Goal: Task Accomplishment & Management: Use online tool/utility

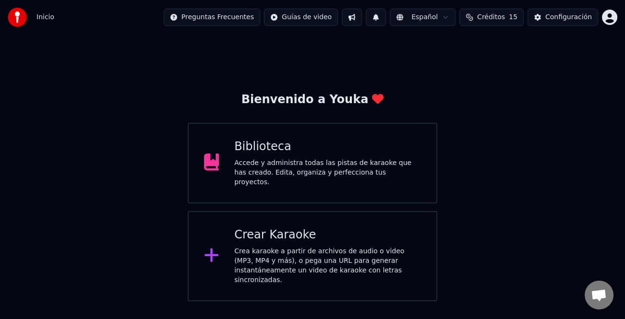
click at [302, 241] on div "Crear Karaoke Crea karaoke a partir de archivos de audio o video (MP3, MP4 y má…" at bounding box center [327, 256] width 187 height 58
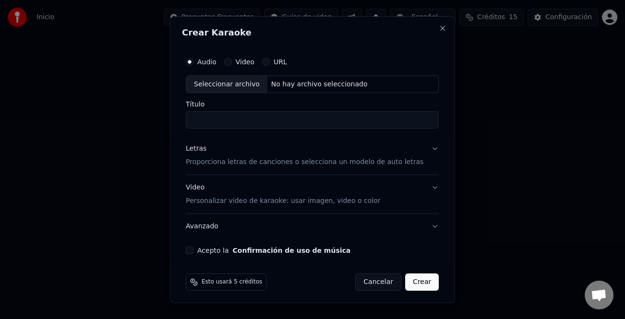
click at [231, 87] on div "Seleccionar archivo" at bounding box center [226, 83] width 81 height 17
type input "**********"
click at [203, 147] on div "Letras" at bounding box center [196, 149] width 21 height 10
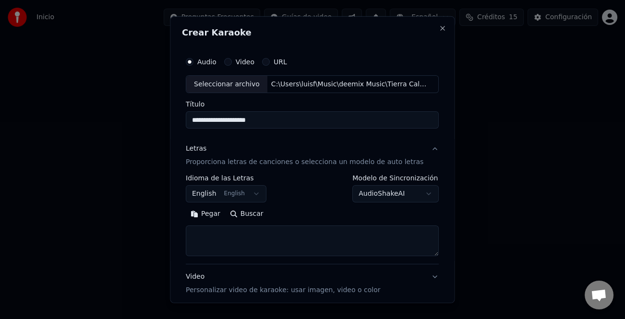
click at [215, 215] on button "Pegar" at bounding box center [205, 213] width 39 height 15
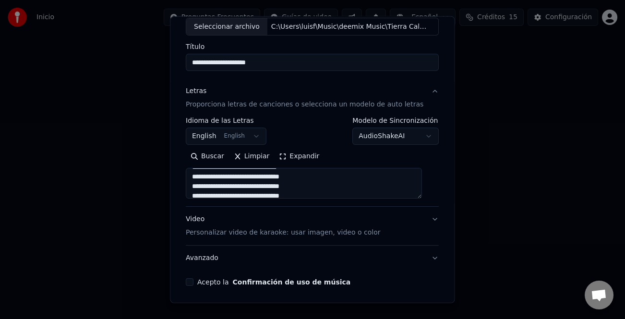
scroll to position [93, 0]
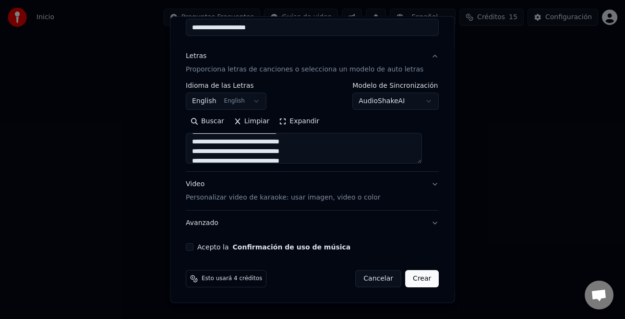
type textarea "**********"
click at [193, 246] on button "Acepto la Confirmación de uso de música" at bounding box center [190, 247] width 8 height 8
click at [411, 274] on button "Crear" at bounding box center [422, 278] width 34 height 17
select select "**"
type textarea "**********"
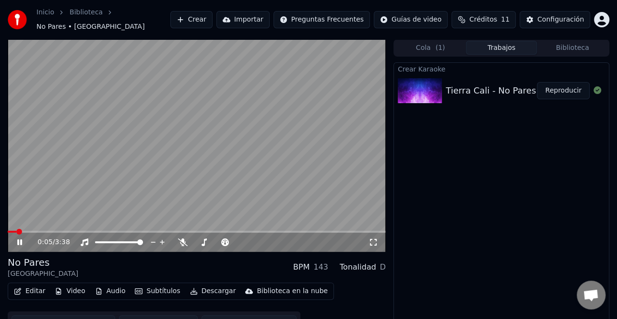
click at [11, 235] on div "0:05 / 3:38" at bounding box center [197, 242] width 378 height 19
click at [23, 238] on icon at bounding box center [26, 242] width 22 height 8
click at [213, 18] on button "Crear" at bounding box center [191, 19] width 42 height 17
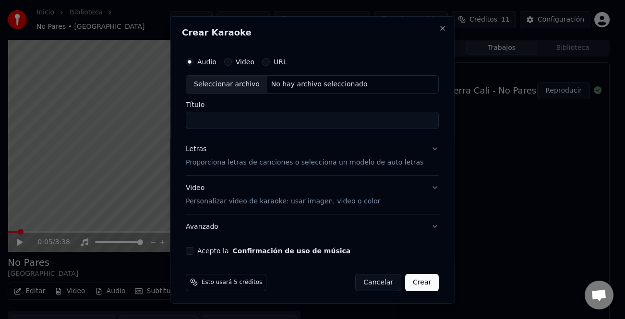
click at [236, 87] on div "Seleccionar archivo" at bounding box center [226, 83] width 81 height 17
type input "**********"
click at [202, 151] on div "Letras" at bounding box center [196, 149] width 21 height 10
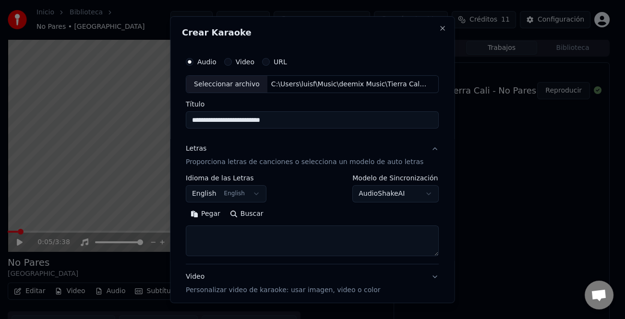
drag, startPoint x: 220, startPoint y: 216, endPoint x: 226, endPoint y: 215, distance: 6.3
click at [220, 215] on button "Pegar" at bounding box center [205, 213] width 39 height 15
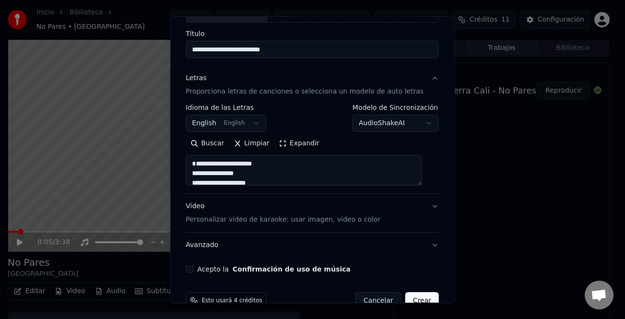
scroll to position [93, 0]
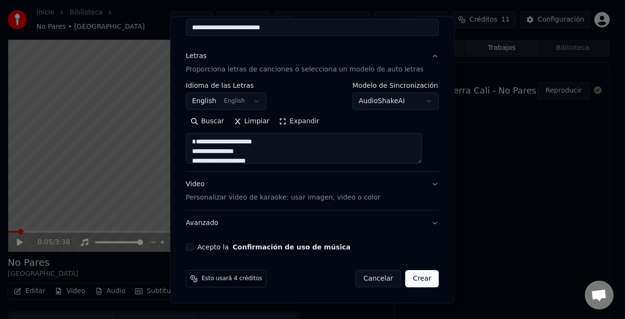
type textarea "**********"
click at [422, 280] on button "Crear" at bounding box center [422, 278] width 34 height 17
select select "**"
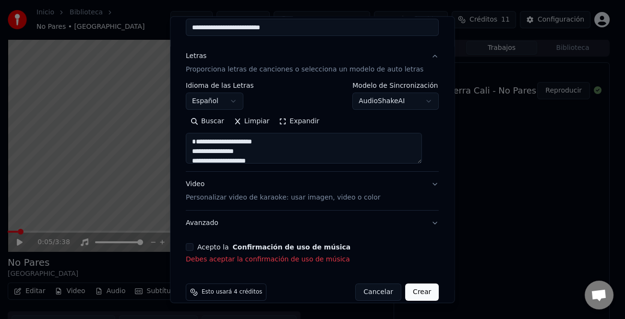
click at [193, 245] on button "Acepto la Confirmación de uso de música" at bounding box center [190, 247] width 8 height 8
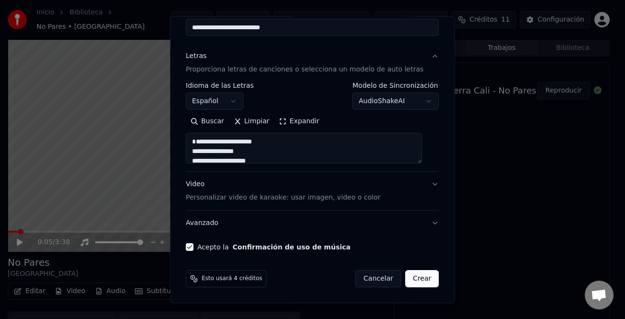
click at [421, 272] on button "Crear" at bounding box center [422, 278] width 34 height 17
type textarea "**********"
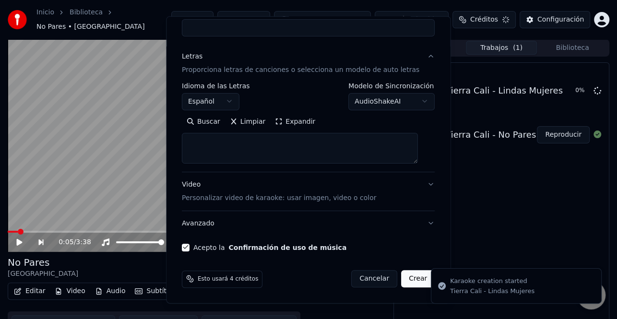
select select
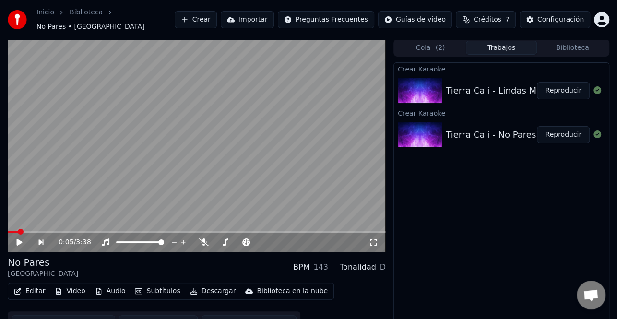
click at [217, 13] on button "Crear" at bounding box center [196, 19] width 42 height 17
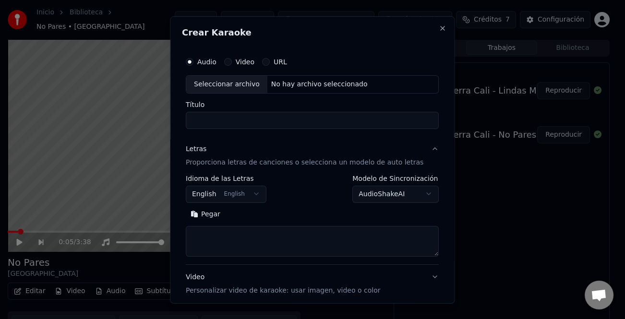
click at [239, 81] on div "Seleccionar archivo" at bounding box center [226, 83] width 81 height 17
type input "**********"
click at [215, 215] on button "Pegar" at bounding box center [205, 213] width 39 height 15
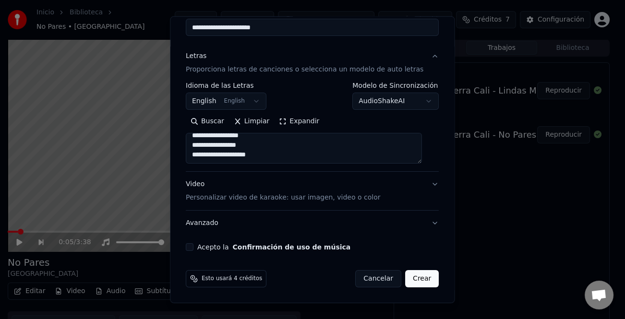
type textarea "**********"
click at [193, 249] on button "Acepto la Confirmación de uso de música" at bounding box center [190, 247] width 8 height 8
click at [417, 282] on button "Crear" at bounding box center [422, 278] width 34 height 17
select select "**"
type textarea "**********"
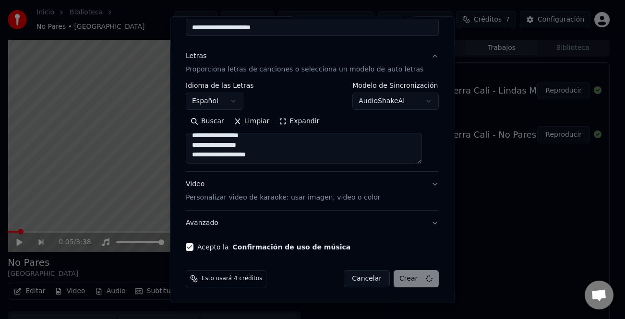
select select
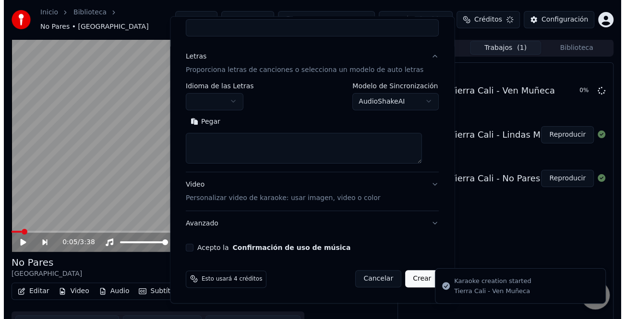
scroll to position [0, 0]
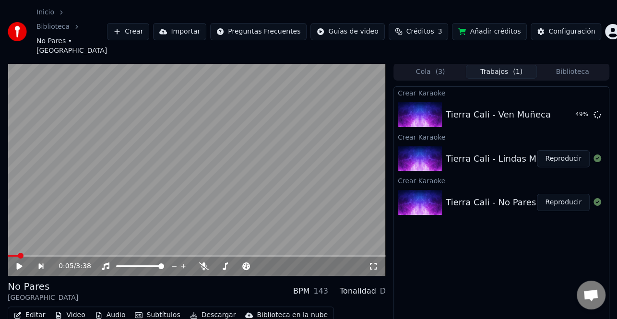
drag, startPoint x: 565, startPoint y: 182, endPoint x: 131, endPoint y: 167, distance: 433.5
click at [565, 194] on button "Reproducir" at bounding box center [563, 202] width 53 height 17
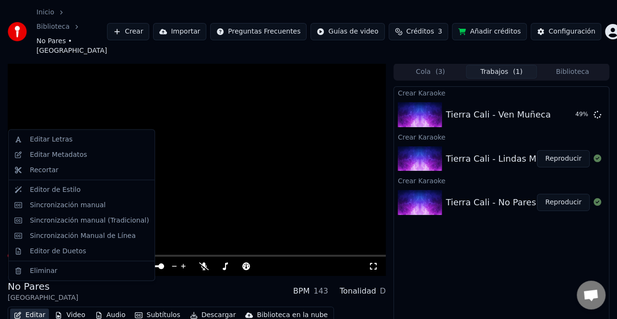
click at [32, 309] on button "Editar" at bounding box center [29, 315] width 39 height 13
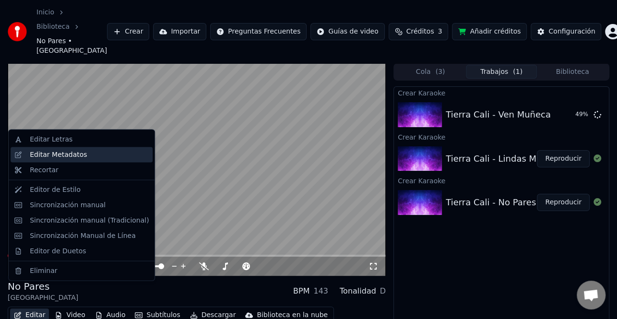
click at [70, 157] on div "Editar Metadatos" at bounding box center [58, 155] width 57 height 10
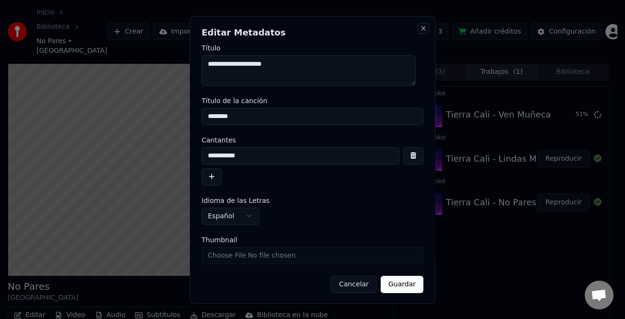
click at [419, 31] on button "Close" at bounding box center [423, 28] width 8 height 8
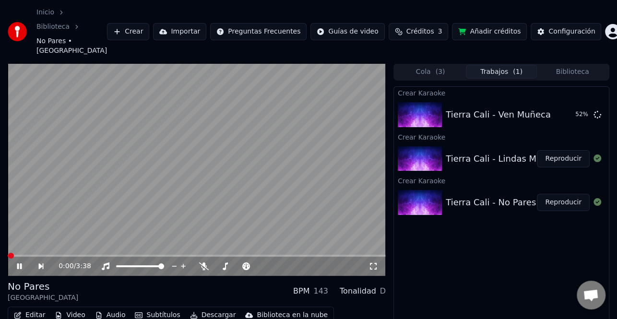
click at [17, 262] on icon at bounding box center [26, 266] width 22 height 8
click at [32, 309] on button "Editar" at bounding box center [29, 315] width 39 height 13
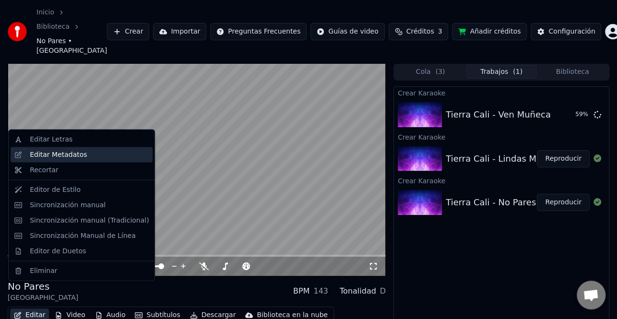
click at [88, 152] on div "Editar Metadatos" at bounding box center [89, 155] width 119 height 10
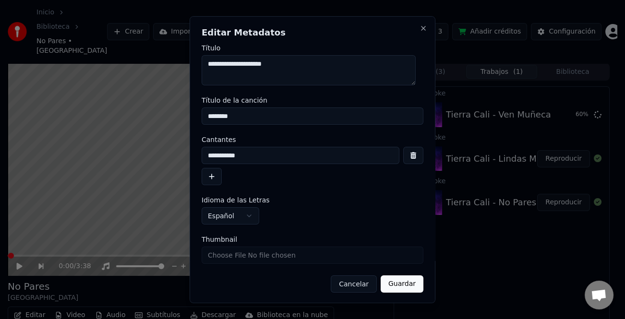
click at [219, 178] on button "button" at bounding box center [212, 176] width 20 height 17
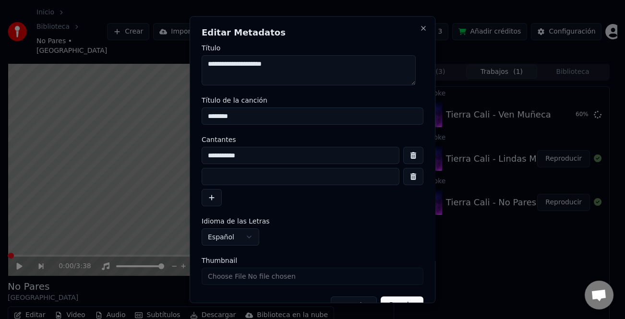
click at [214, 178] on input at bounding box center [301, 176] width 198 height 17
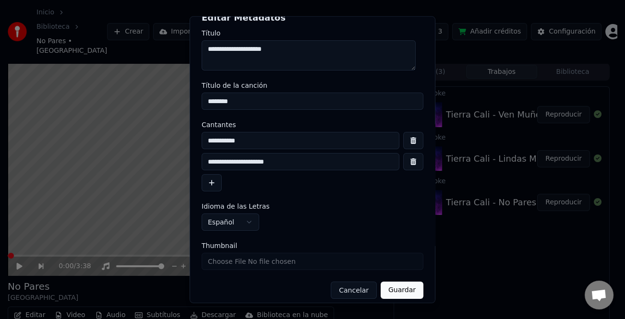
scroll to position [23, 0]
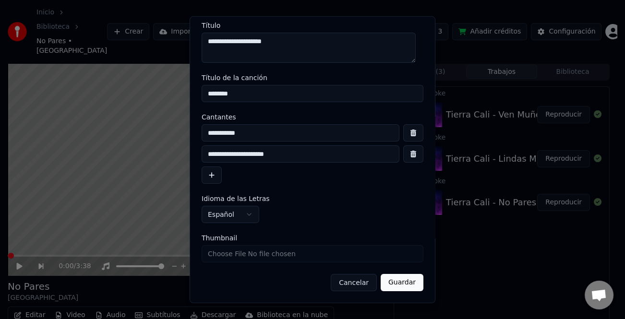
type input "**********"
click at [404, 287] on button "Guardar" at bounding box center [401, 282] width 43 height 17
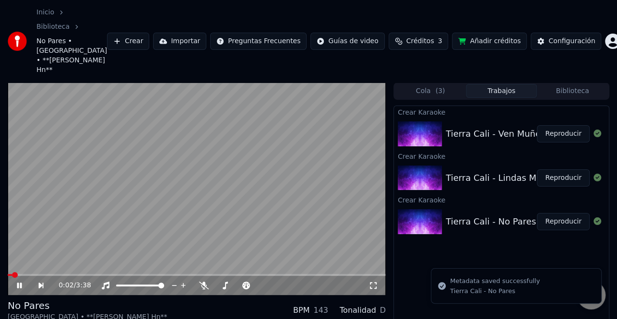
click at [18, 282] on icon at bounding box center [26, 286] width 22 height 8
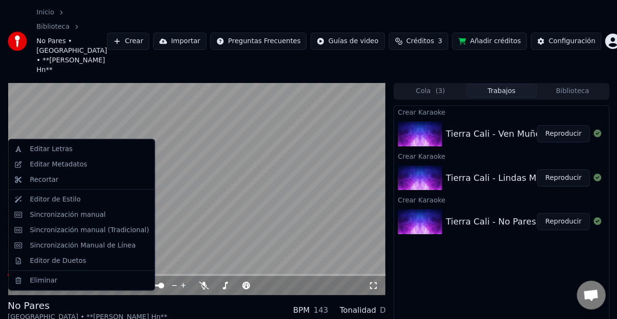
click at [76, 169] on div "Editar Metadatos" at bounding box center [58, 165] width 57 height 10
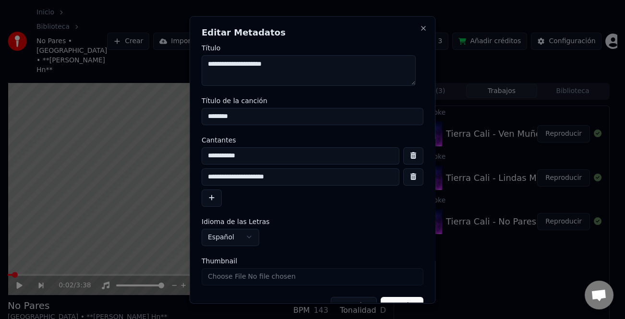
click at [204, 176] on input "**********" at bounding box center [301, 176] width 198 height 17
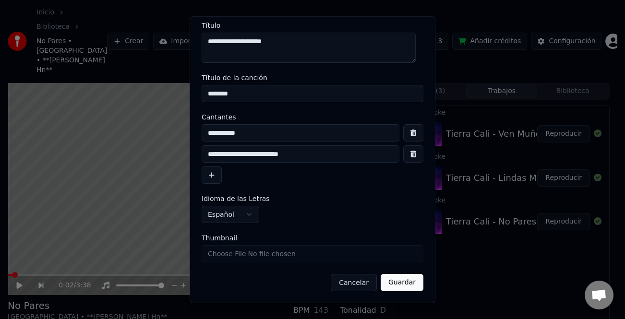
type input "**********"
click at [393, 285] on button "Guardar" at bounding box center [401, 282] width 43 height 17
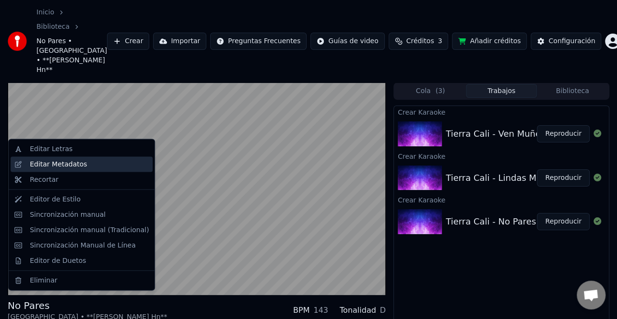
click at [84, 170] on div "Editar Metadatos" at bounding box center [82, 164] width 142 height 15
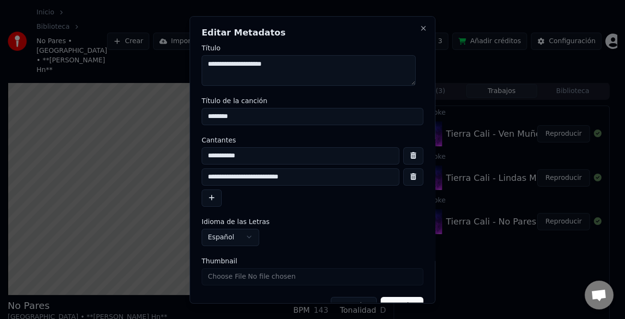
click at [210, 174] on input "**********" at bounding box center [301, 176] width 198 height 17
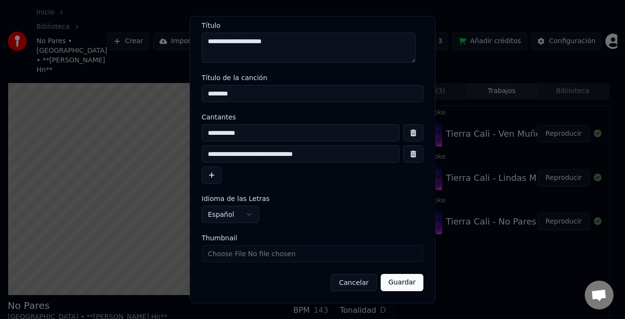
type input "**********"
click at [398, 280] on button "Guardar" at bounding box center [401, 282] width 43 height 17
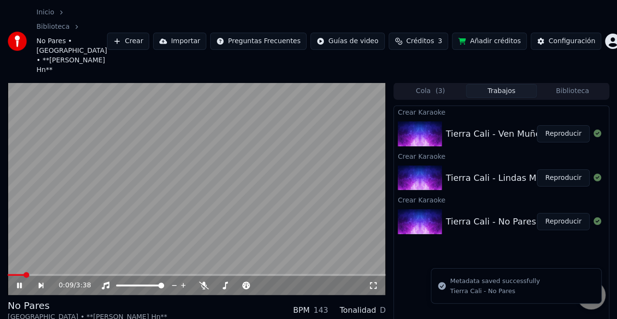
click at [556, 213] on button "Reproducir" at bounding box center [563, 221] width 53 height 17
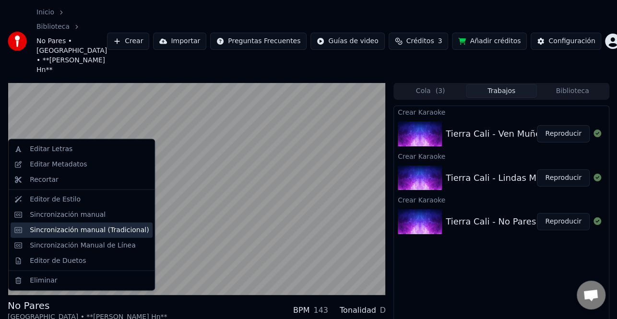
click at [101, 232] on div "Sincronización manual (Tradicional)" at bounding box center [89, 230] width 119 height 10
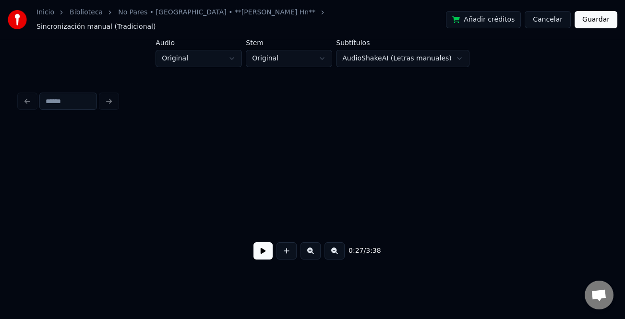
scroll to position [0, 2596]
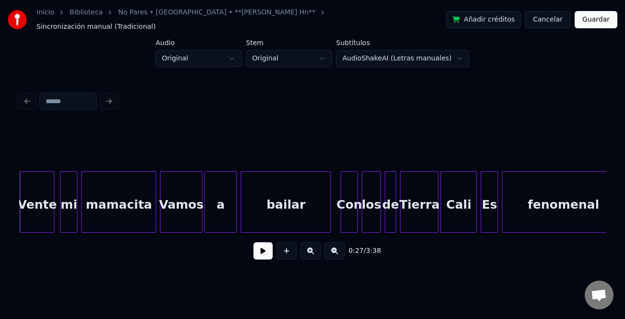
click at [260, 244] on button at bounding box center [262, 250] width 19 height 17
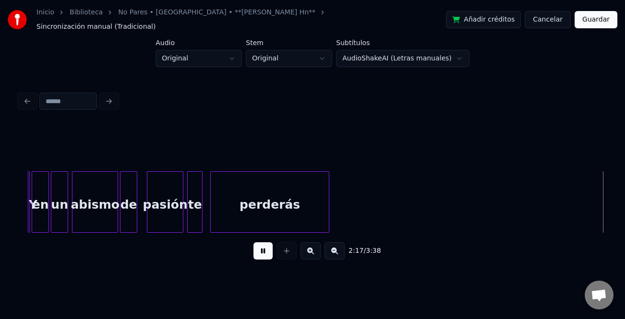
scroll to position [0, 13164]
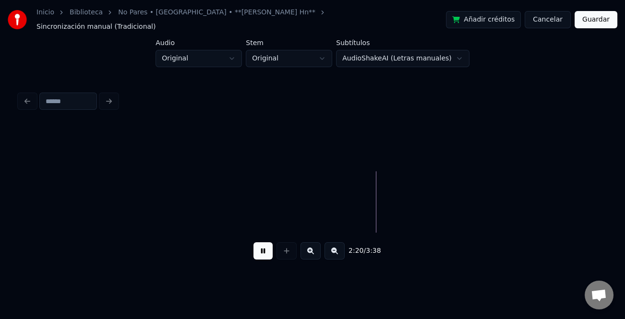
click at [268, 244] on button at bounding box center [262, 250] width 19 height 17
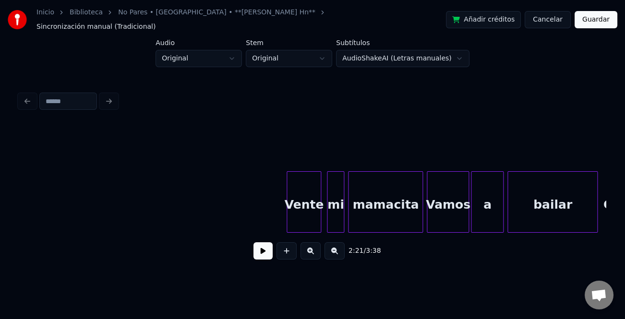
scroll to position [0, 2430]
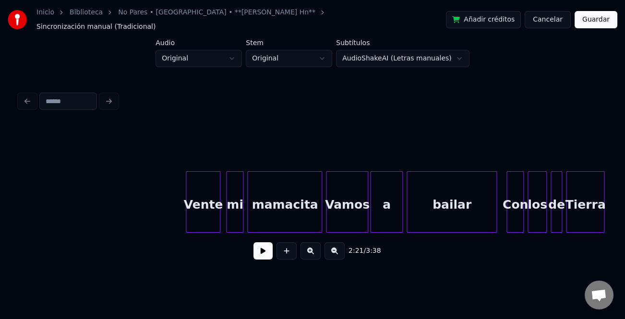
drag, startPoint x: 154, startPoint y: 194, endPoint x: 187, endPoint y: 203, distance: 34.3
click at [273, 250] on div "0:26 / 3:38" at bounding box center [312, 250] width 571 height 21
click at [268, 249] on button at bounding box center [262, 250] width 19 height 17
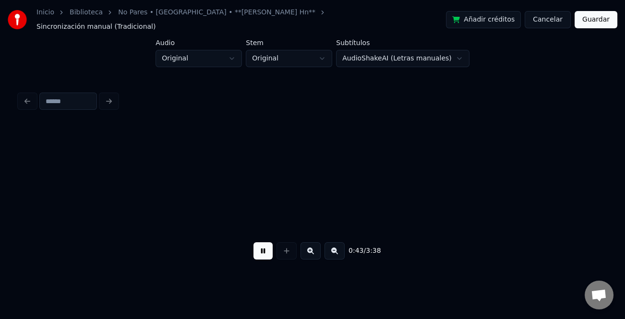
scroll to position [0, 4190]
click at [337, 248] on button at bounding box center [334, 250] width 20 height 17
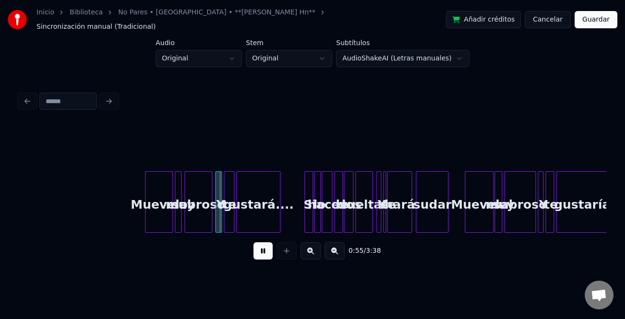
click at [317, 250] on button at bounding box center [310, 250] width 20 height 17
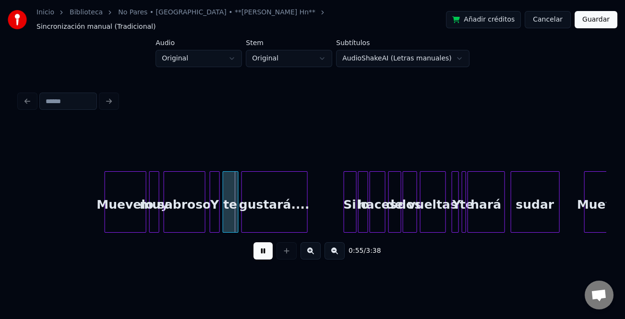
click at [317, 250] on button at bounding box center [310, 250] width 20 height 17
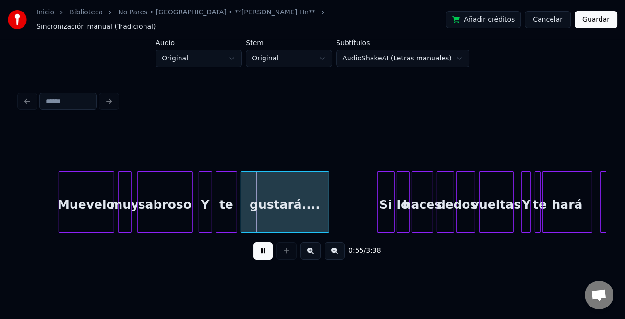
click at [317, 250] on button at bounding box center [310, 250] width 20 height 17
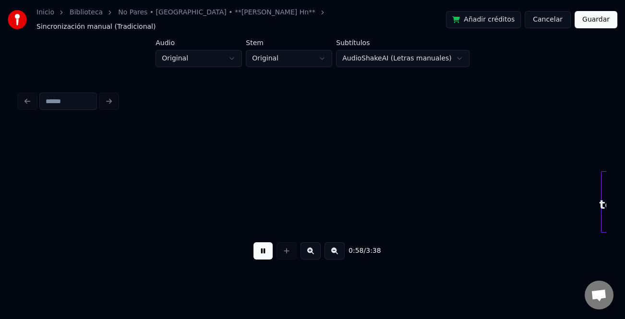
scroll to position [0, 7068]
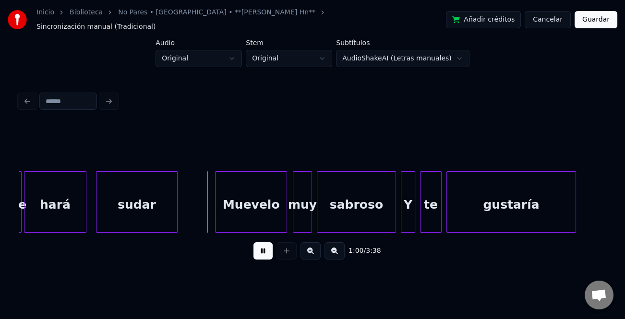
click at [249, 211] on div "Muevelo" at bounding box center [250, 204] width 71 height 65
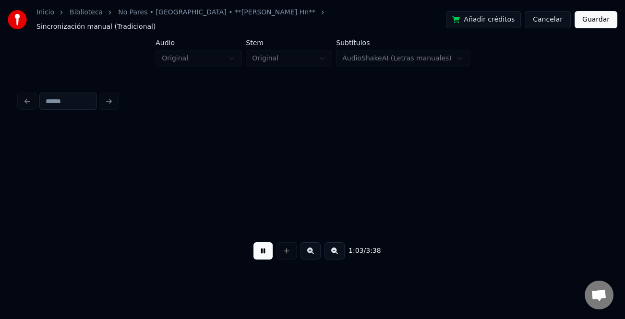
scroll to position [0, 7654]
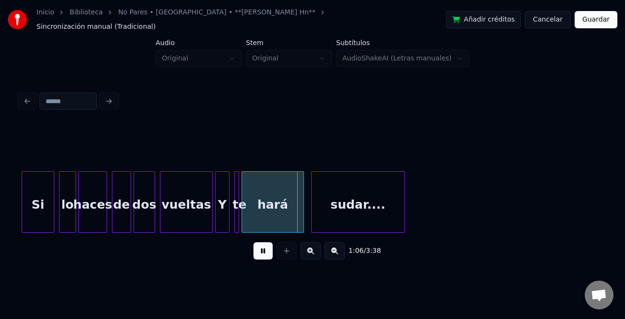
click at [23, 216] on div at bounding box center [23, 202] width 3 height 60
click at [437, 215] on div at bounding box center [435, 202] width 3 height 60
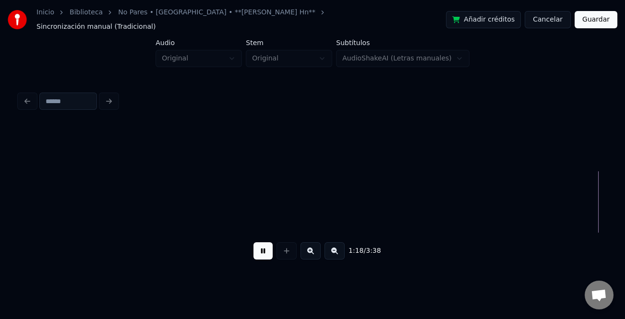
scroll to position [0, 9417]
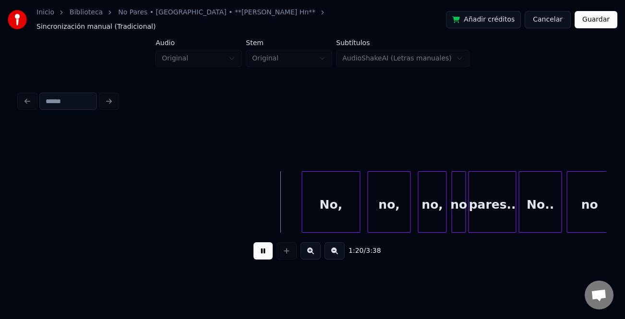
click at [302, 211] on div at bounding box center [303, 202] width 3 height 60
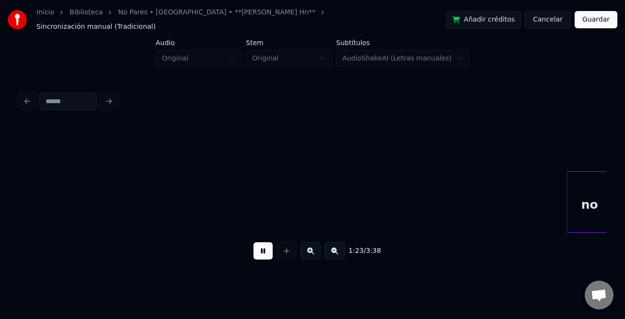
scroll to position [0, 10004]
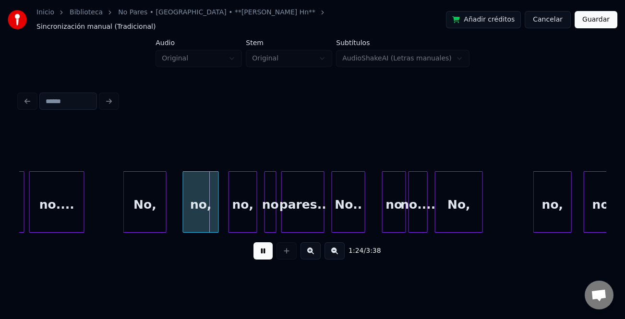
click at [149, 209] on div "No," at bounding box center [145, 204] width 42 height 65
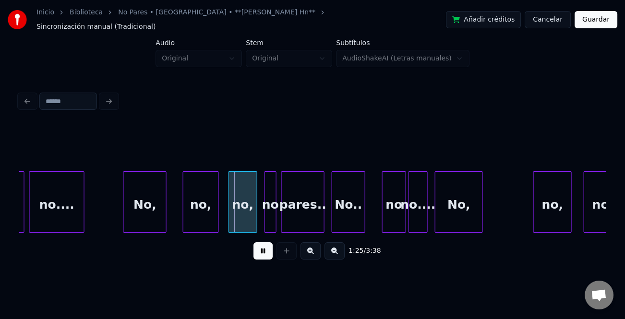
click at [192, 210] on div "no," at bounding box center [200, 204] width 35 height 65
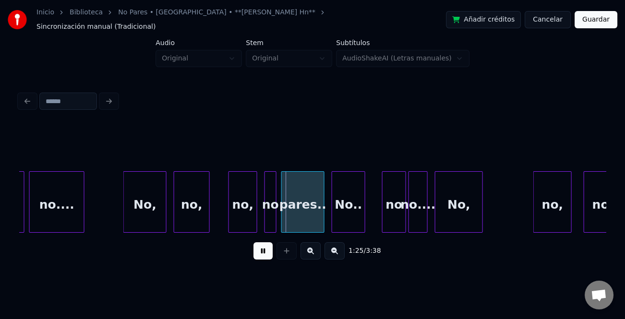
click at [239, 218] on div "no," at bounding box center [243, 204] width 28 height 65
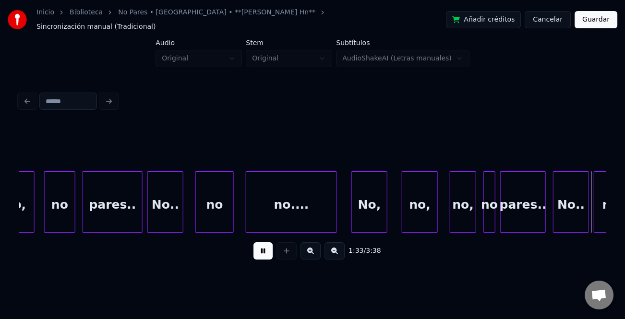
scroll to position [0, 11178]
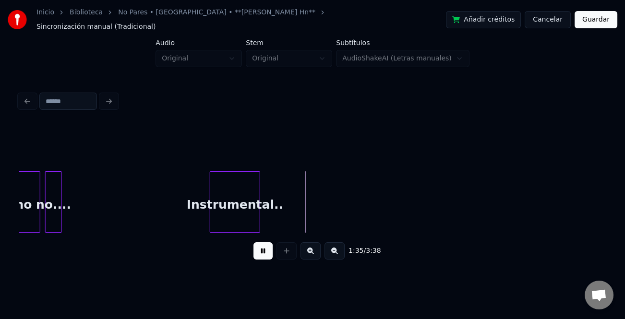
click at [233, 211] on div "Instrumental.." at bounding box center [234, 204] width 49 height 65
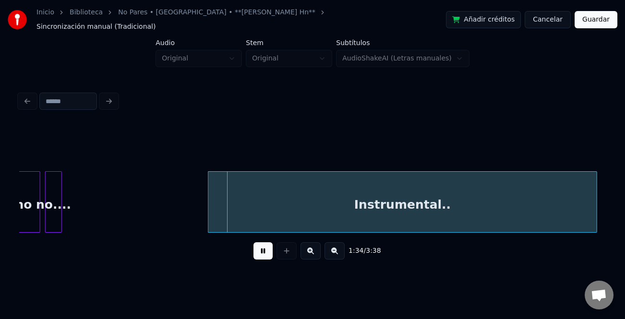
click at [624, 226] on html "Inicio Biblioteca No Pares • [GEOGRAPHIC_DATA] • **[PERSON_NAME] Hn** Sincroniz…" at bounding box center [312, 144] width 625 height 289
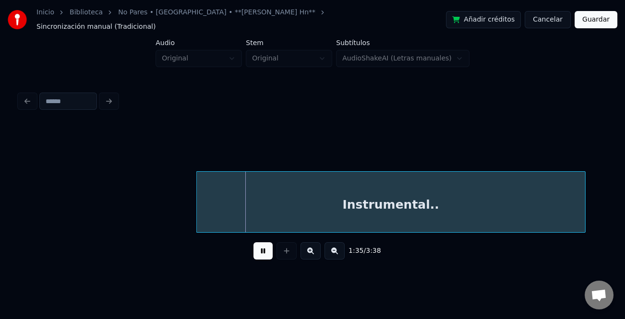
scroll to position [0, 11252]
click at [422, 197] on div "Instrumental.." at bounding box center [389, 204] width 388 height 65
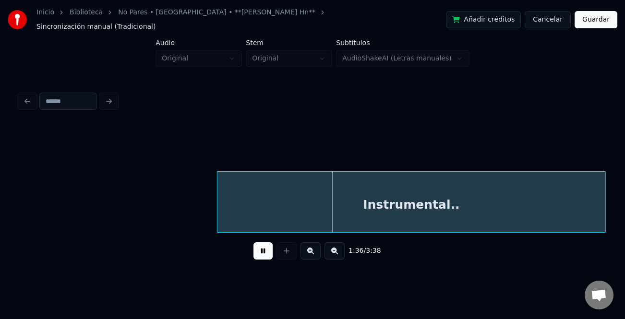
click at [261, 247] on button at bounding box center [262, 250] width 19 height 17
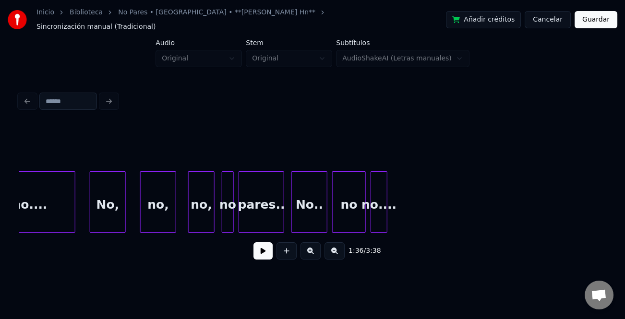
scroll to position [0, 10936]
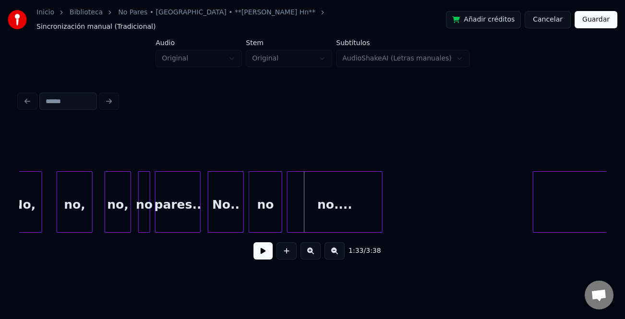
click at [380, 221] on div at bounding box center [380, 202] width 3 height 60
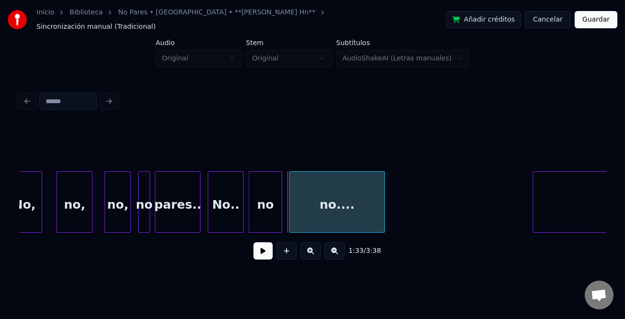
click at [355, 219] on div "no...." at bounding box center [337, 204] width 95 height 65
click at [249, 206] on div at bounding box center [250, 202] width 3 height 60
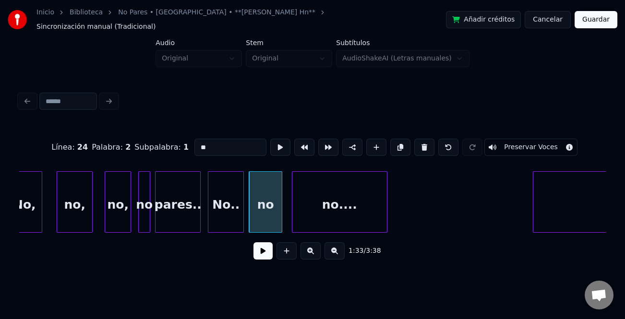
click at [259, 248] on button at bounding box center [262, 250] width 19 height 17
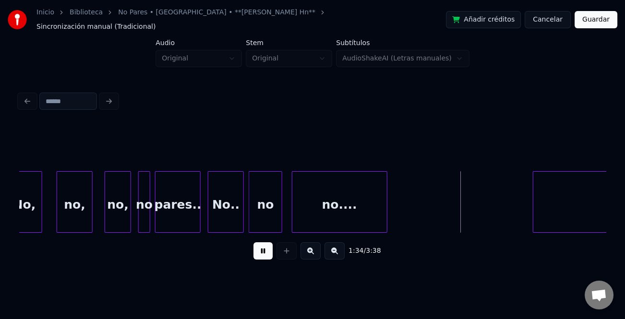
click at [533, 196] on div at bounding box center [534, 202] width 3 height 60
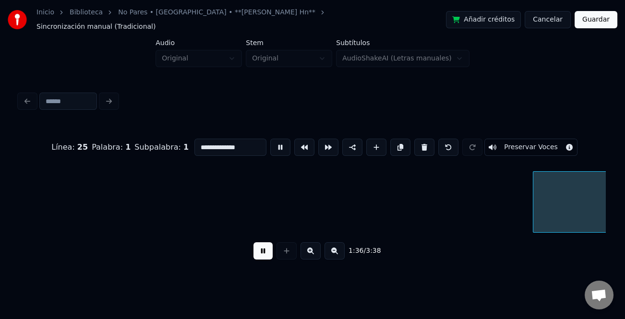
scroll to position [0, 11523]
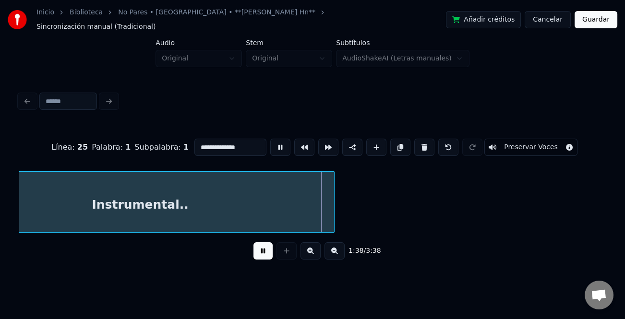
click at [331, 249] on button at bounding box center [334, 250] width 20 height 17
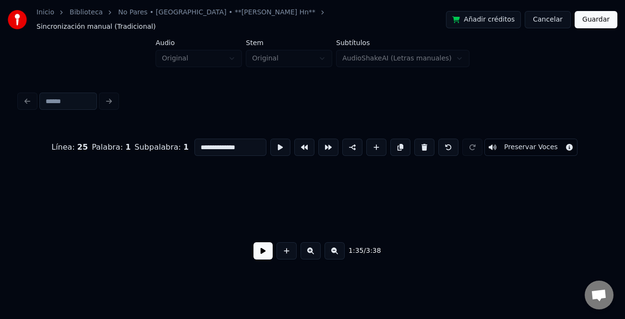
click at [331, 249] on button at bounding box center [334, 250] width 20 height 17
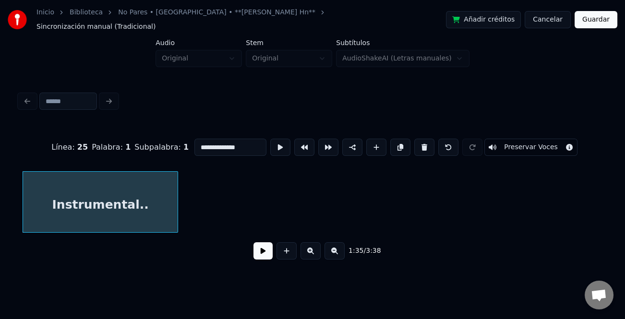
click at [331, 249] on button at bounding box center [334, 250] width 20 height 17
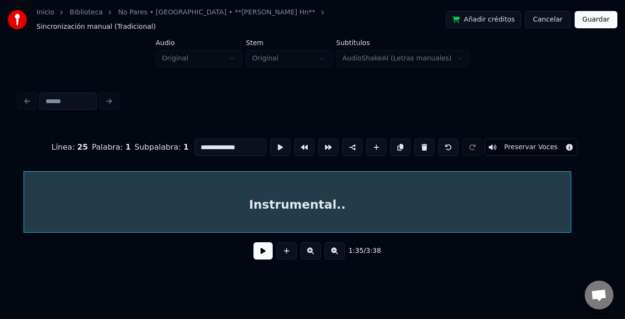
click at [570, 215] on div at bounding box center [569, 202] width 3 height 60
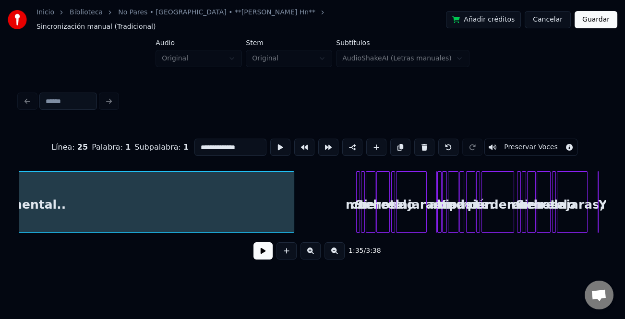
scroll to position [0, 2598]
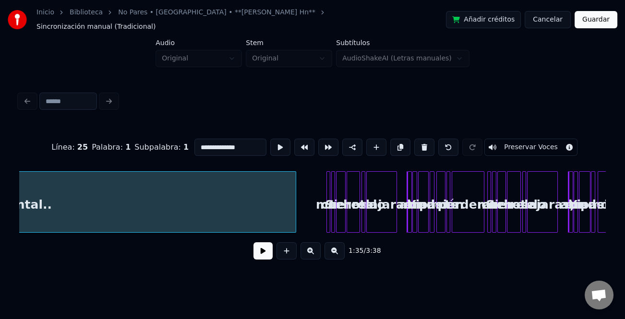
click at [296, 223] on div at bounding box center [294, 202] width 3 height 60
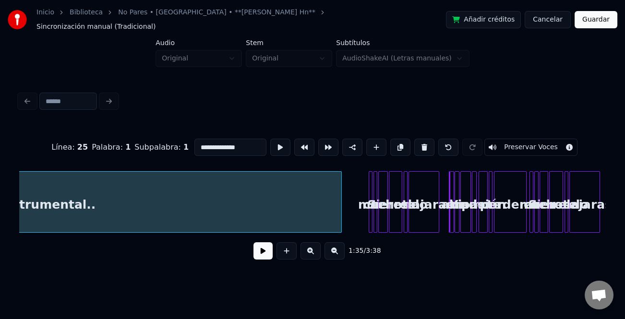
scroll to position [0, 2568]
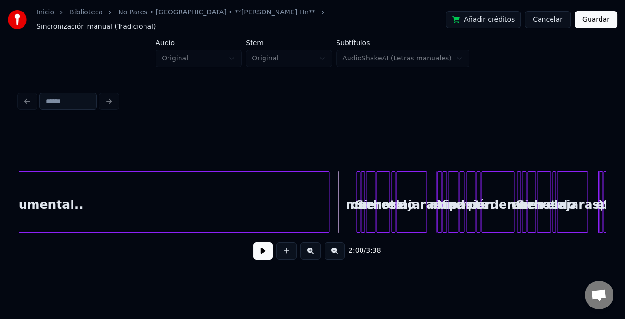
click at [308, 254] on button at bounding box center [310, 250] width 20 height 17
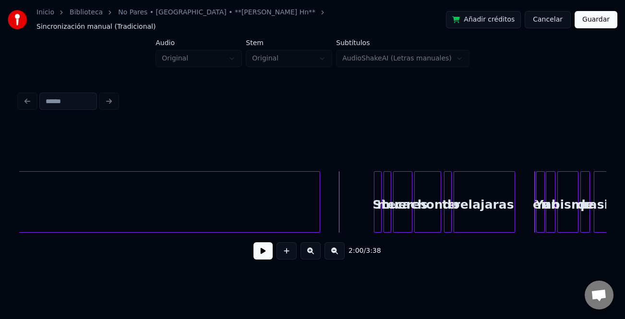
click at [310, 254] on button at bounding box center [310, 250] width 20 height 17
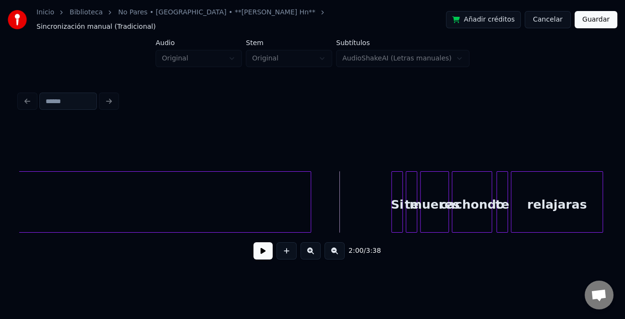
click at [310, 254] on button at bounding box center [310, 250] width 20 height 17
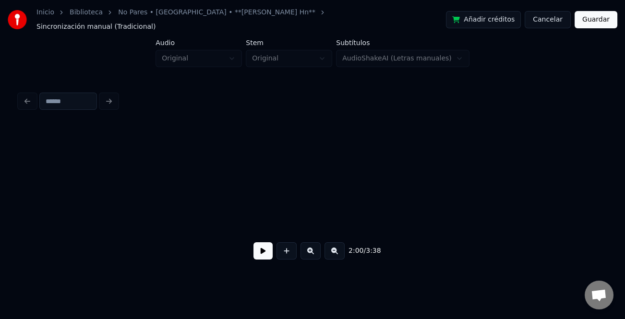
click at [310, 254] on button at bounding box center [310, 250] width 20 height 17
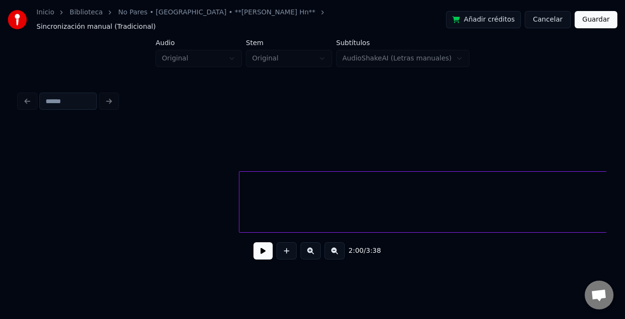
scroll to position [0, 14117]
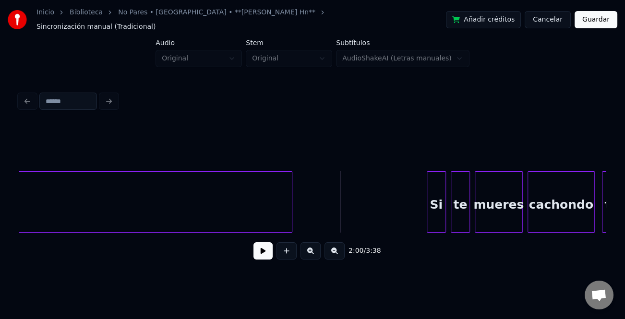
click at [271, 251] on button at bounding box center [262, 250] width 19 height 17
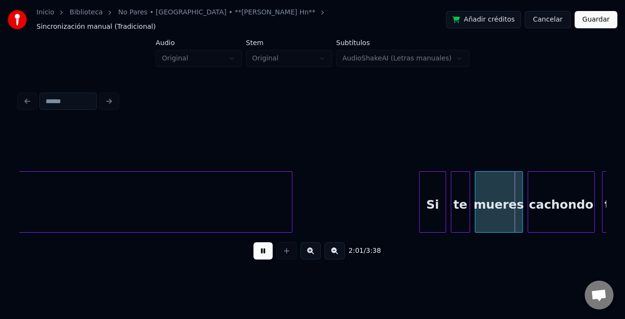
click at [419, 224] on div "Si" at bounding box center [432, 201] width 26 height 61
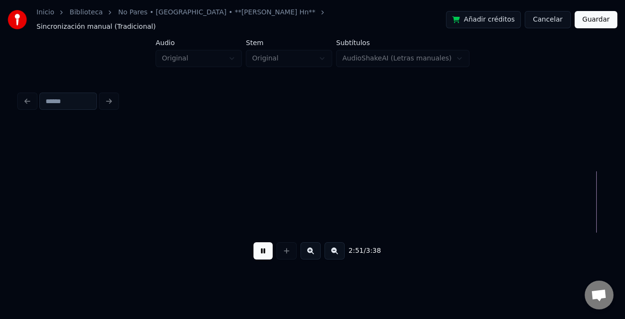
scroll to position [0, 20575]
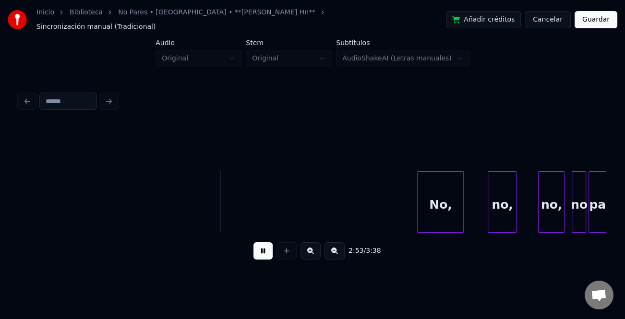
click at [417, 214] on div at bounding box center [418, 202] width 3 height 60
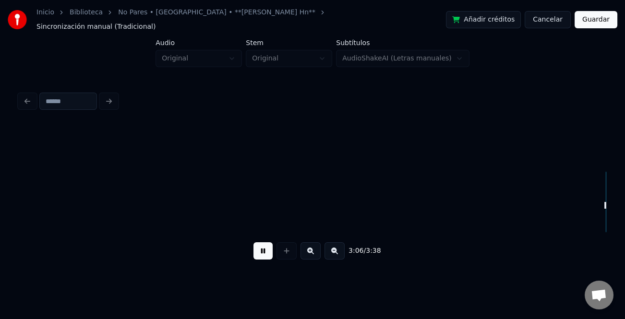
scroll to position [0, 22337]
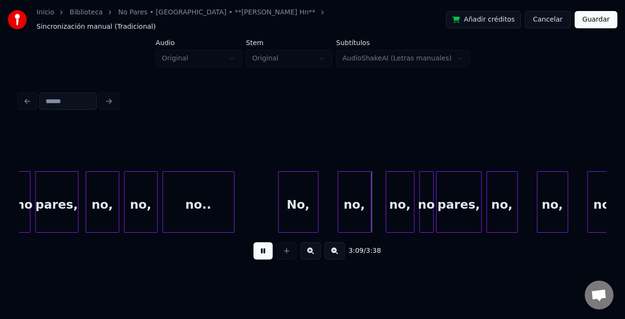
click at [278, 194] on div at bounding box center [279, 202] width 3 height 60
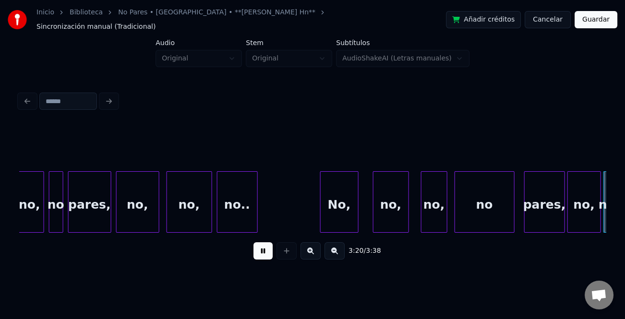
scroll to position [0, 24098]
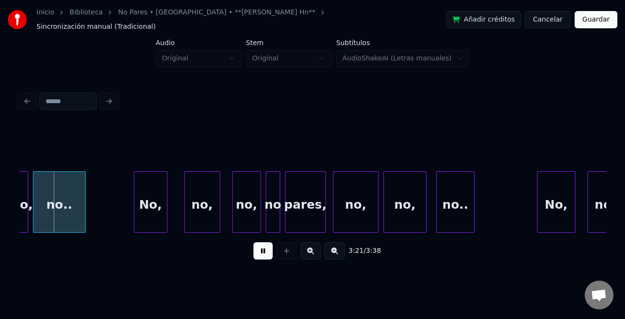
click at [250, 188] on div "no," at bounding box center [247, 204] width 28 height 65
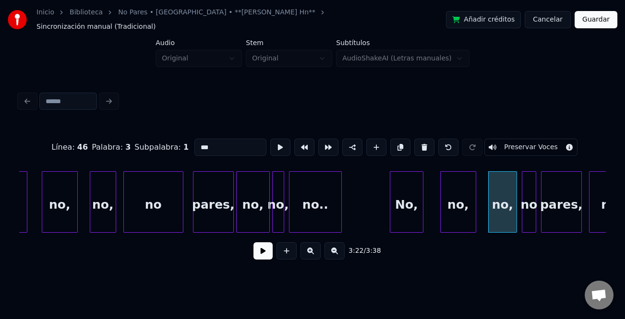
scroll to position [0, 23759]
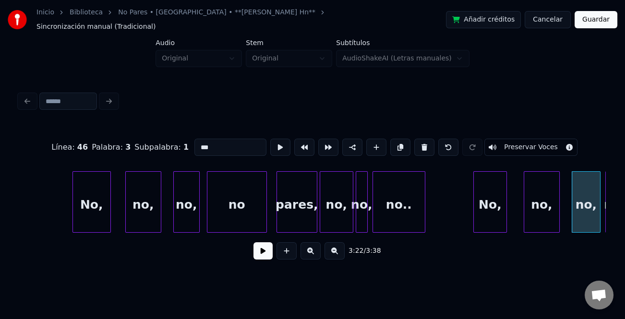
click at [108, 201] on div at bounding box center [108, 202] width 3 height 60
type input "***"
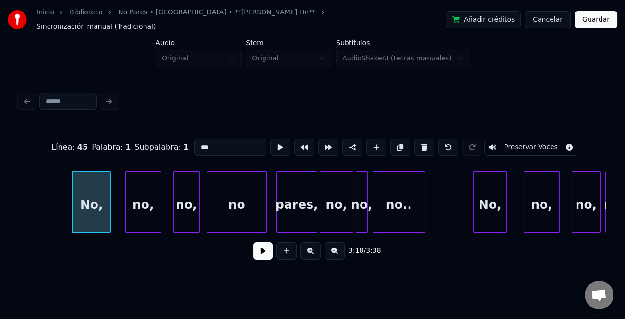
click at [259, 250] on button at bounding box center [262, 250] width 19 height 17
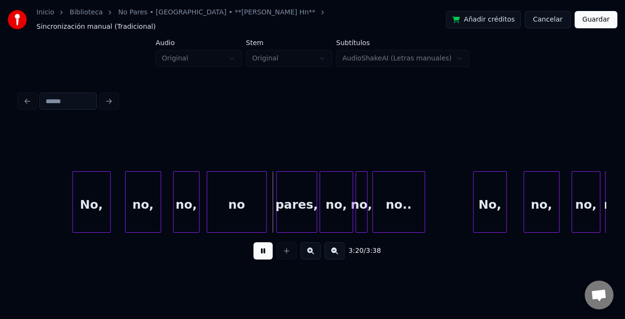
click at [259, 249] on button at bounding box center [262, 250] width 19 height 17
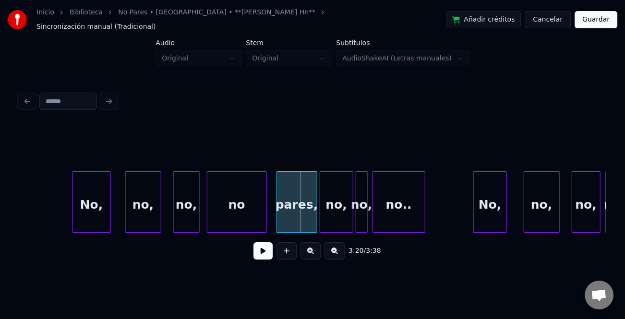
click at [89, 214] on div "No," at bounding box center [91, 204] width 37 height 65
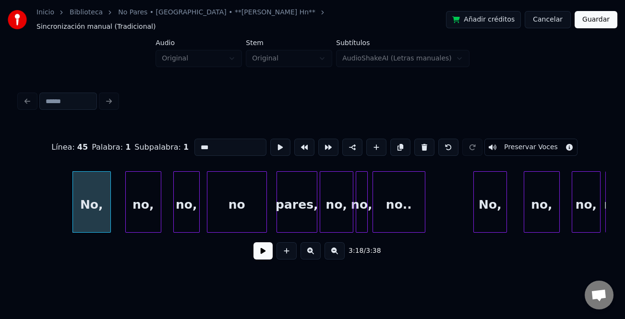
click at [549, 232] on div "Línea : 45 Palabra : 1 Subpalabra : 1 *** Preservar Voces 3:18 / 3:38" at bounding box center [312, 196] width 586 height 146
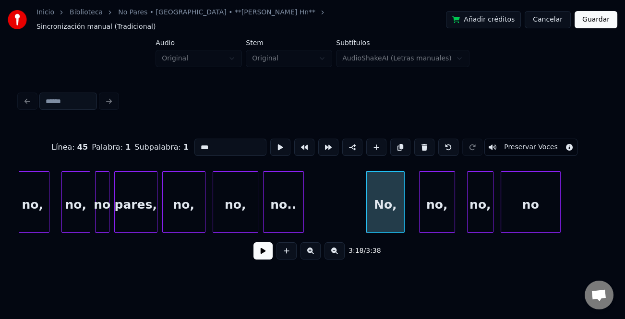
scroll to position [0, 23339]
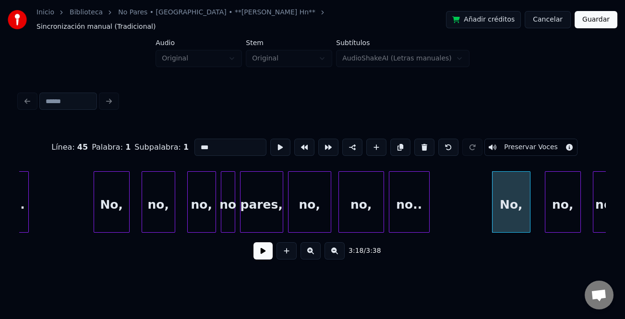
click at [108, 182] on div "No," at bounding box center [111, 204] width 35 height 65
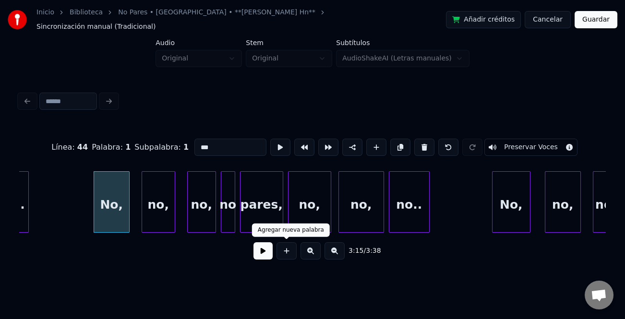
click at [261, 249] on button at bounding box center [262, 250] width 19 height 17
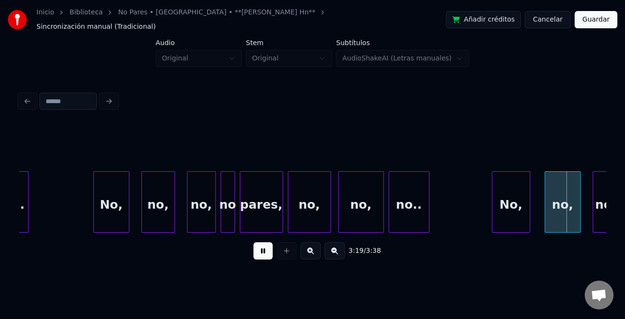
click at [261, 249] on button at bounding box center [262, 250] width 19 height 17
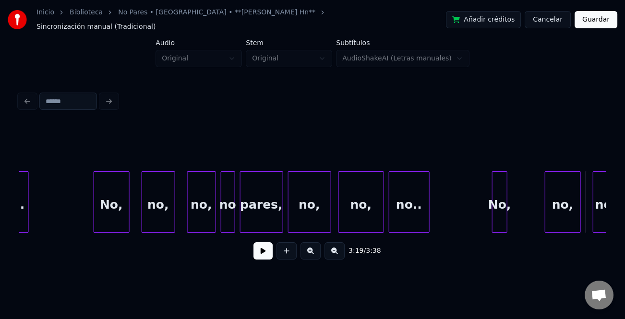
click at [504, 220] on div at bounding box center [505, 202] width 3 height 60
click at [486, 219] on div at bounding box center [487, 202] width 3 height 60
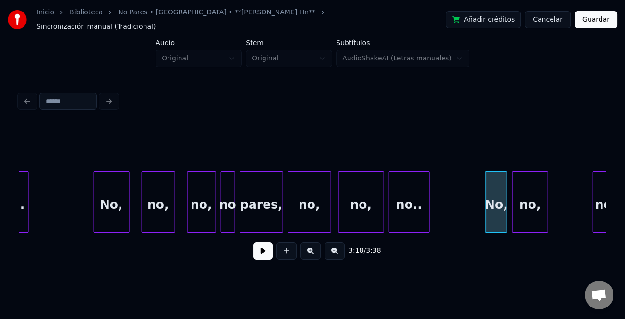
click at [523, 222] on div "no," at bounding box center [529, 204] width 35 height 65
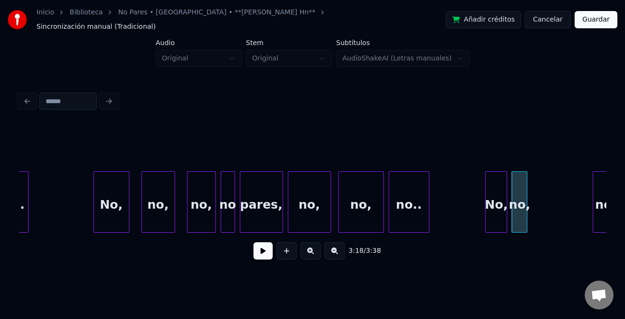
click at [524, 223] on div "no," at bounding box center [519, 201] width 16 height 61
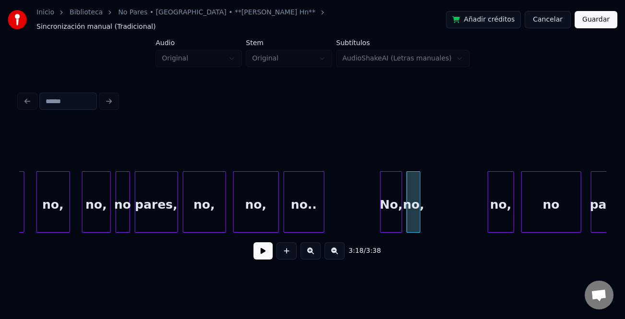
scroll to position [0, 23507]
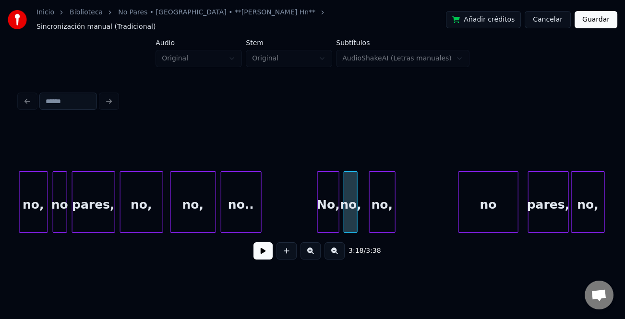
click at [381, 220] on div "no," at bounding box center [381, 204] width 25 height 65
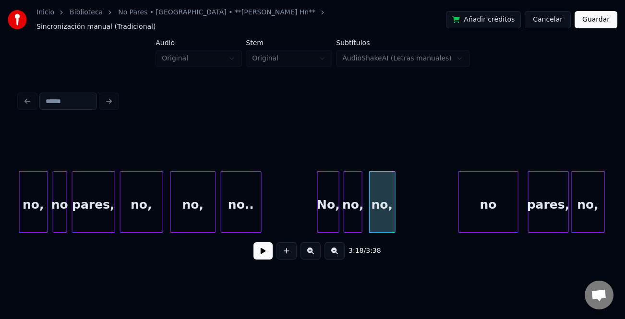
click at [362, 213] on div at bounding box center [360, 202] width 3 height 60
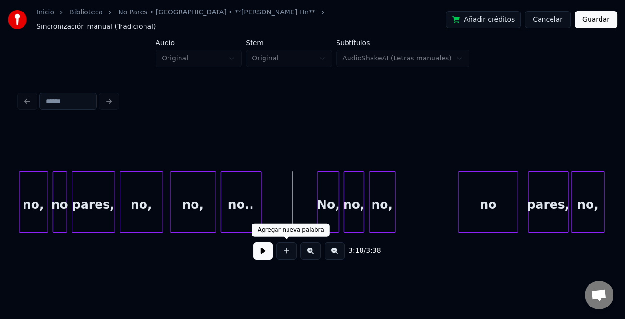
click at [267, 246] on button at bounding box center [262, 250] width 19 height 17
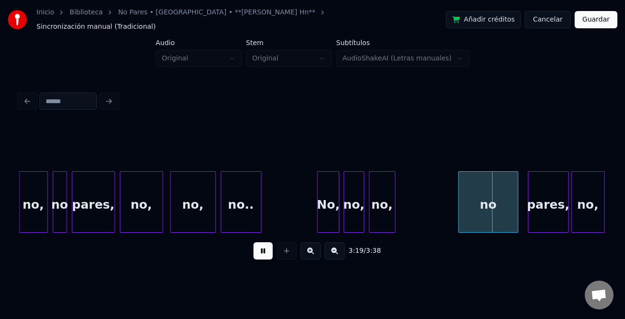
click at [267, 246] on button at bounding box center [262, 250] width 19 height 17
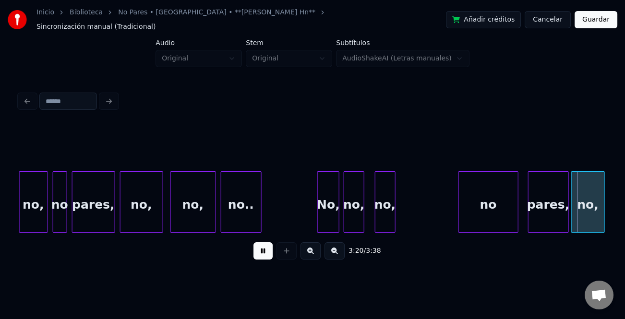
click at [379, 211] on div "no," at bounding box center [385, 201] width 21 height 61
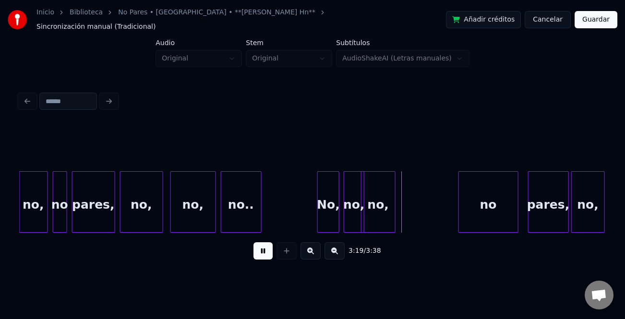
click at [264, 245] on button at bounding box center [262, 250] width 19 height 17
click at [411, 208] on div "no," at bounding box center [407, 204] width 33 height 65
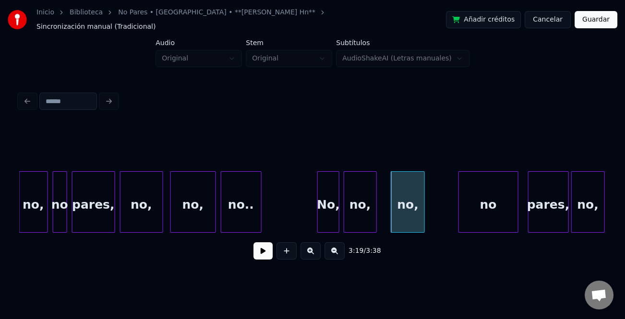
click at [374, 213] on div at bounding box center [374, 202] width 3 height 60
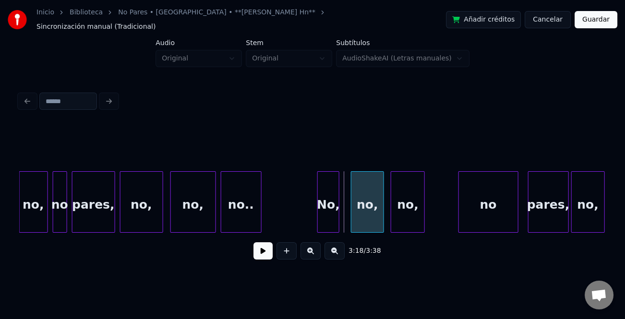
click at [371, 219] on div "no," at bounding box center [367, 204] width 32 height 65
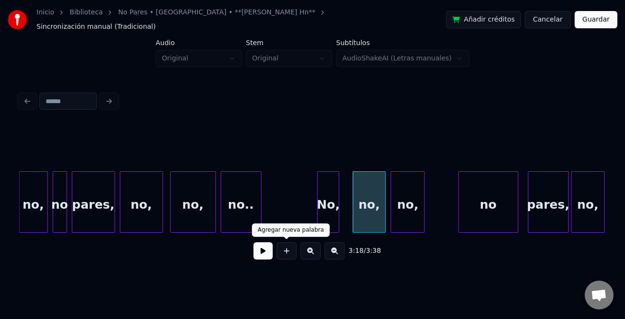
click at [263, 252] on button at bounding box center [262, 250] width 19 height 17
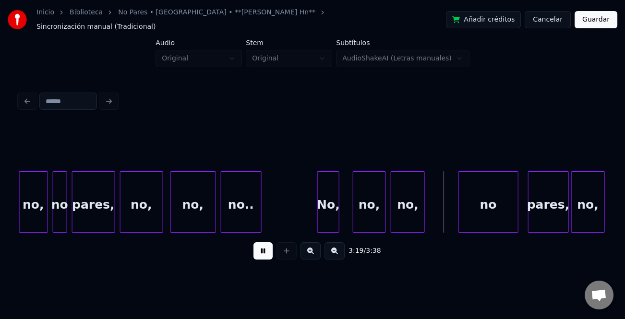
click at [255, 220] on div "no.." at bounding box center [241, 204] width 40 height 65
click at [264, 251] on button at bounding box center [262, 250] width 19 height 17
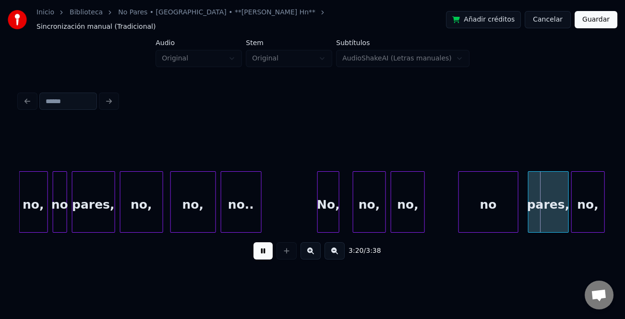
click at [264, 250] on button at bounding box center [262, 250] width 19 height 17
click at [495, 223] on div at bounding box center [496, 202] width 3 height 60
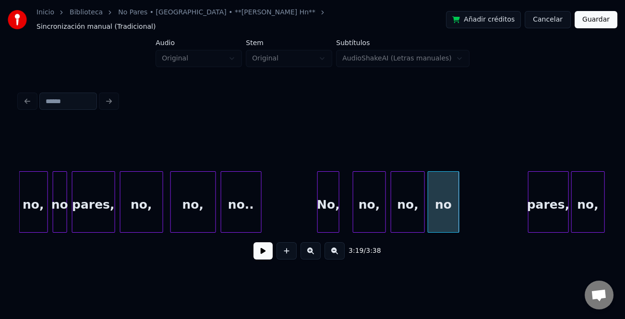
click at [437, 224] on div "no" at bounding box center [443, 204] width 31 height 65
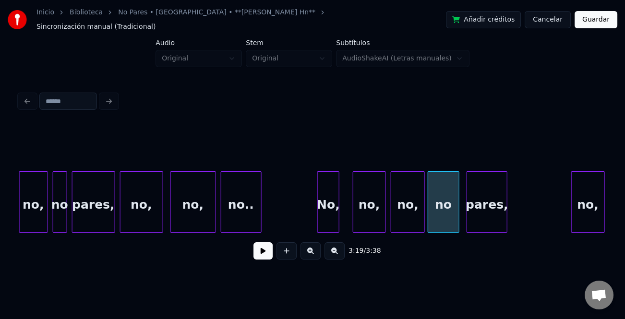
click at [487, 215] on div "pares," at bounding box center [487, 204] width 40 height 65
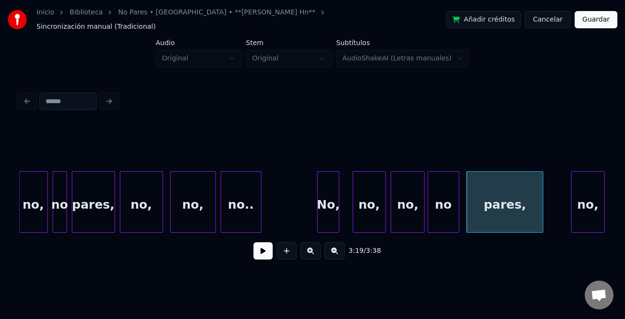
click at [543, 213] on div at bounding box center [541, 202] width 3 height 60
click at [264, 248] on button at bounding box center [262, 250] width 19 height 17
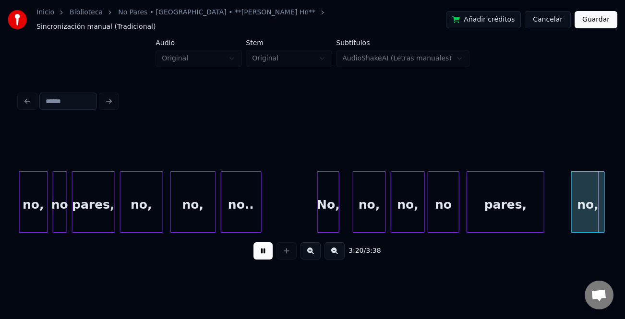
scroll to position [0, 24096]
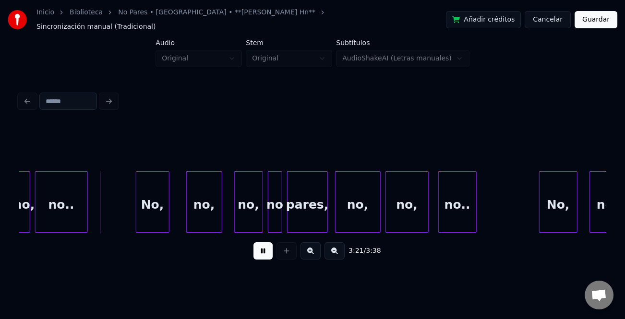
drag, startPoint x: 270, startPoint y: 247, endPoint x: 218, endPoint y: 237, distance: 52.9
click at [269, 247] on button at bounding box center [262, 250] width 19 height 17
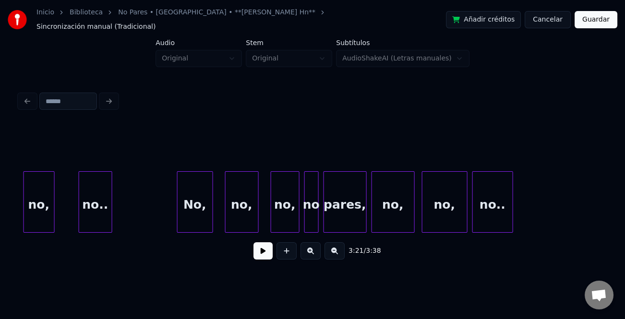
scroll to position [0, 23213]
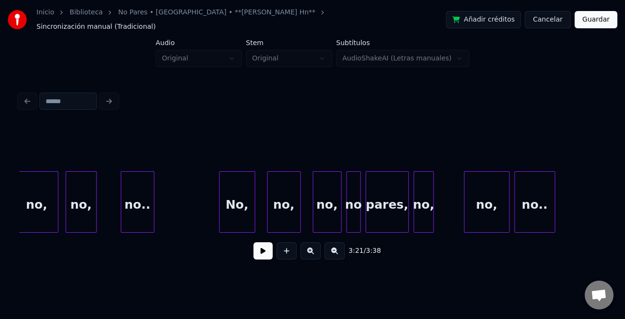
click at [431, 216] on div at bounding box center [431, 202] width 3 height 60
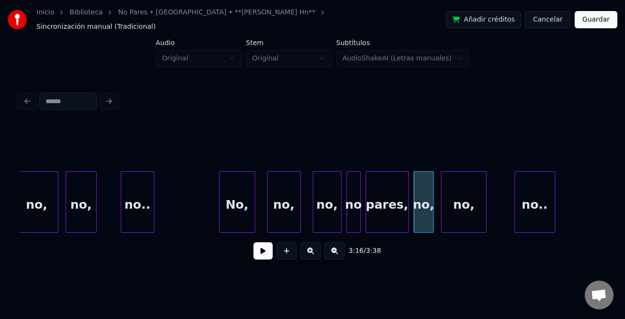
click at [455, 221] on div "no," at bounding box center [463, 204] width 45 height 65
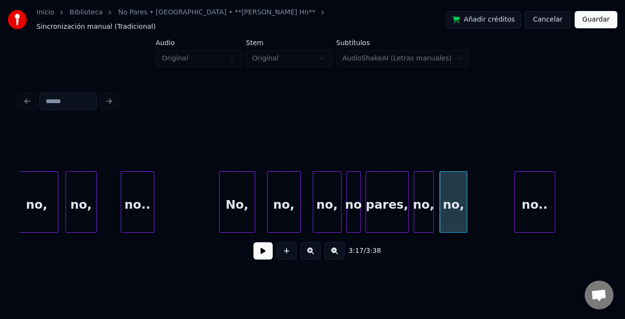
click at [464, 222] on div at bounding box center [465, 202] width 3 height 60
click at [484, 218] on div at bounding box center [485, 202] width 3 height 60
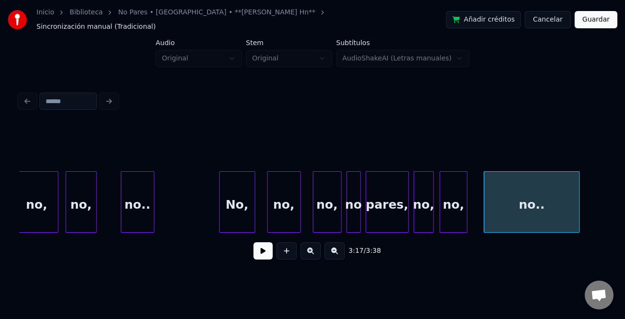
click at [579, 204] on div at bounding box center [577, 202] width 3 height 60
click at [285, 192] on div "no," at bounding box center [284, 204] width 33 height 65
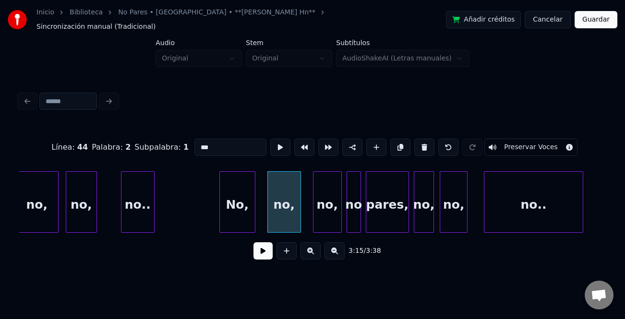
click at [262, 256] on button at bounding box center [262, 250] width 19 height 17
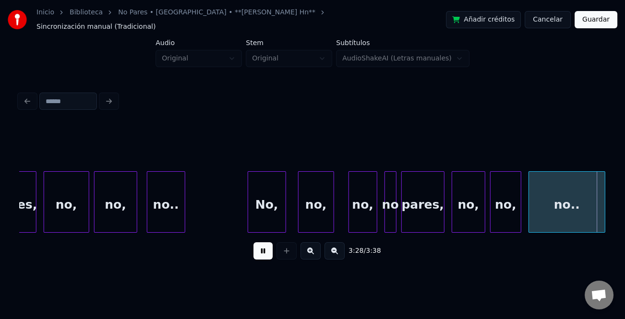
scroll to position [0, 24974]
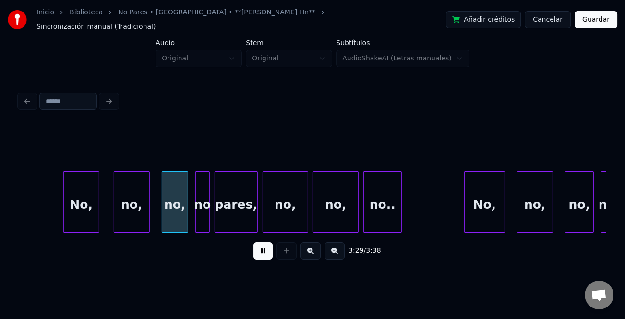
click at [467, 176] on div "No," at bounding box center [484, 204] width 40 height 65
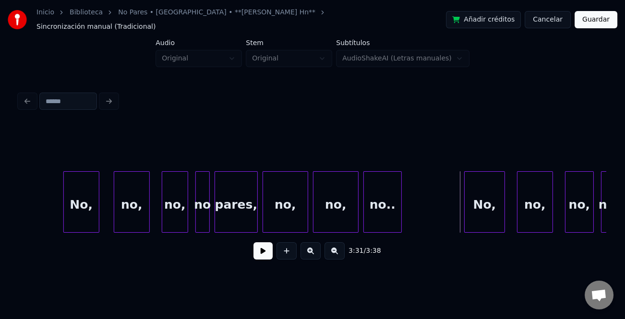
click at [265, 249] on button at bounding box center [262, 250] width 19 height 17
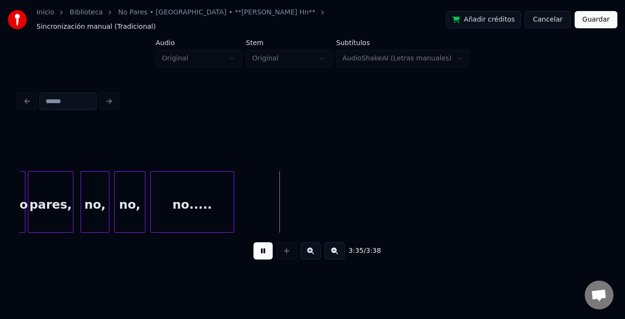
click at [600, 20] on button "Guardar" at bounding box center [595, 19] width 43 height 17
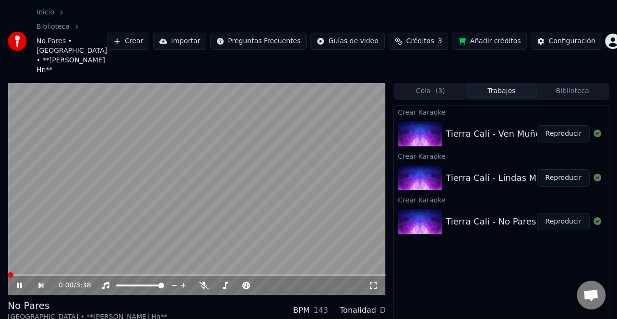
click at [21, 283] on icon at bounding box center [19, 286] width 5 height 6
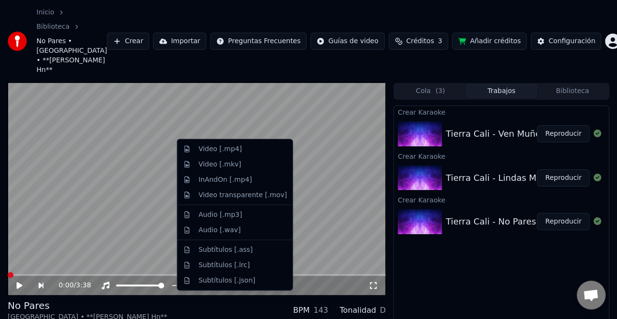
click at [230, 154] on div "Video [.mp4]" at bounding box center [234, 149] width 111 height 15
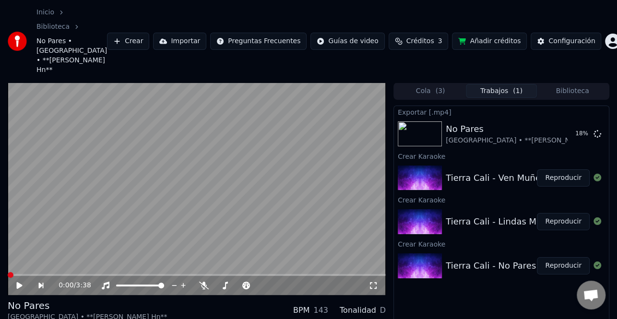
click at [568, 213] on button "Reproducir" at bounding box center [563, 221] width 53 height 17
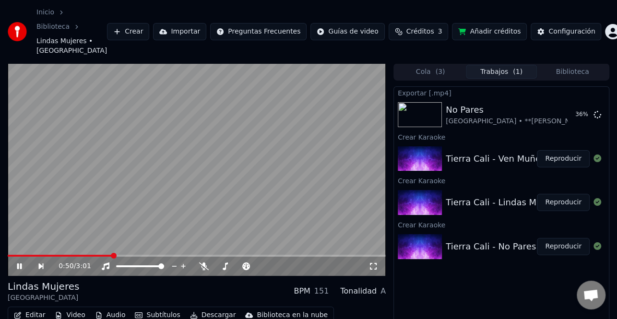
click at [21, 262] on icon at bounding box center [26, 266] width 22 height 8
click at [552, 194] on button "Reproducir" at bounding box center [563, 202] width 53 height 17
click at [27, 309] on button "Editar" at bounding box center [29, 315] width 39 height 13
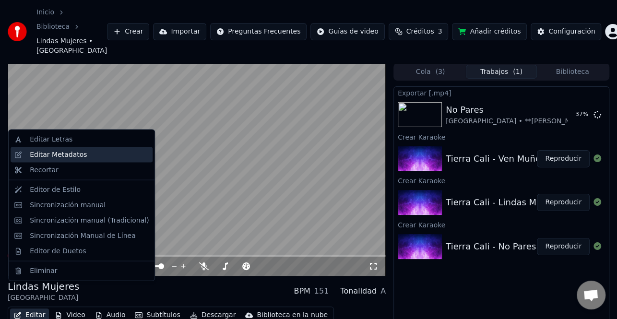
click at [85, 155] on div "Editar Metadatos" at bounding box center [89, 155] width 119 height 10
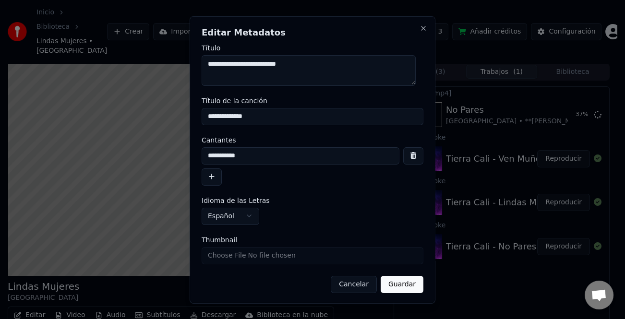
click at [211, 182] on button "button" at bounding box center [212, 176] width 20 height 17
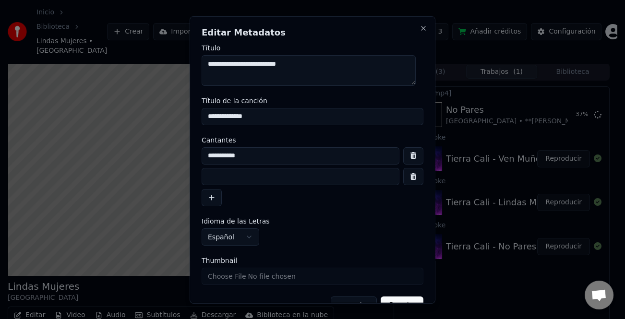
click at [216, 178] on input at bounding box center [301, 176] width 198 height 17
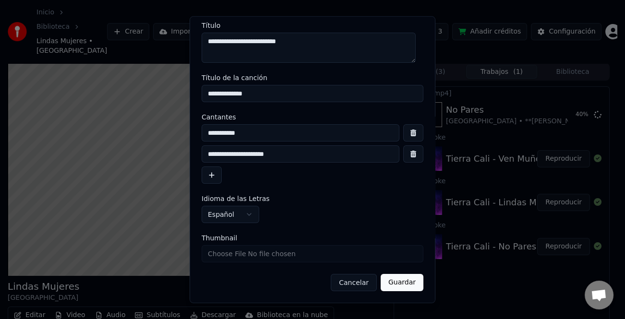
type input "**********"
click at [403, 284] on button "Guardar" at bounding box center [401, 282] width 43 height 17
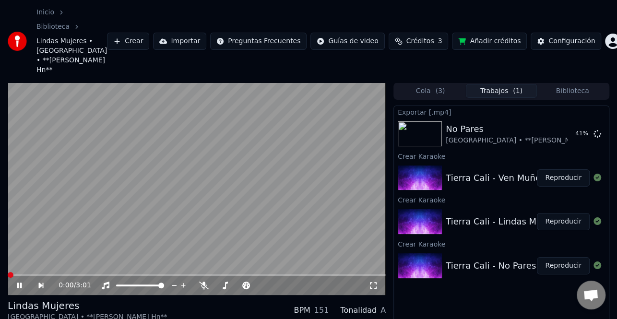
click at [12, 281] on div "0:00 / 3:01" at bounding box center [197, 286] width 370 height 10
click at [19, 282] on icon at bounding box center [26, 286] width 22 height 8
click at [563, 213] on button "Reproducir" at bounding box center [563, 221] width 53 height 17
click at [19, 282] on icon at bounding box center [26, 286] width 22 height 8
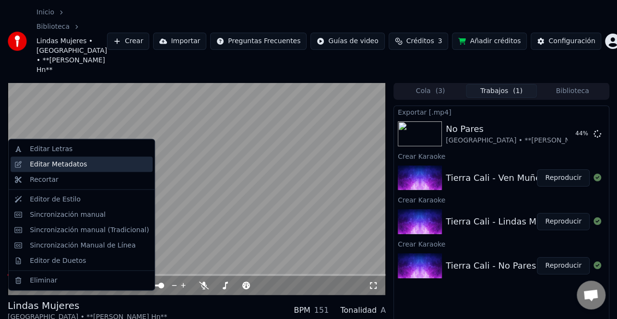
click at [84, 166] on div "Editar Metadatos" at bounding box center [89, 165] width 119 height 10
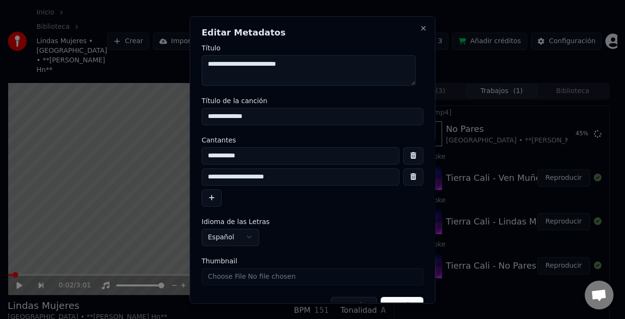
click at [209, 178] on input "**********" at bounding box center [301, 176] width 198 height 17
click at [203, 177] on input "**********" at bounding box center [301, 176] width 198 height 17
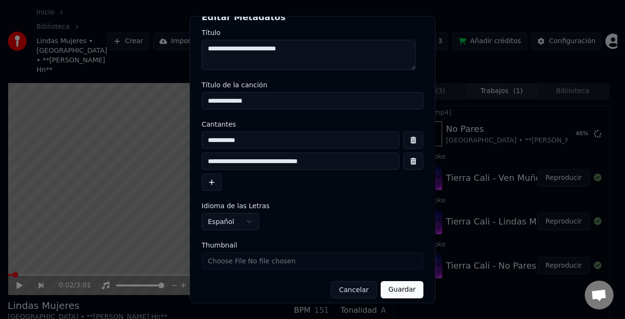
scroll to position [23, 0]
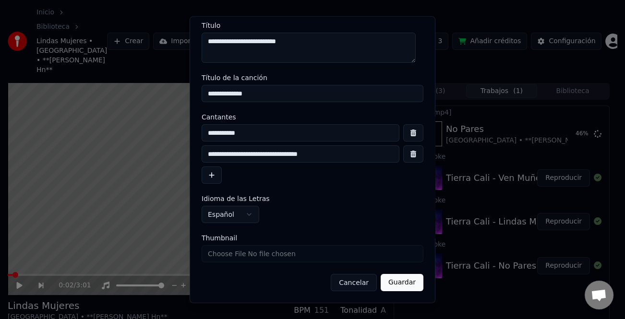
type input "**********"
click at [399, 288] on button "Guardar" at bounding box center [401, 282] width 43 height 17
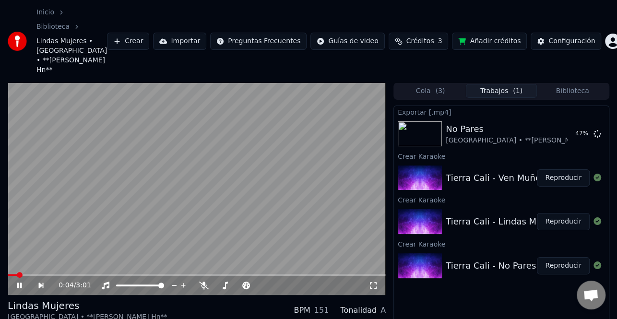
click at [22, 282] on icon at bounding box center [26, 286] width 22 height 8
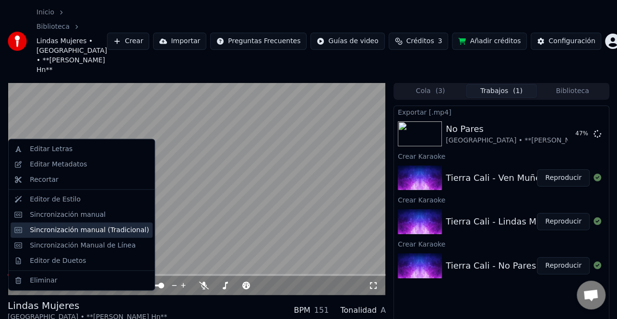
click at [86, 233] on div "Sincronización manual (Tradicional)" at bounding box center [89, 230] width 119 height 10
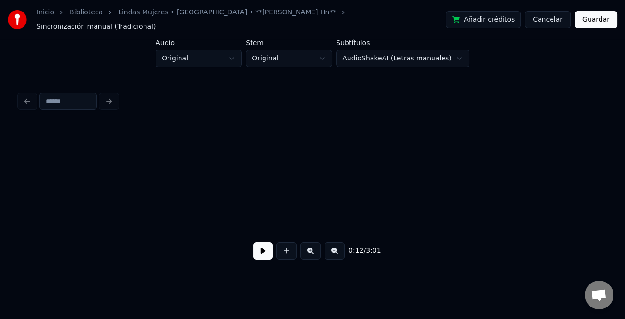
scroll to position [0, 1463]
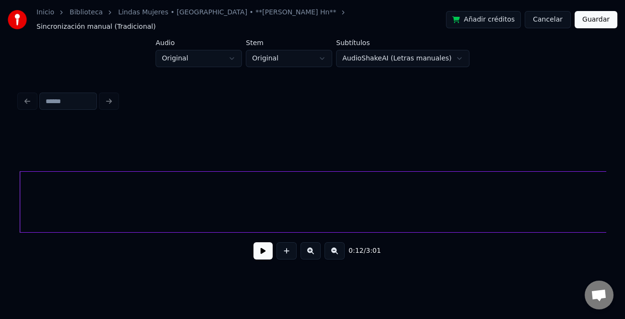
click at [266, 249] on button at bounding box center [262, 250] width 19 height 17
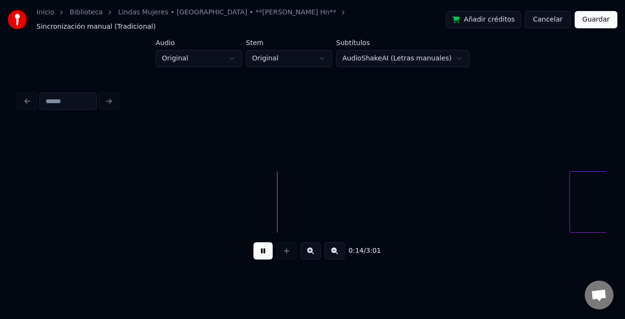
click at [578, 236] on div "0:14 / 3:01" at bounding box center [312, 196] width 586 height 146
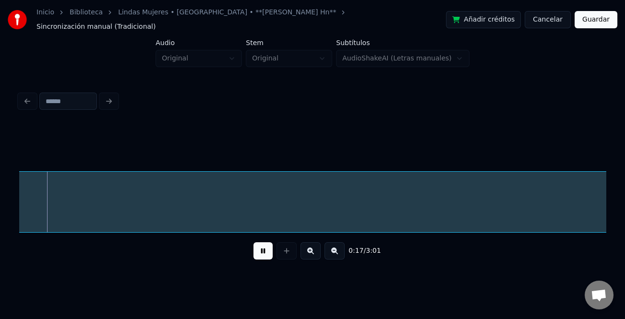
click at [333, 246] on button at bounding box center [334, 250] width 20 height 17
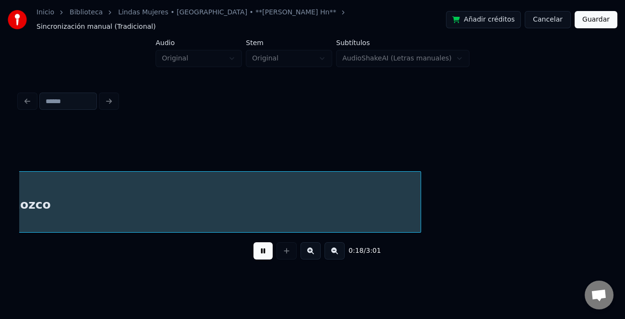
scroll to position [0, 771]
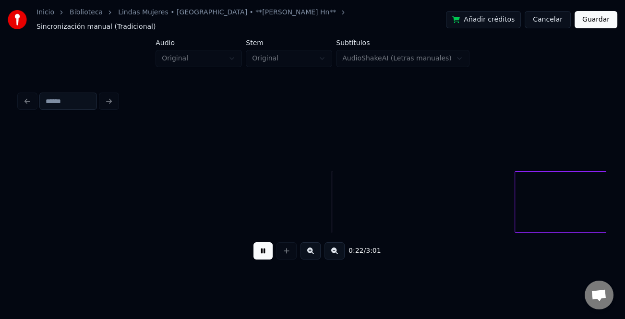
click at [518, 202] on div at bounding box center [516, 202] width 3 height 60
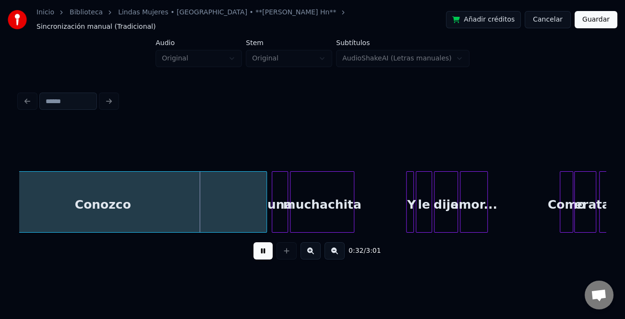
click at [332, 254] on button at bounding box center [334, 250] width 20 height 17
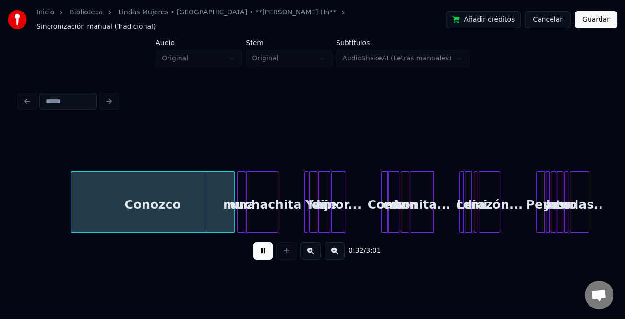
click at [332, 254] on button at bounding box center [334, 250] width 20 height 17
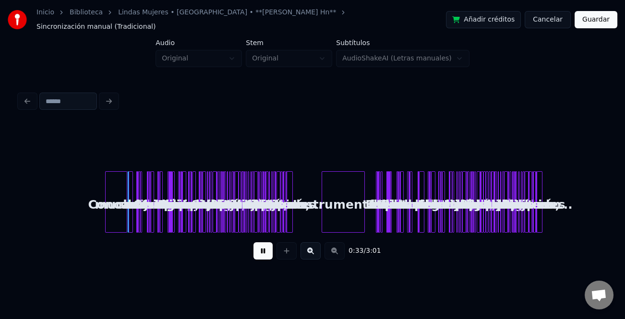
click at [264, 246] on button at bounding box center [262, 250] width 19 height 17
click at [125, 217] on div "Conozco una muchachita Y le dije amor... Como era tan bonita... Le di mi corazó…" at bounding box center [312, 201] width 586 height 61
click at [310, 249] on button at bounding box center [310, 250] width 20 height 17
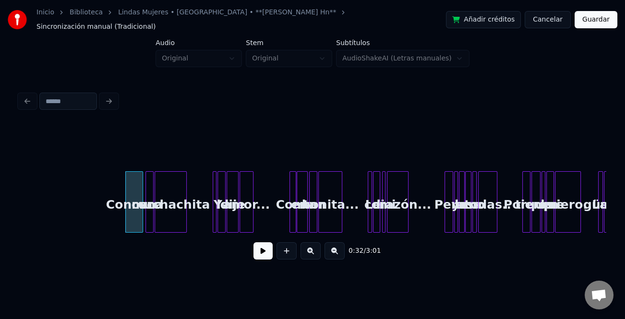
click at [310, 249] on button at bounding box center [310, 250] width 20 height 17
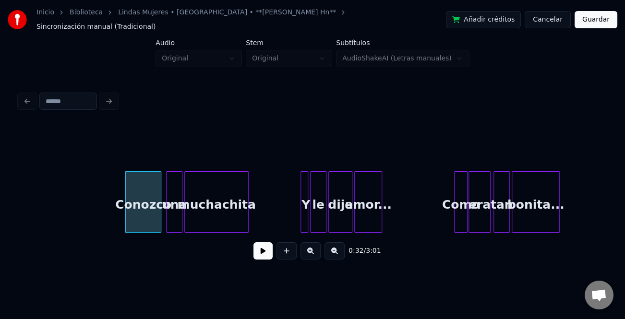
click at [310, 249] on button at bounding box center [310, 250] width 20 height 17
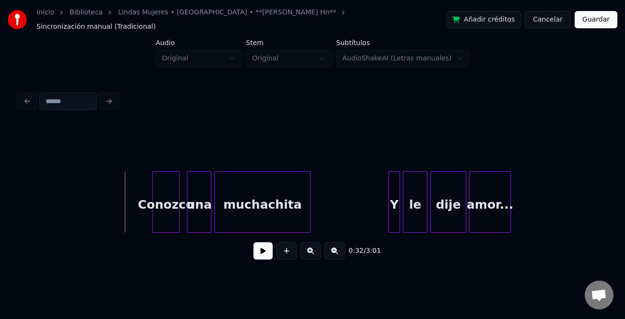
click at [154, 211] on div at bounding box center [154, 202] width 3 height 60
click at [153, 200] on div "Conozco" at bounding box center [166, 204] width 26 height 65
click at [268, 252] on button at bounding box center [262, 250] width 19 height 17
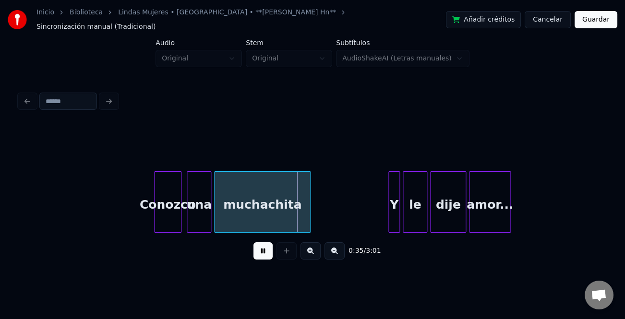
click at [312, 249] on button at bounding box center [310, 250] width 20 height 17
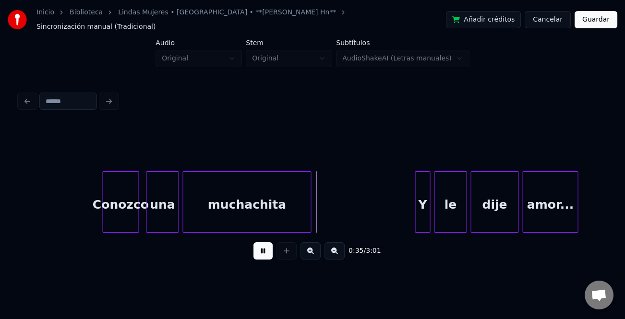
click at [312, 249] on button at bounding box center [310, 250] width 20 height 17
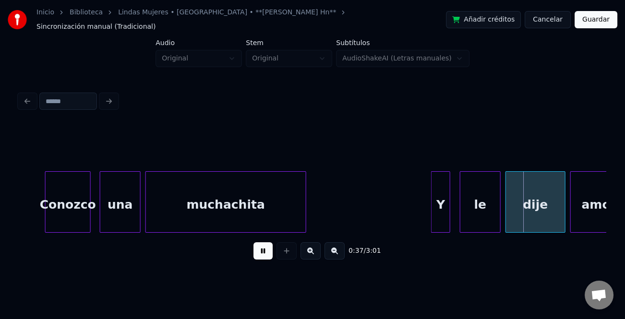
click at [438, 212] on div "Y" at bounding box center [440, 204] width 18 height 65
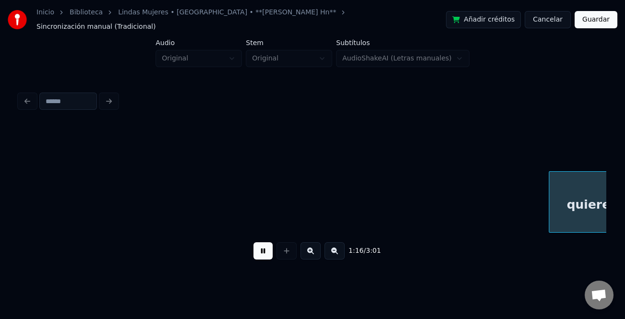
scroll to position [0, 9227]
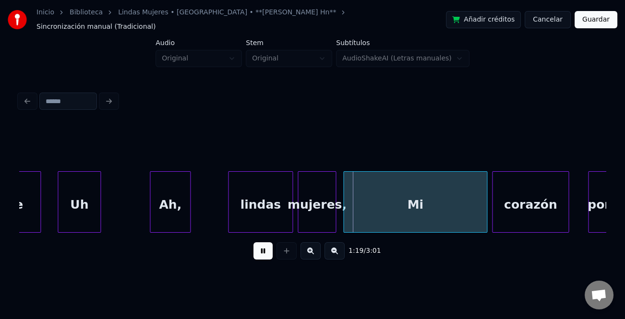
click at [166, 208] on div "Ah," at bounding box center [170, 204] width 40 height 65
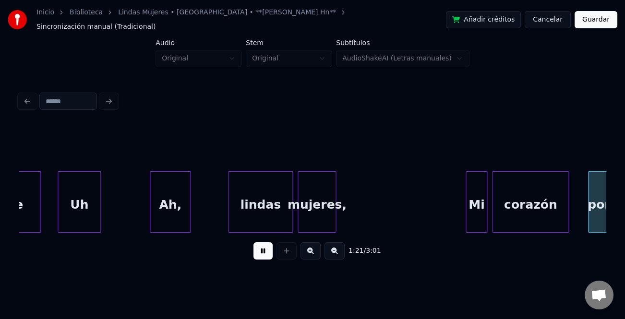
click at [467, 211] on div at bounding box center [467, 202] width 3 height 60
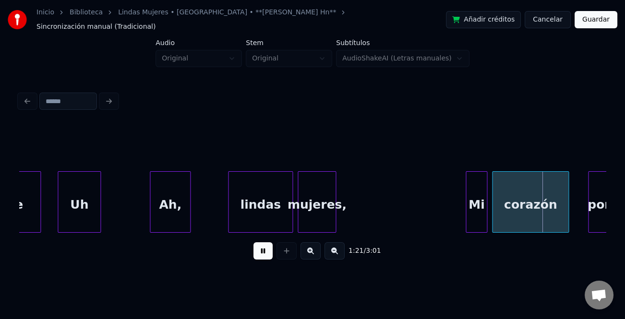
click at [255, 185] on div "lindas" at bounding box center [260, 204] width 64 height 65
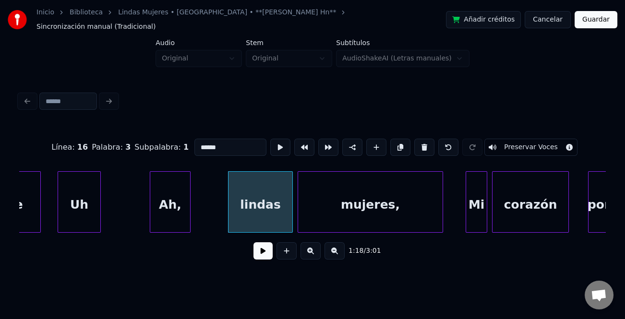
click at [442, 214] on div at bounding box center [441, 202] width 3 height 60
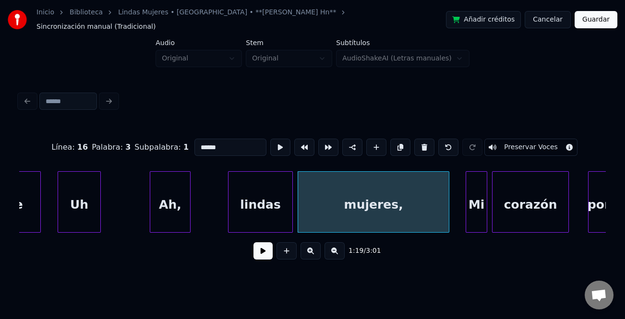
click at [250, 190] on div "lindas" at bounding box center [260, 204] width 64 height 65
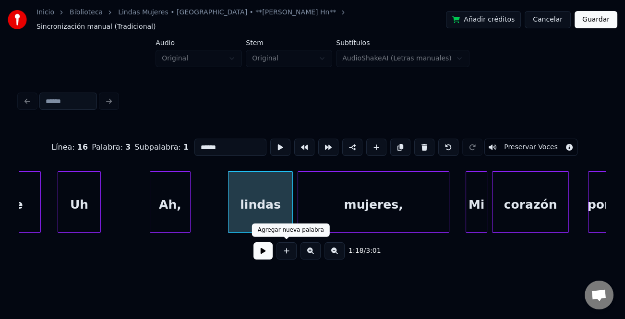
click at [265, 247] on button at bounding box center [262, 250] width 19 height 17
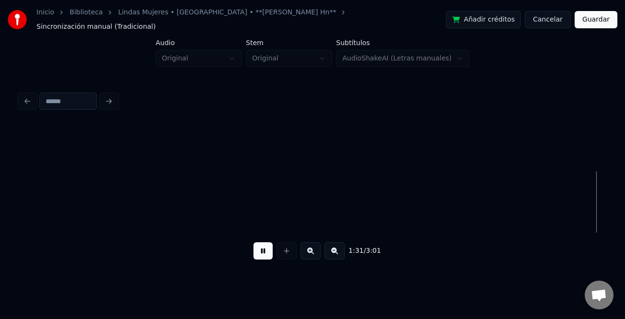
scroll to position [0, 10988]
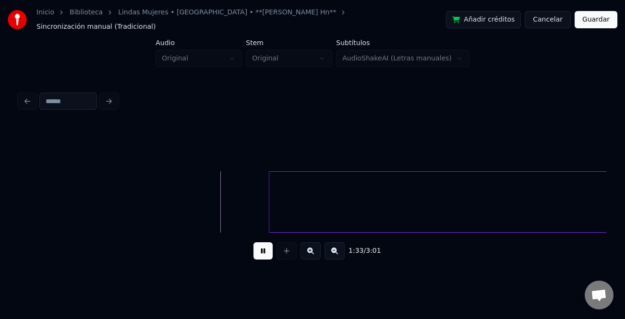
click at [331, 256] on button at bounding box center [334, 250] width 20 height 17
click at [332, 253] on button at bounding box center [334, 250] width 20 height 17
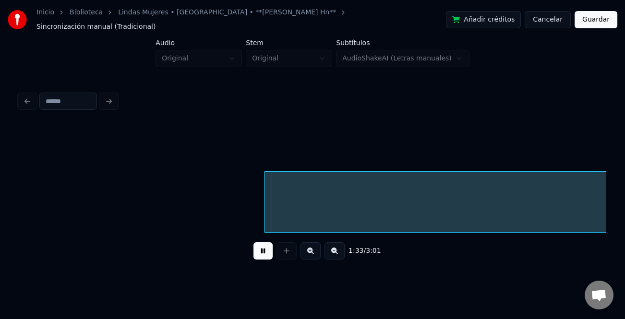
click at [332, 253] on button at bounding box center [334, 250] width 20 height 17
click at [332, 252] on button at bounding box center [334, 250] width 20 height 17
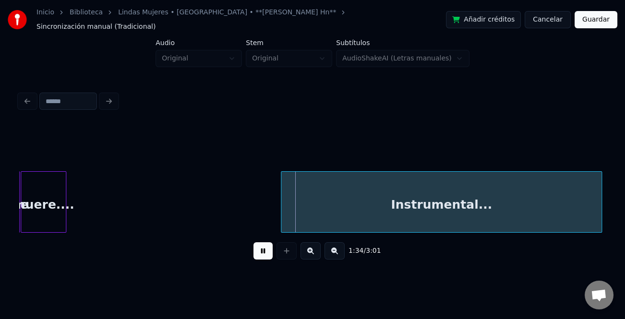
click at [333, 249] on button at bounding box center [334, 250] width 20 height 17
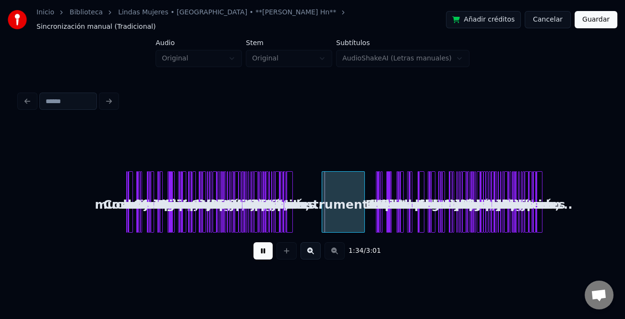
scroll to position [0, 0]
click at [301, 229] on div "1:38 / 3:01" at bounding box center [312, 196] width 586 height 146
click at [370, 220] on div at bounding box center [369, 202] width 3 height 60
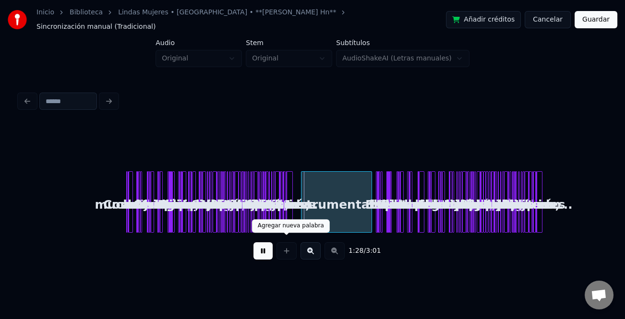
click at [272, 246] on button at bounding box center [262, 250] width 19 height 17
click at [372, 216] on div "Instrumental..." at bounding box center [336, 201] width 71 height 61
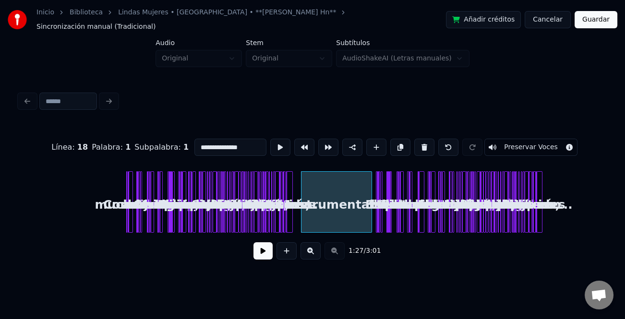
click at [311, 248] on button at bounding box center [310, 250] width 20 height 17
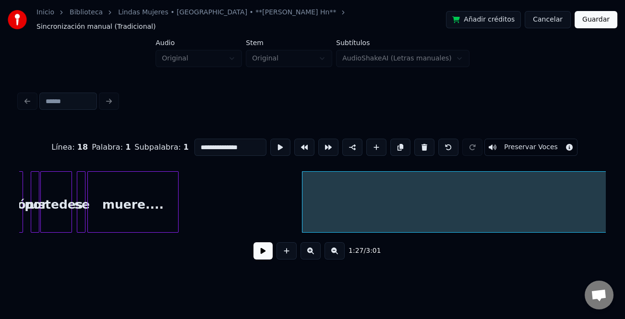
click at [311, 248] on button at bounding box center [310, 250] width 20 height 17
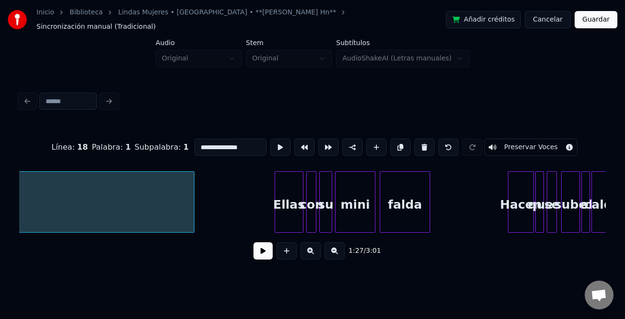
scroll to position [0, 7735]
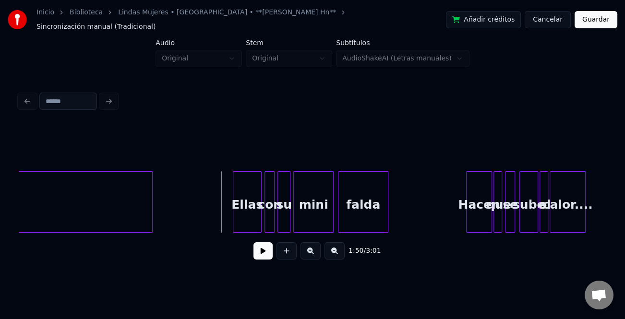
click at [267, 252] on button at bounding box center [262, 250] width 19 height 17
click at [243, 213] on div "Ellas" at bounding box center [247, 204] width 28 height 65
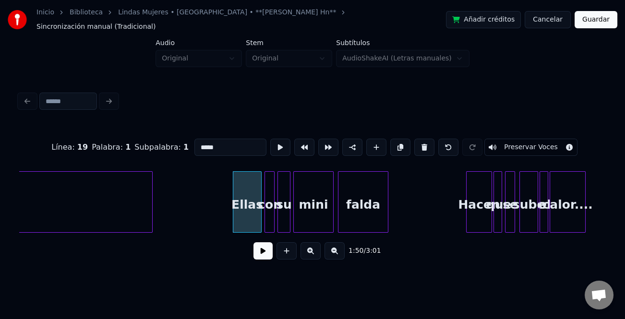
click at [262, 250] on button at bounding box center [262, 250] width 19 height 17
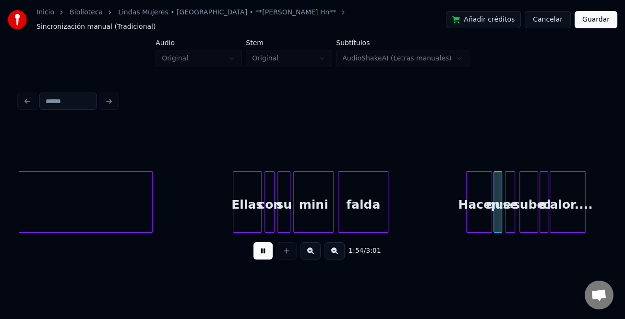
drag, startPoint x: 303, startPoint y: 248, endPoint x: 314, endPoint y: 249, distance: 10.7
click at [303, 249] on button at bounding box center [310, 250] width 20 height 17
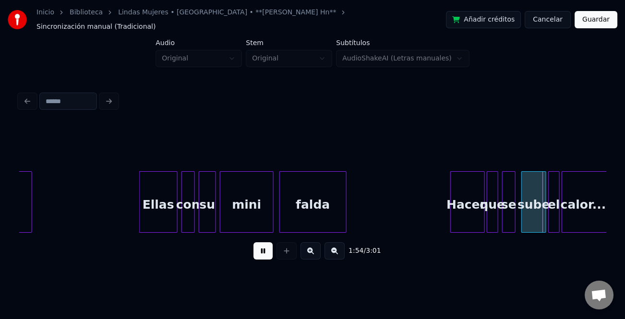
click at [316, 249] on button at bounding box center [310, 250] width 20 height 17
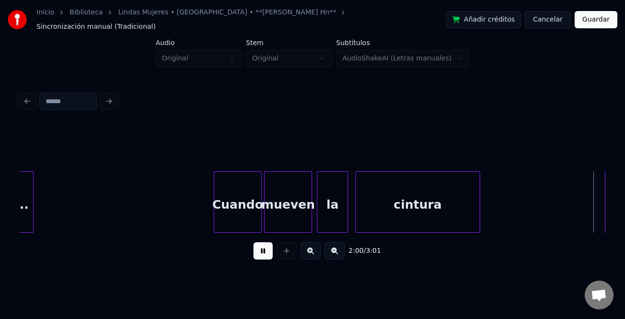
scroll to position [0, 14409]
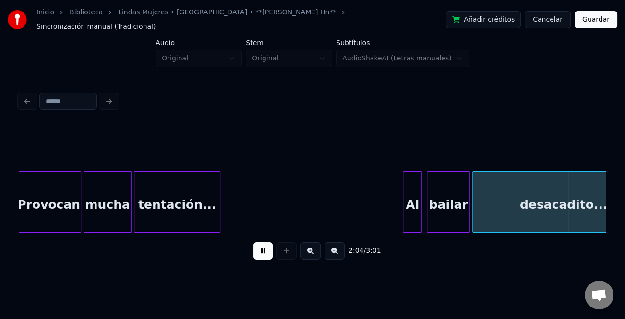
click at [259, 246] on button at bounding box center [262, 250] width 19 height 17
click at [259, 249] on button at bounding box center [262, 250] width 19 height 17
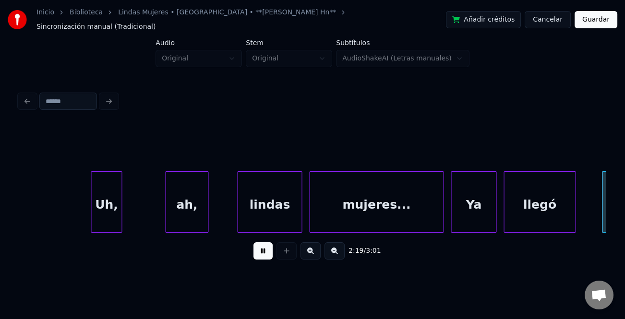
scroll to position [0, 16759]
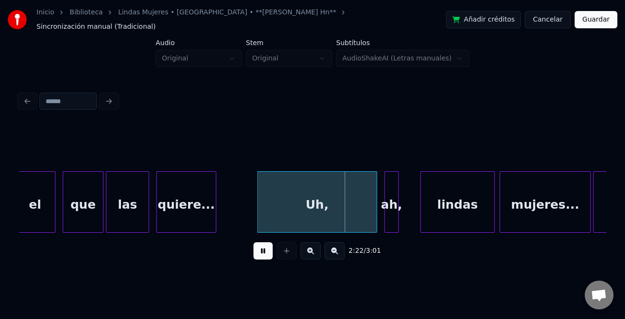
click at [269, 251] on button at bounding box center [262, 250] width 19 height 17
click at [263, 246] on button at bounding box center [262, 250] width 19 height 17
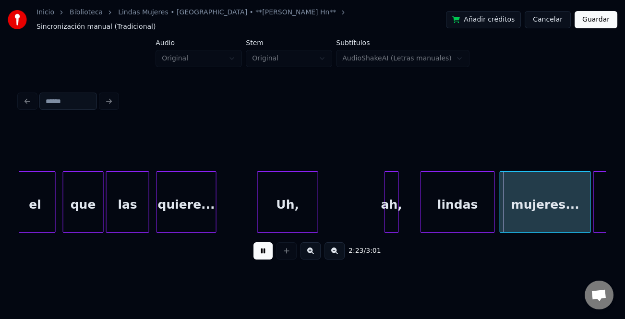
click at [315, 213] on div at bounding box center [316, 202] width 3 height 60
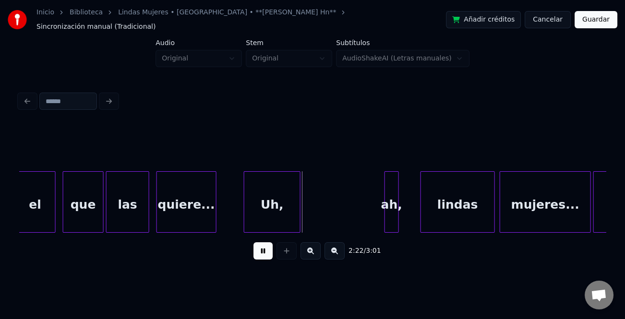
click at [278, 214] on div "Uh," at bounding box center [272, 204] width 56 height 65
click at [386, 214] on div "ah," at bounding box center [391, 201] width 14 height 61
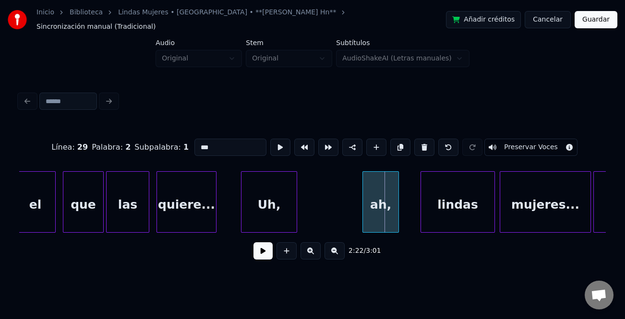
click at [363, 219] on div at bounding box center [364, 202] width 3 height 60
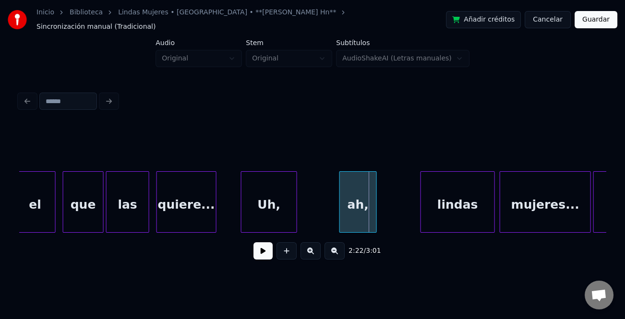
click at [356, 213] on div "ah," at bounding box center [358, 204] width 37 height 65
click at [269, 249] on button at bounding box center [262, 250] width 19 height 17
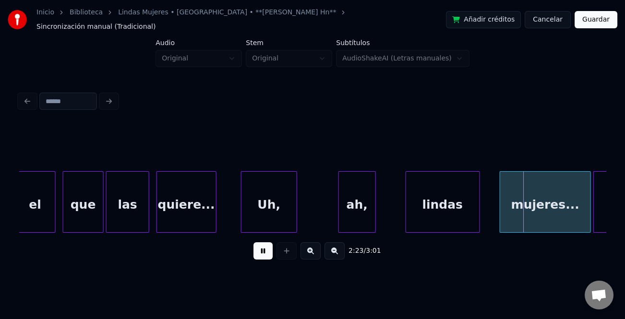
click at [426, 221] on div "lindas" at bounding box center [442, 204] width 73 height 65
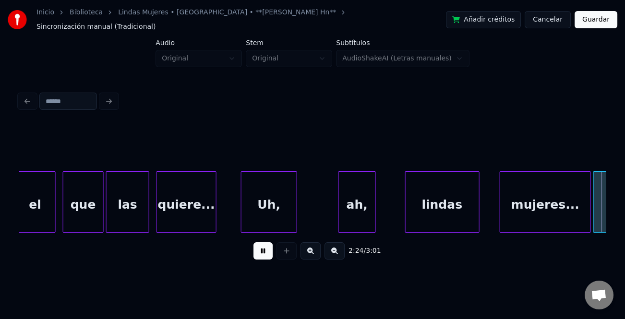
scroll to position [0, 17348]
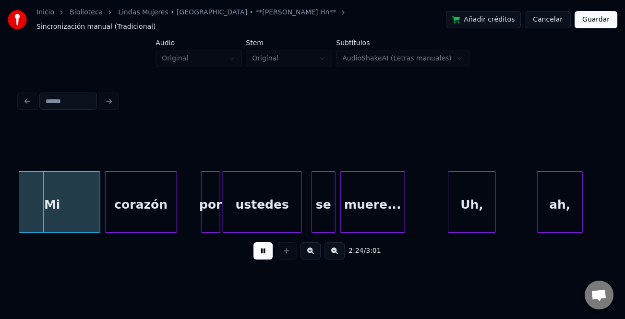
click at [486, 216] on div "Uh," at bounding box center [471, 204] width 47 height 65
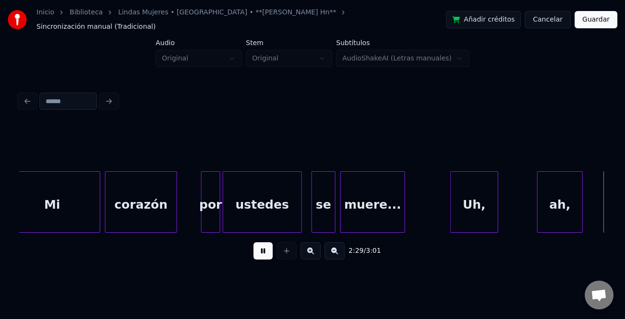
scroll to position [0, 17935]
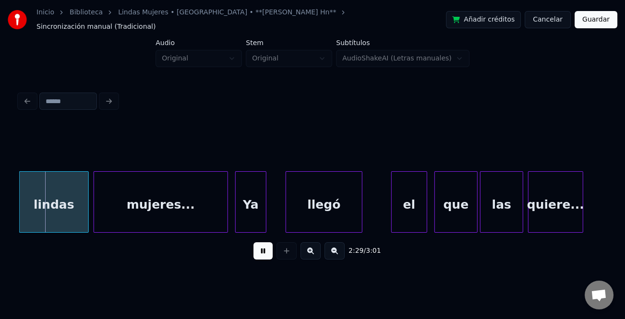
click at [466, 204] on div "que" at bounding box center [456, 204] width 42 height 65
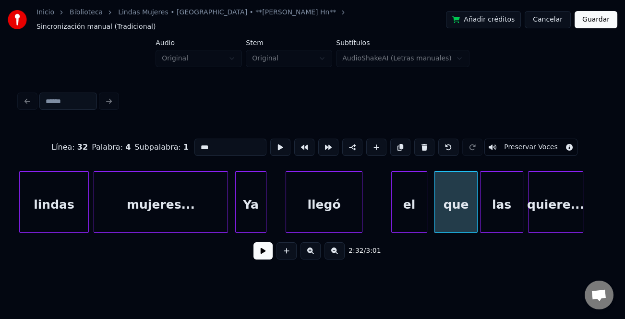
click at [268, 252] on button at bounding box center [262, 250] width 19 height 17
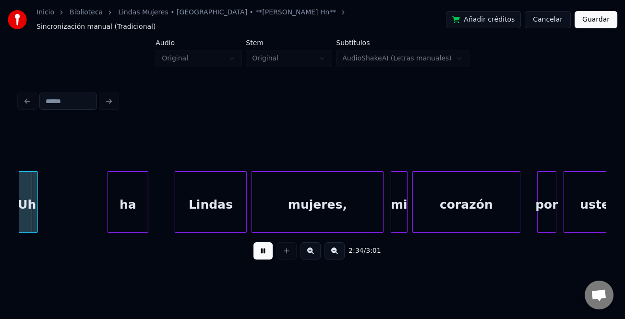
scroll to position [0, 18553]
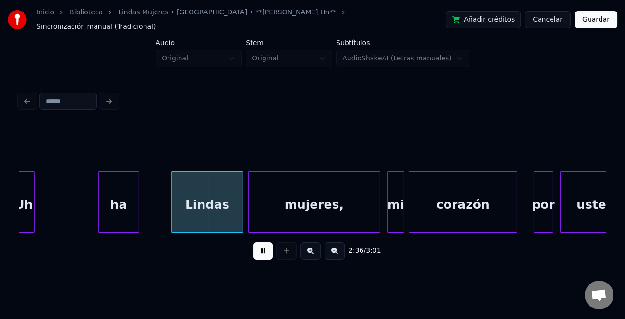
click at [125, 210] on div "ha" at bounding box center [119, 204] width 40 height 65
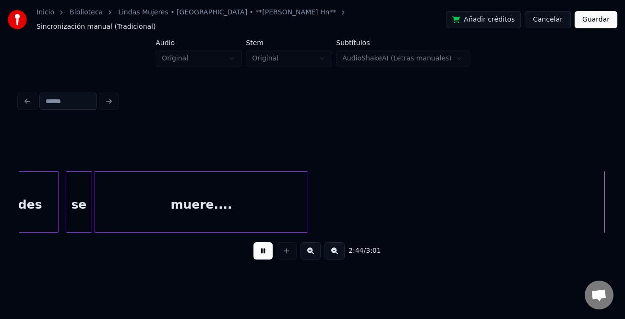
scroll to position [0, 19728]
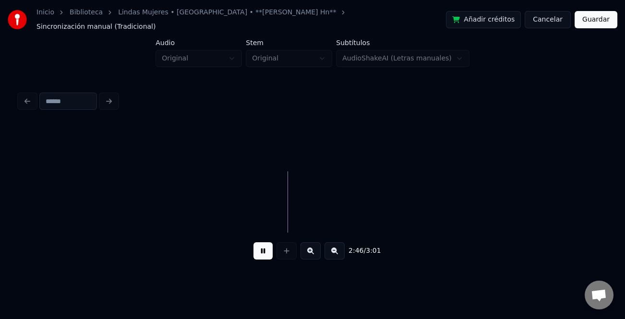
click at [602, 23] on button "Guardar" at bounding box center [595, 19] width 43 height 17
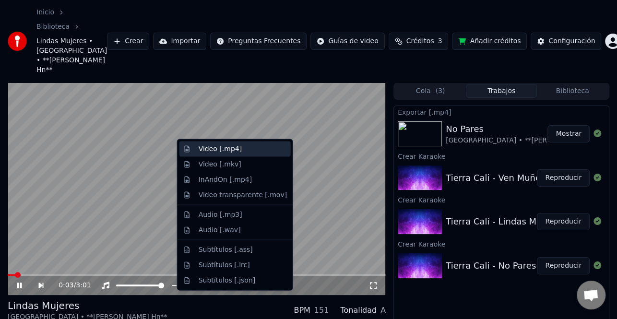
click at [250, 151] on div "Video [.mp4]" at bounding box center [243, 149] width 88 height 10
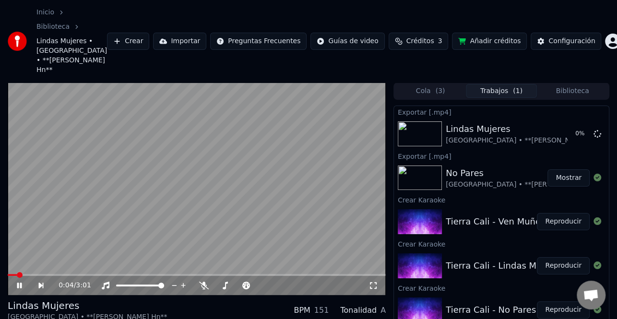
click at [21, 283] on icon at bounding box center [19, 286] width 5 height 6
click at [566, 213] on button "Reproducir" at bounding box center [563, 221] width 53 height 17
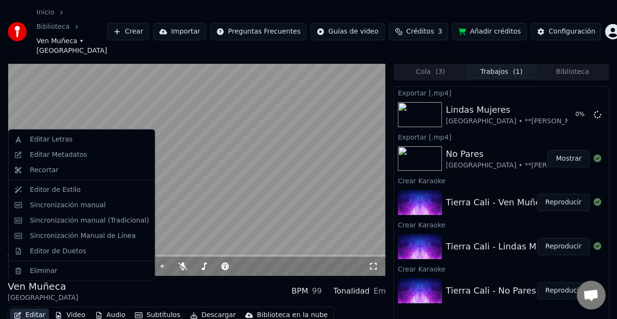
click at [24, 309] on button "Editar" at bounding box center [29, 315] width 39 height 13
click at [59, 153] on div "Editar Metadatos" at bounding box center [58, 155] width 57 height 10
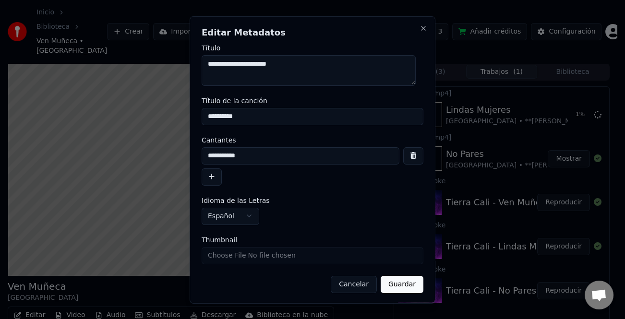
click at [215, 178] on button "button" at bounding box center [212, 176] width 20 height 17
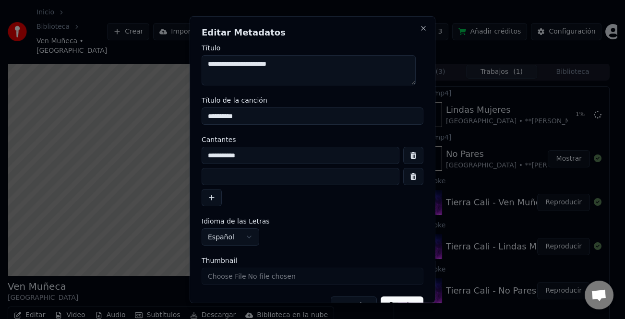
click at [215, 178] on input at bounding box center [301, 176] width 198 height 17
click at [206, 173] on input "**********" at bounding box center [301, 176] width 198 height 17
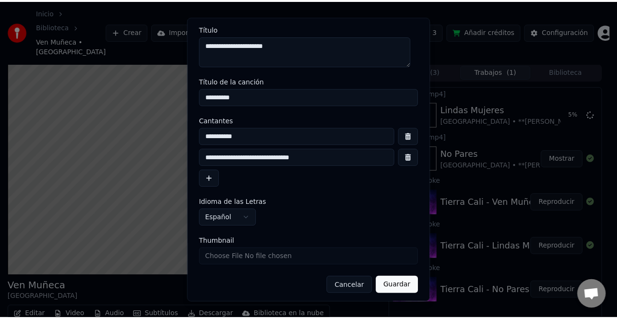
scroll to position [23, 0]
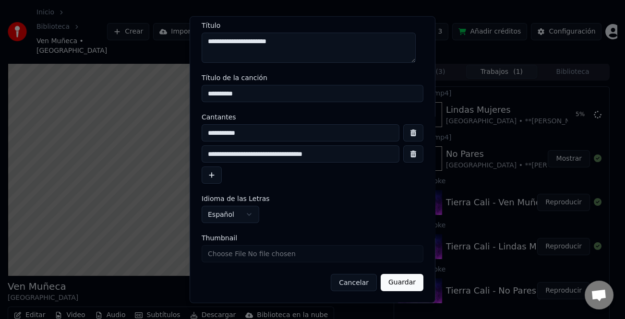
type input "**********"
click at [400, 283] on button "Guardar" at bounding box center [401, 282] width 43 height 17
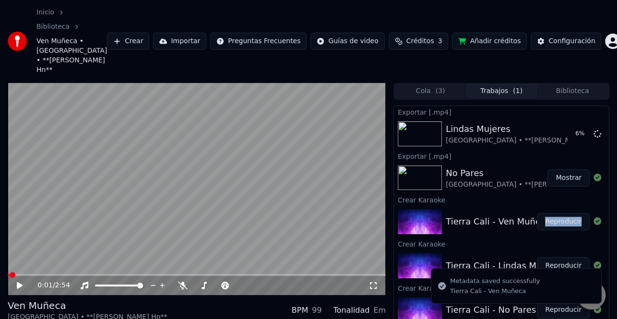
click at [581, 205] on div "Tierra Cali - Ven Muñeca Reproducir" at bounding box center [501, 221] width 215 height 33
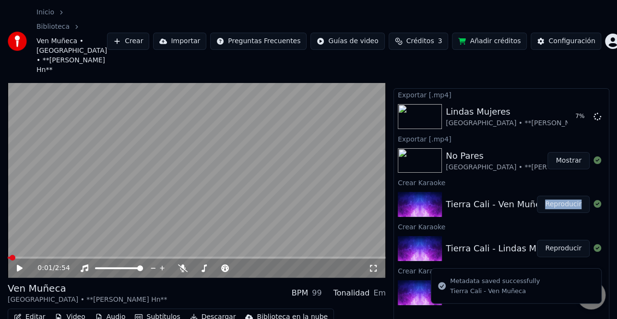
scroll to position [27, 0]
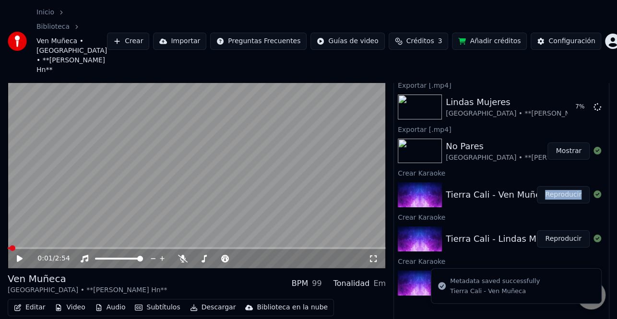
click at [558, 186] on button "Reproducir" at bounding box center [563, 194] width 53 height 17
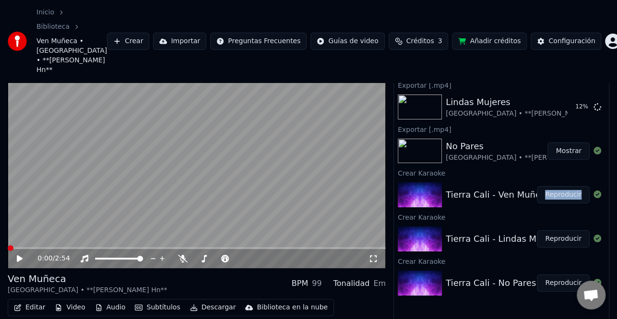
click at [29, 301] on button "Editar" at bounding box center [29, 307] width 39 height 13
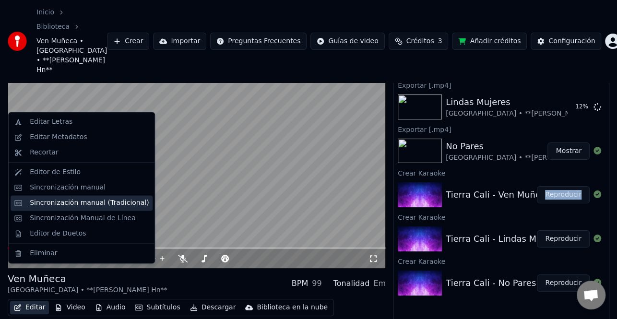
click at [102, 206] on div "Sincronización manual (Tradicional)" at bounding box center [89, 203] width 119 height 10
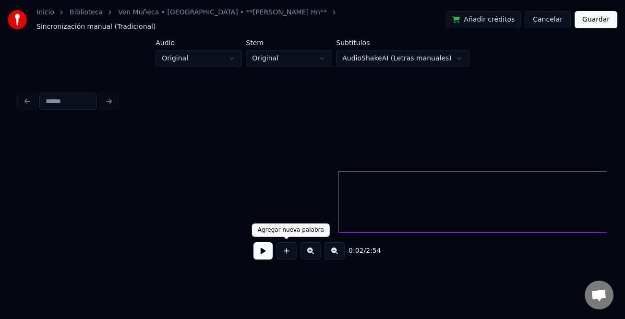
click at [271, 251] on button at bounding box center [262, 250] width 19 height 17
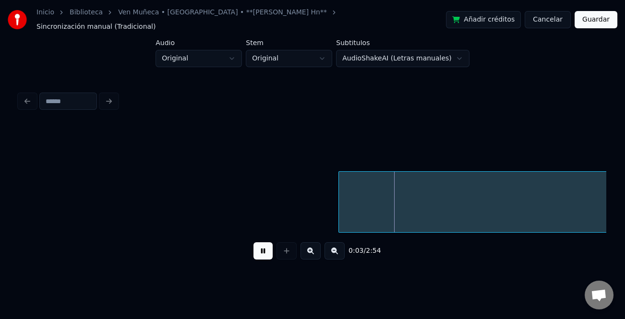
click at [337, 249] on button at bounding box center [334, 250] width 20 height 17
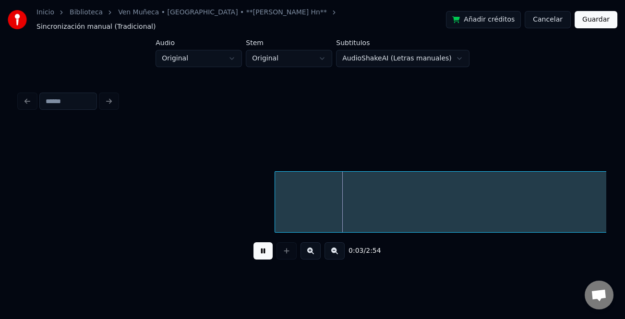
click at [337, 249] on button at bounding box center [334, 250] width 20 height 17
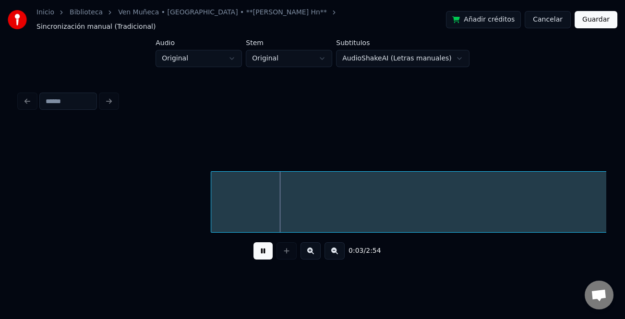
click at [337, 249] on button at bounding box center [334, 250] width 20 height 17
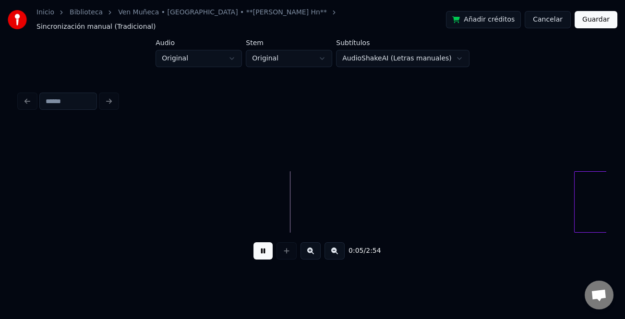
click at [575, 223] on div at bounding box center [575, 202] width 3 height 60
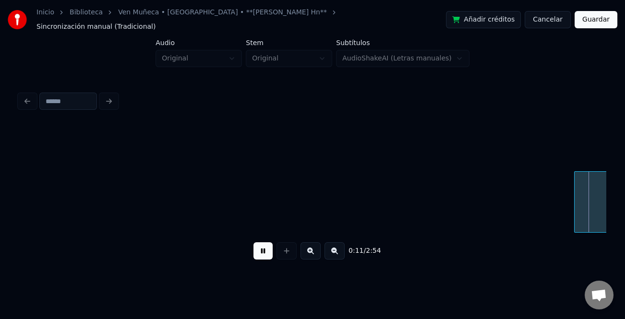
click at [327, 254] on button at bounding box center [334, 250] width 20 height 17
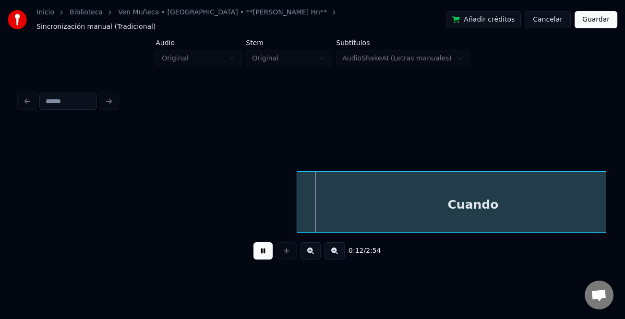
click at [328, 253] on button at bounding box center [334, 250] width 20 height 17
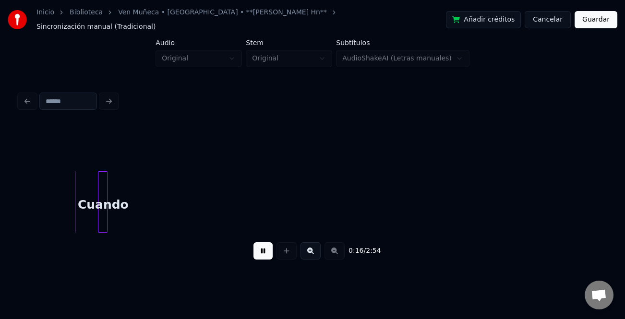
click at [99, 206] on div at bounding box center [99, 202] width 3 height 60
click at [99, 206] on div "Cuando" at bounding box center [104, 204] width 10 height 65
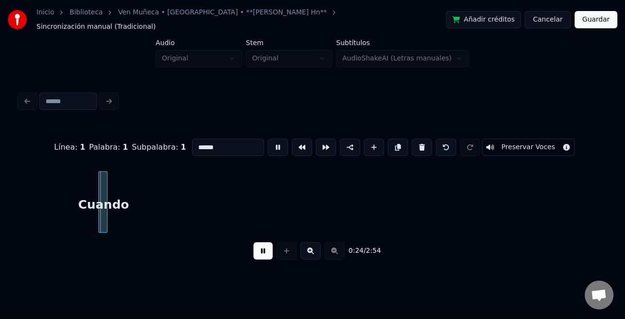
click at [258, 245] on button at bounding box center [262, 250] width 19 height 17
click at [614, 16] on button "Guardar" at bounding box center [595, 19] width 43 height 17
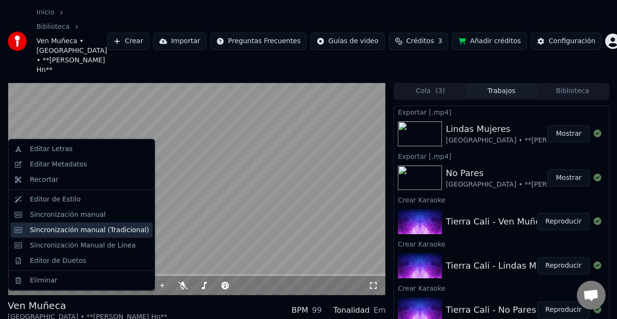
click at [80, 233] on div "Sincronización manual (Tradicional)" at bounding box center [89, 230] width 119 height 10
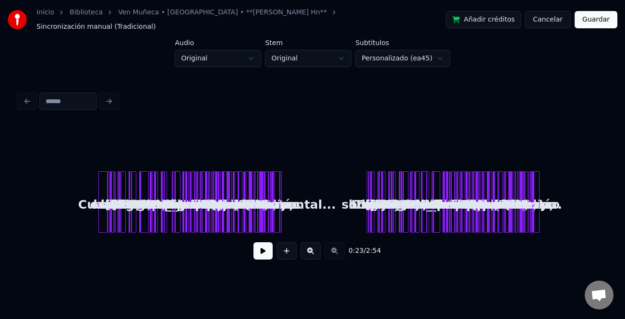
click at [315, 249] on button at bounding box center [310, 250] width 20 height 17
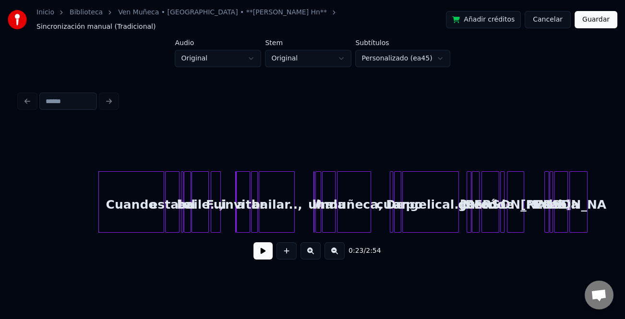
click at [315, 249] on button at bounding box center [310, 250] width 20 height 17
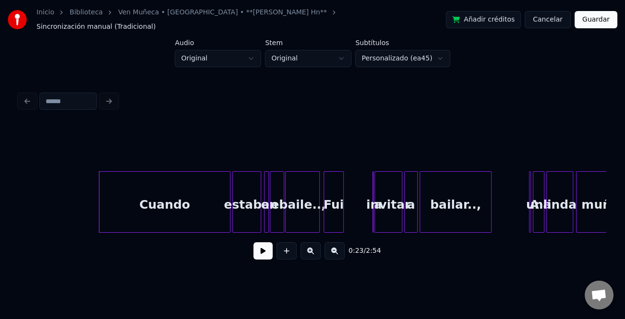
click at [315, 249] on button at bounding box center [310, 250] width 20 height 17
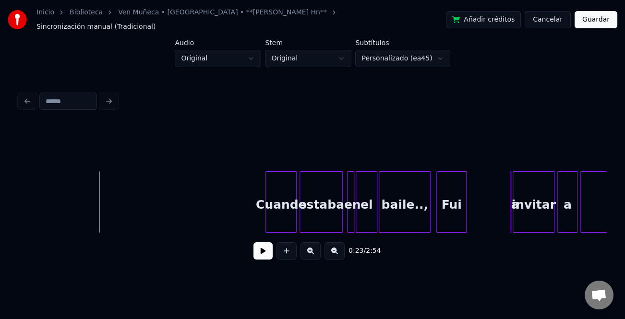
click at [269, 214] on div at bounding box center [267, 202] width 3 height 60
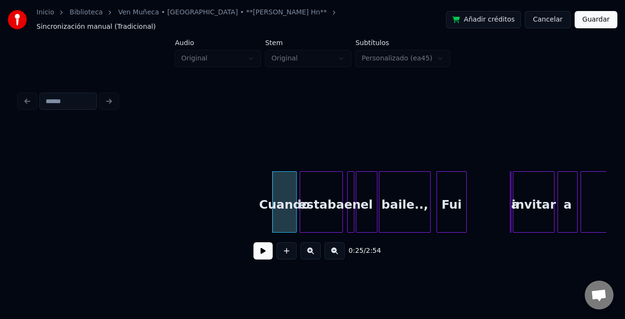
click at [261, 248] on button at bounding box center [262, 250] width 19 height 17
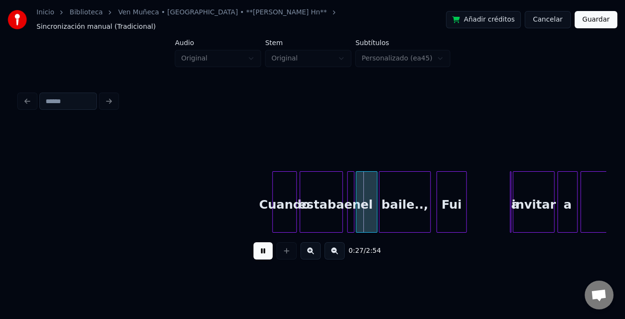
click at [316, 251] on button at bounding box center [310, 250] width 20 height 17
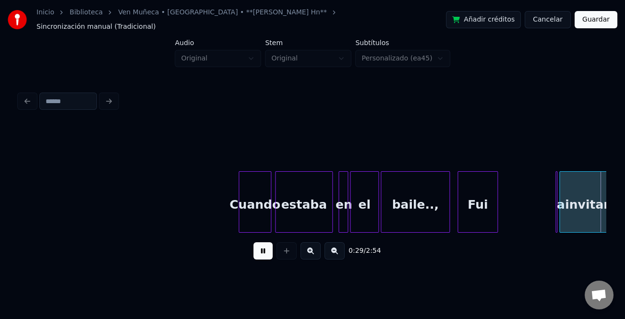
scroll to position [0, 2855]
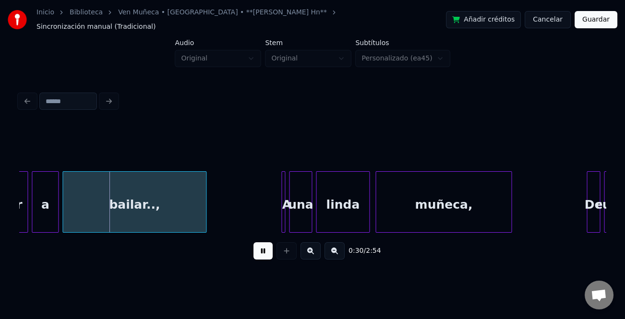
drag, startPoint x: 269, startPoint y: 249, endPoint x: 188, endPoint y: 240, distance: 81.2
click at [267, 249] on button at bounding box center [262, 250] width 19 height 17
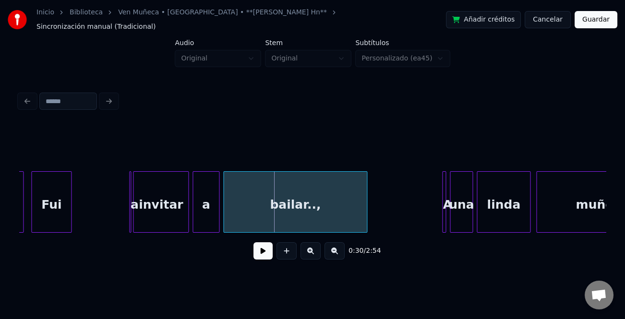
scroll to position [0, 2587]
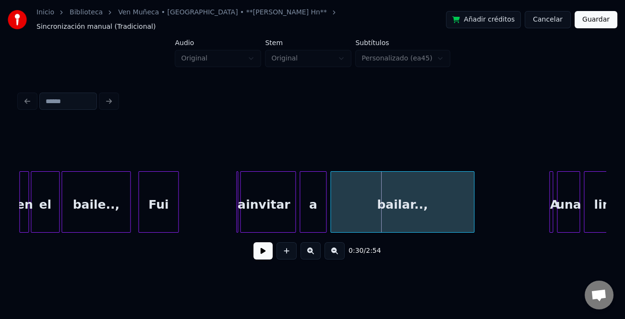
click at [312, 249] on button at bounding box center [310, 250] width 20 height 17
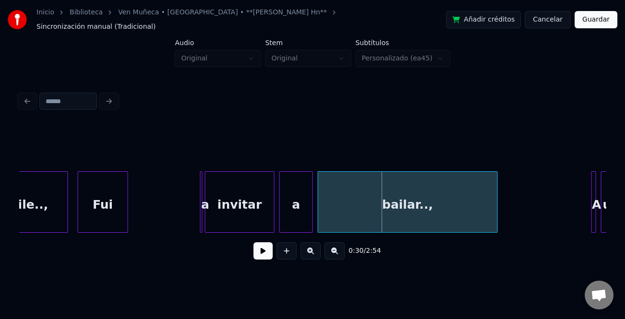
click at [312, 249] on button at bounding box center [310, 250] width 20 height 17
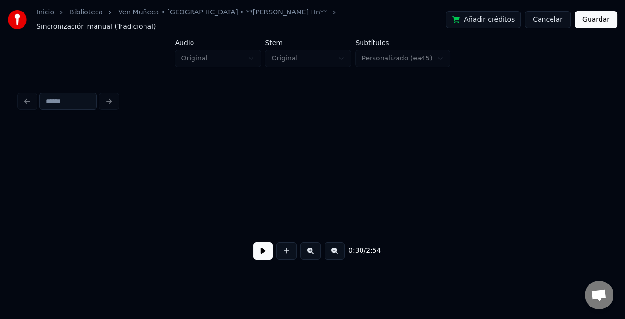
click at [312, 249] on button at bounding box center [310, 250] width 20 height 17
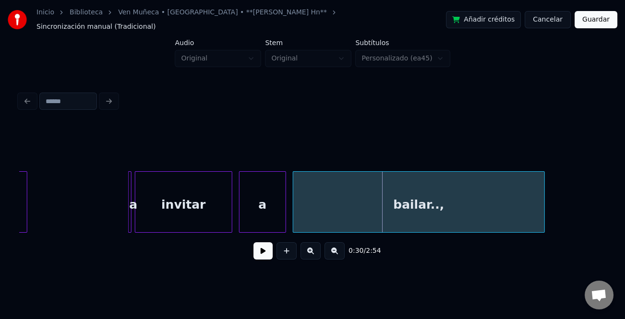
click at [312, 249] on button at bounding box center [310, 250] width 20 height 17
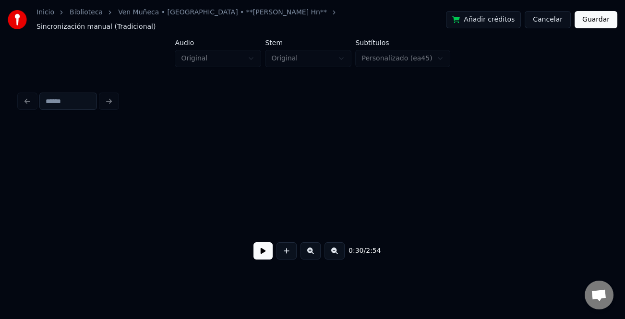
scroll to position [0, 5536]
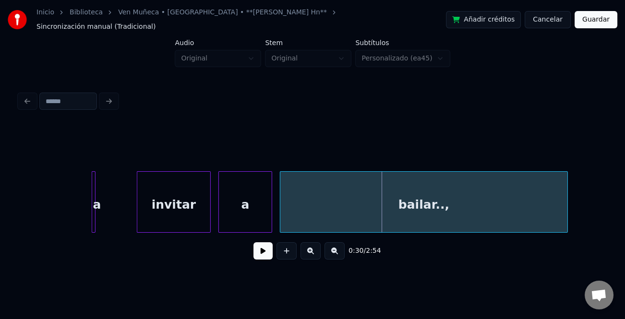
click at [138, 202] on div at bounding box center [138, 202] width 3 height 60
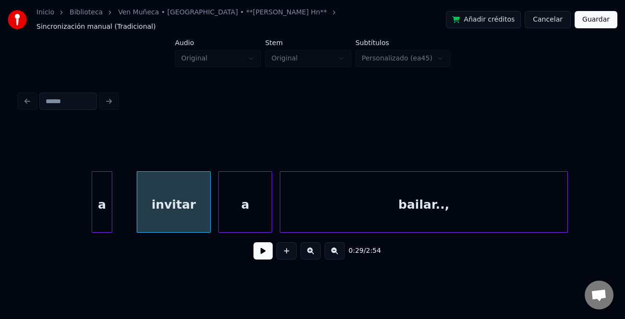
click at [111, 212] on div at bounding box center [110, 202] width 3 height 60
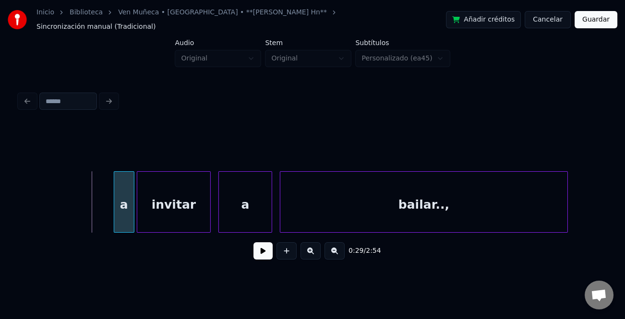
click at [122, 211] on div "a" at bounding box center [124, 204] width 20 height 65
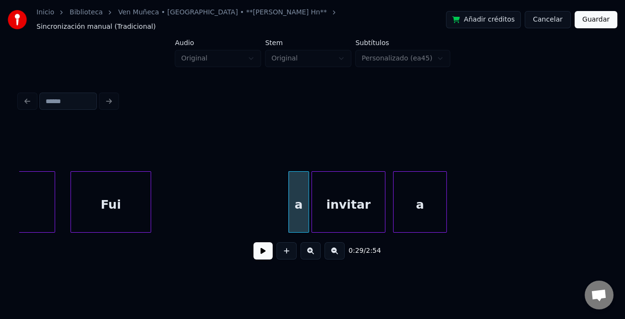
scroll to position [0, 5414]
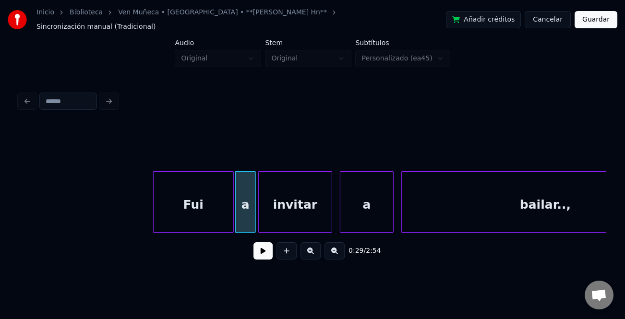
click at [205, 214] on div "Fui" at bounding box center [194, 204] width 80 height 65
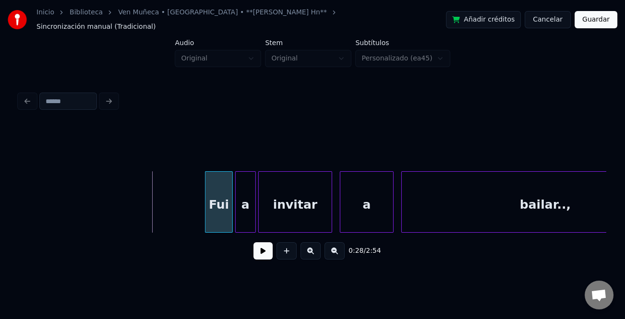
click at [207, 221] on div at bounding box center [206, 202] width 3 height 60
click at [259, 255] on button at bounding box center [262, 250] width 19 height 17
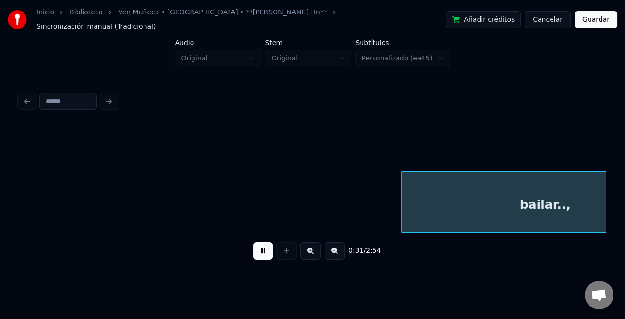
scroll to position [0, 6000]
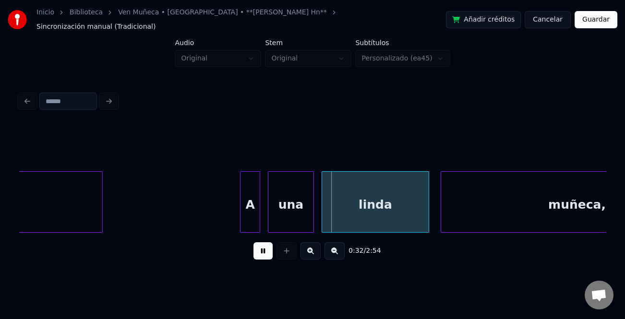
click at [241, 215] on div at bounding box center [241, 202] width 3 height 60
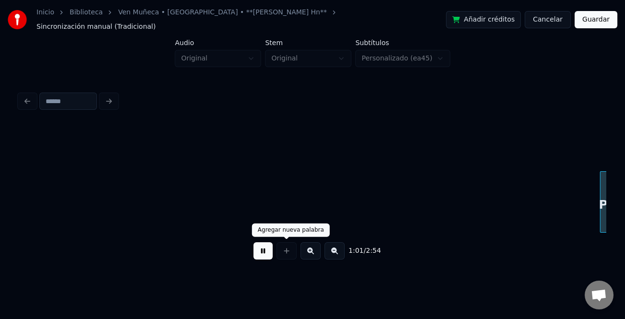
scroll to position [0, 11879]
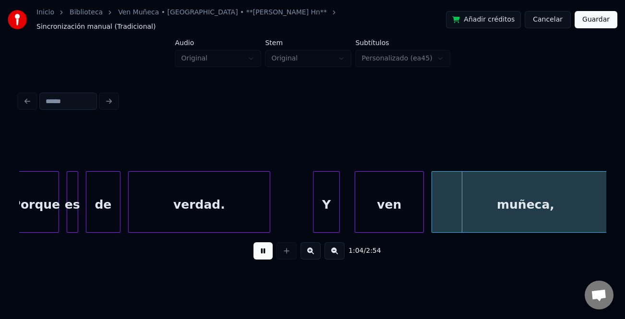
click at [324, 202] on div "Y" at bounding box center [326, 204] width 26 height 65
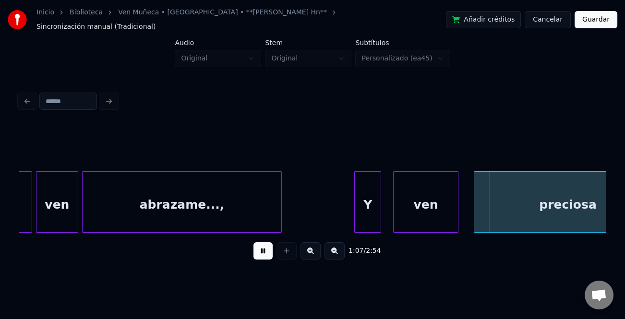
click at [360, 212] on div "Y" at bounding box center [368, 204] width 26 height 65
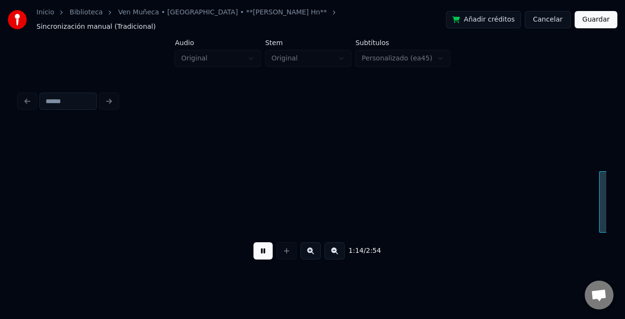
scroll to position [0, 14231]
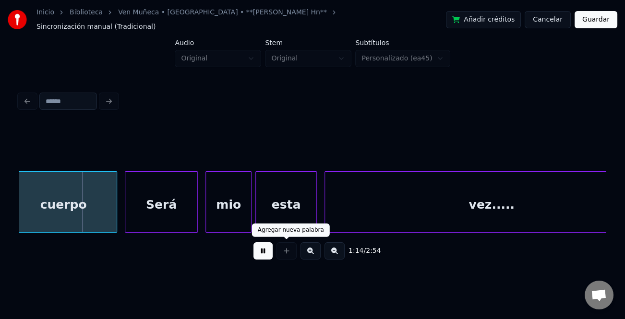
click at [269, 247] on button at bounding box center [262, 250] width 19 height 17
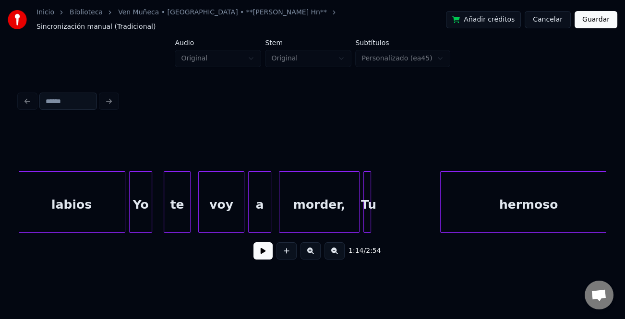
scroll to position [0, 13643]
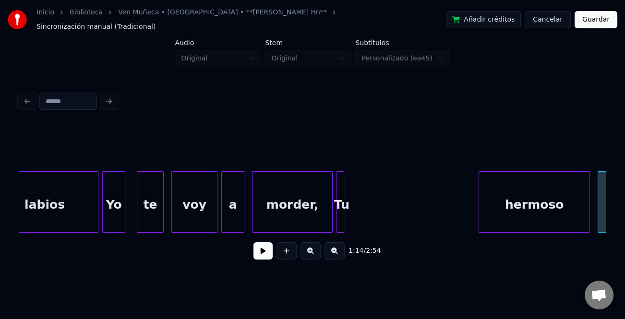
click at [481, 194] on div at bounding box center [480, 202] width 3 height 60
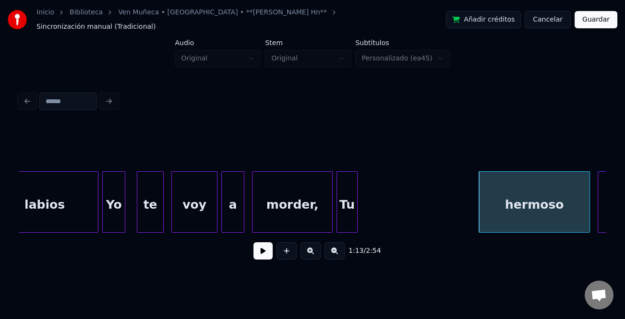
click at [357, 217] on div at bounding box center [355, 202] width 3 height 60
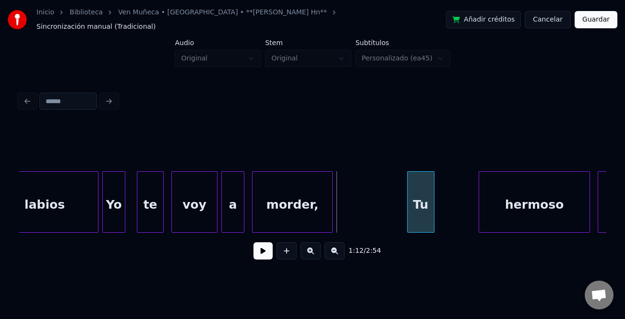
click at [421, 225] on div "Tu morder, voy a te Yo labios hermoso cuerpo" at bounding box center [312, 201] width 586 height 61
click at [253, 242] on button at bounding box center [262, 250] width 19 height 17
click at [444, 214] on div at bounding box center [445, 202] width 3 height 60
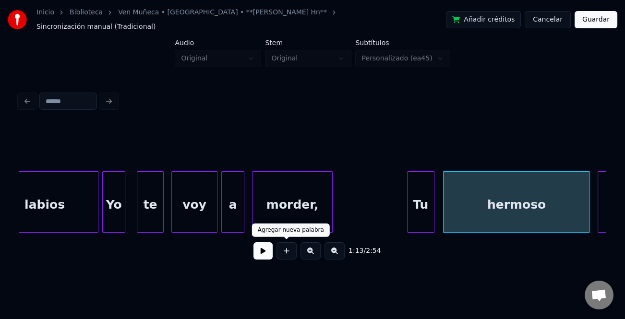
click at [267, 245] on button at bounding box center [262, 250] width 19 height 17
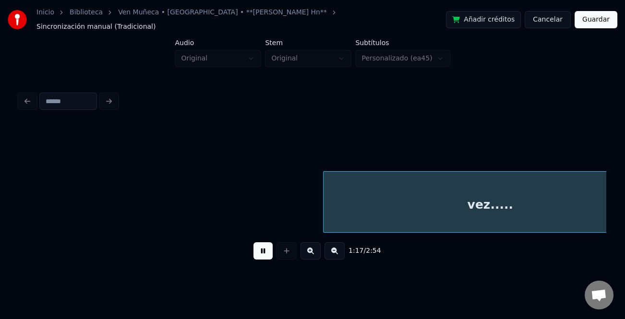
scroll to position [0, 14822]
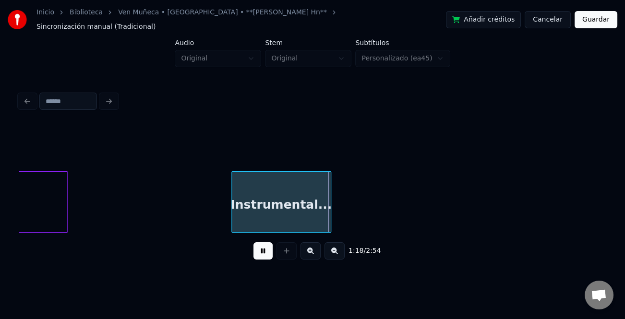
click at [289, 214] on div "Instrumental..." at bounding box center [281, 204] width 99 height 65
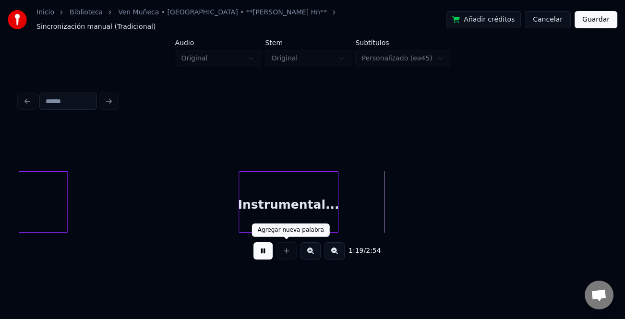
click at [267, 249] on button at bounding box center [262, 250] width 19 height 17
click at [333, 251] on button at bounding box center [334, 250] width 20 height 17
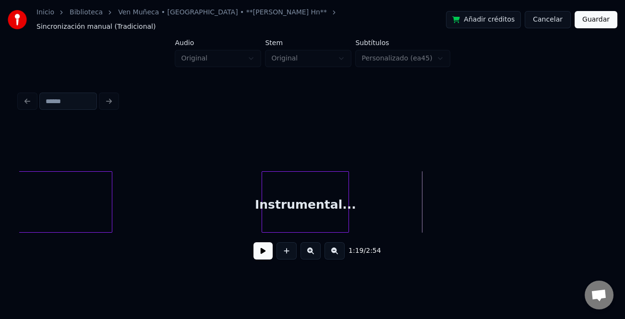
click at [333, 251] on button at bounding box center [334, 250] width 20 height 17
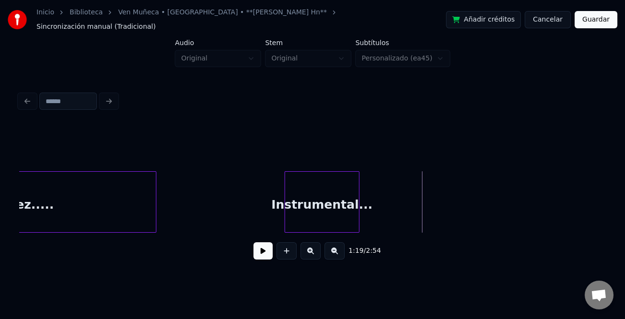
click at [333, 251] on button at bounding box center [334, 250] width 20 height 17
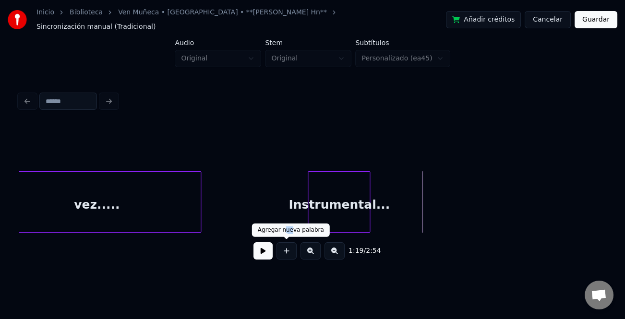
click at [289, 230] on div "Agregar nueva palabra" at bounding box center [291, 230] width 66 height 8
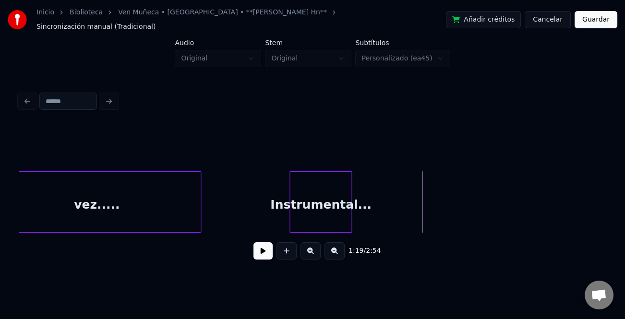
click at [301, 212] on div "Instrumental..." at bounding box center [320, 204] width 61 height 65
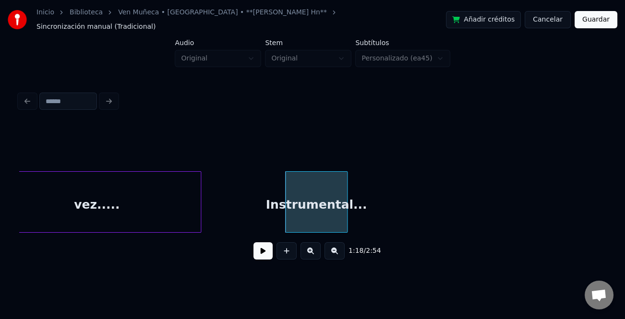
scroll to position [0, 9380]
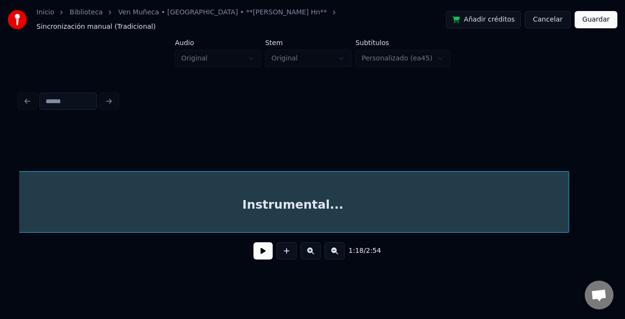
click at [571, 226] on div "Instrumental..." at bounding box center [312, 201] width 586 height 61
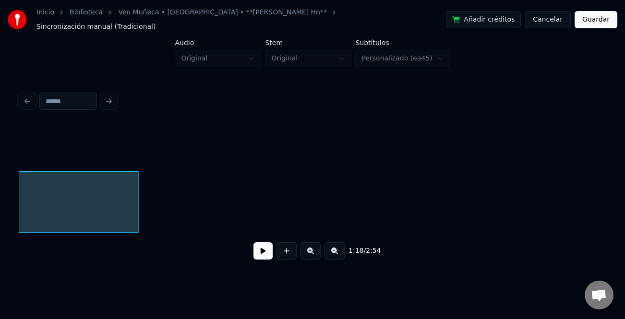
scroll to position [0, 9849]
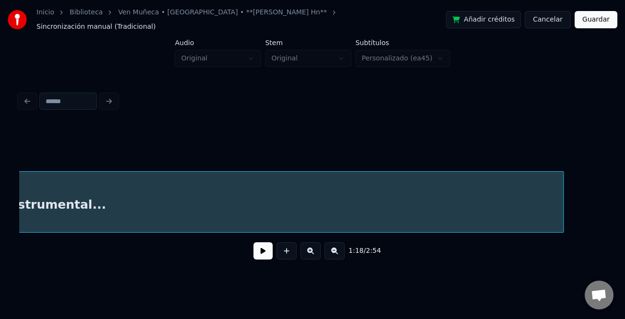
click at [563, 215] on div at bounding box center [561, 202] width 3 height 60
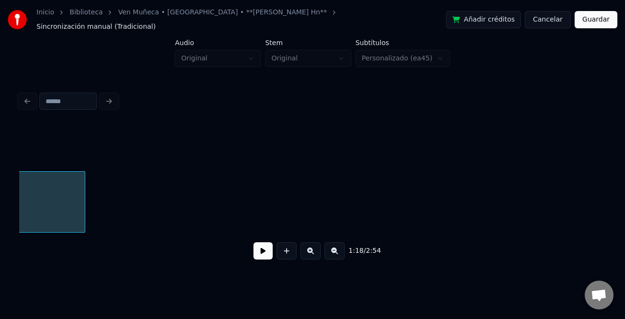
scroll to position [0, 10234]
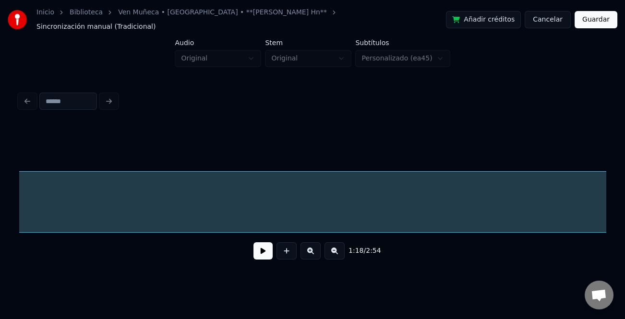
click at [609, 229] on div "1:18 / 2:54" at bounding box center [312, 178] width 594 height 190
click at [341, 247] on button at bounding box center [334, 250] width 20 height 17
click at [337, 247] on button at bounding box center [334, 250] width 20 height 17
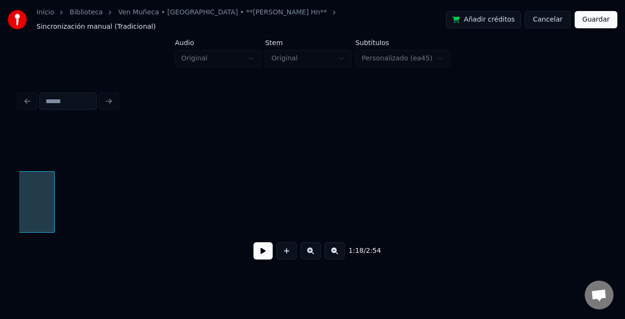
scroll to position [0, 6470]
click at [333, 249] on button at bounding box center [334, 250] width 20 height 17
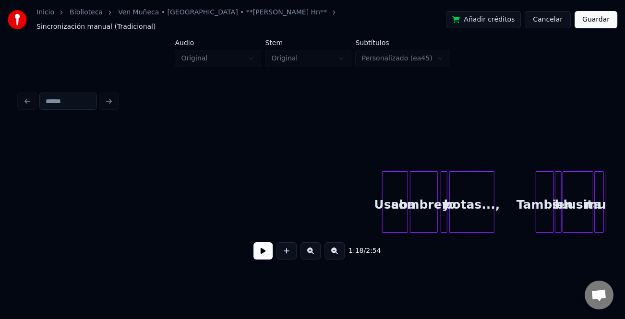
drag, startPoint x: 358, startPoint y: 233, endPoint x: 351, endPoint y: 232, distance: 7.8
click at [351, 233] on div "1:18 / 2:54" at bounding box center [312, 251] width 586 height 36
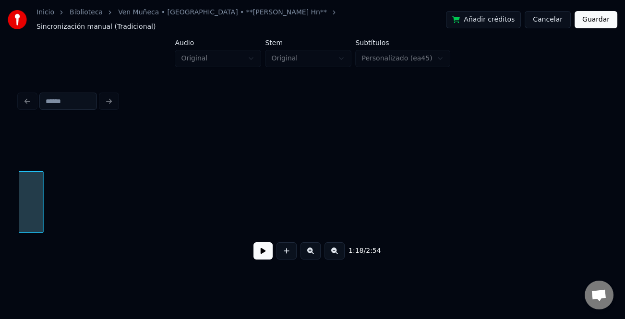
scroll to position [0, 4293]
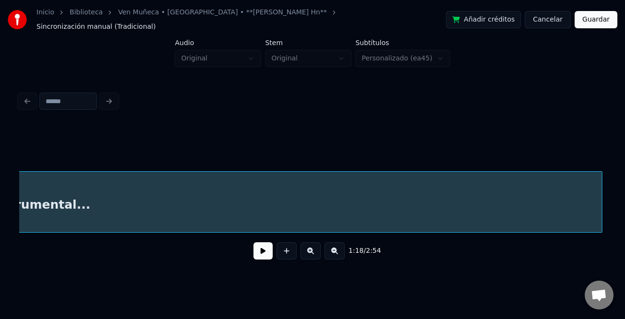
click at [599, 262] on div "1:18 / 2:54" at bounding box center [312, 196] width 586 height 146
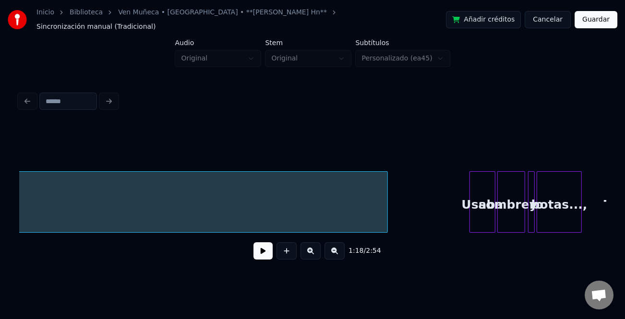
scroll to position [0, 4581]
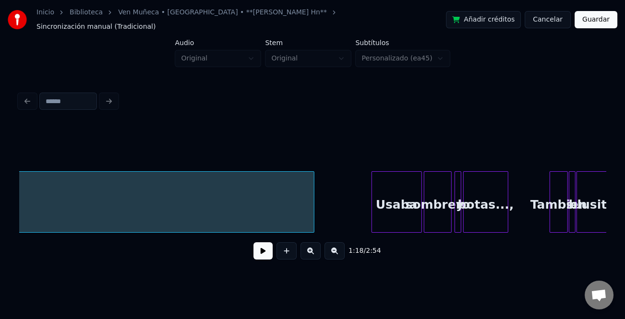
click at [372, 217] on div at bounding box center [373, 202] width 3 height 60
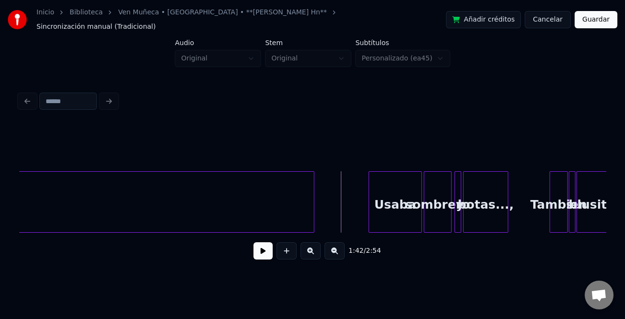
click at [264, 248] on button at bounding box center [262, 250] width 19 height 17
click at [307, 250] on button at bounding box center [310, 250] width 20 height 17
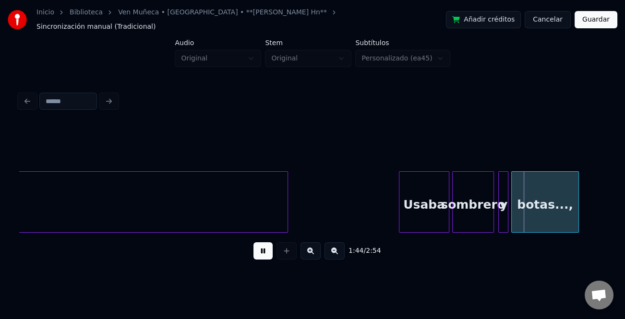
click at [402, 217] on div at bounding box center [400, 202] width 3 height 60
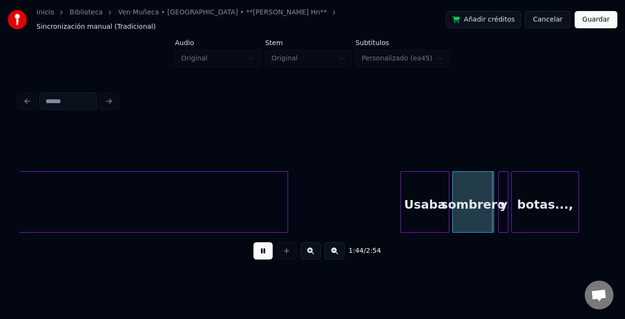
click at [311, 249] on button at bounding box center [310, 250] width 20 height 17
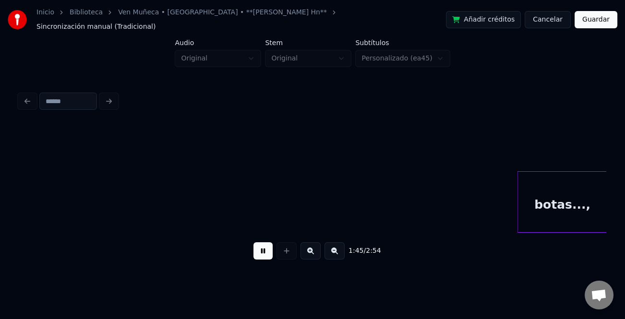
scroll to position [0, 10138]
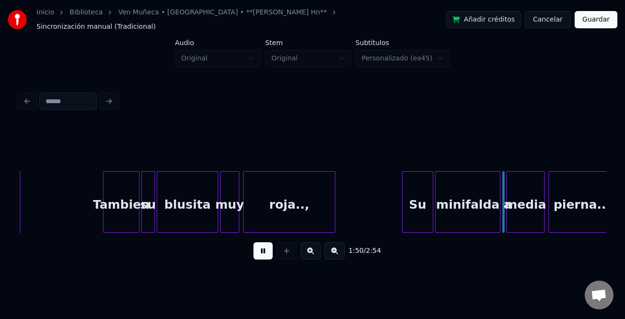
click at [403, 219] on div at bounding box center [404, 202] width 3 height 60
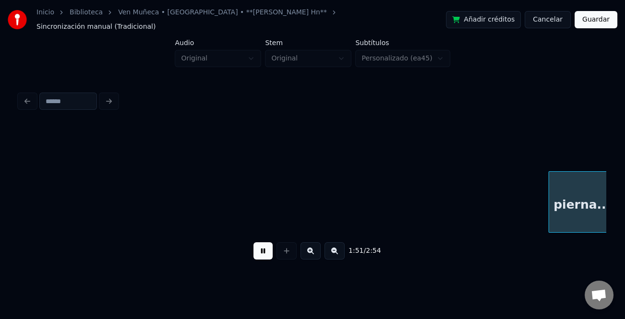
scroll to position [0, 10725]
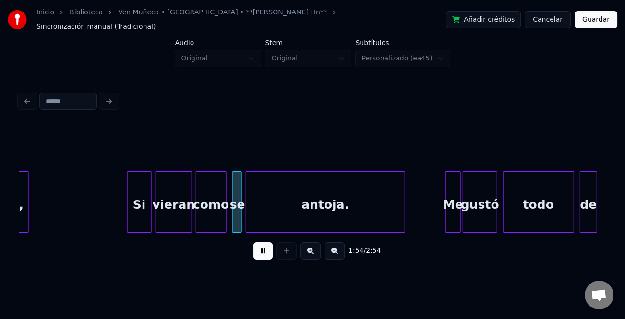
click at [128, 202] on div at bounding box center [129, 202] width 3 height 60
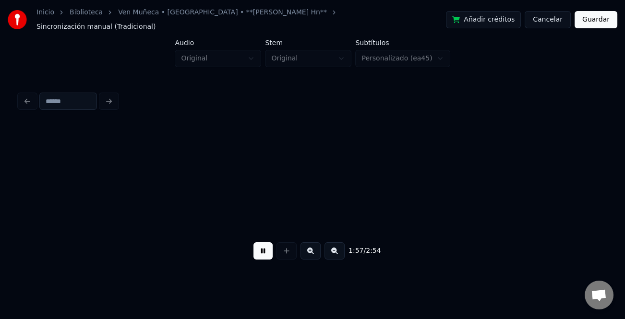
scroll to position [0, 11311]
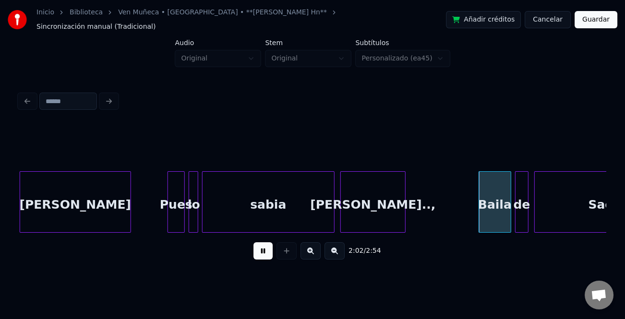
click at [196, 212] on div at bounding box center [196, 202] width 3 height 60
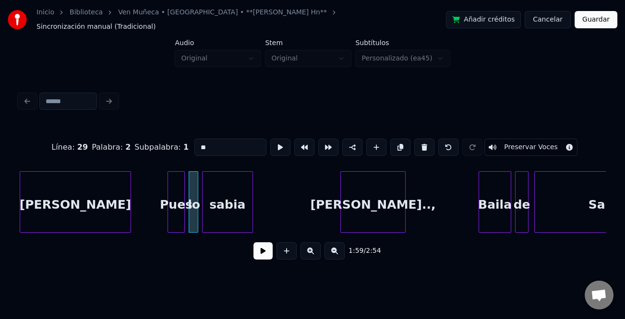
click at [249, 216] on div at bounding box center [250, 202] width 3 height 60
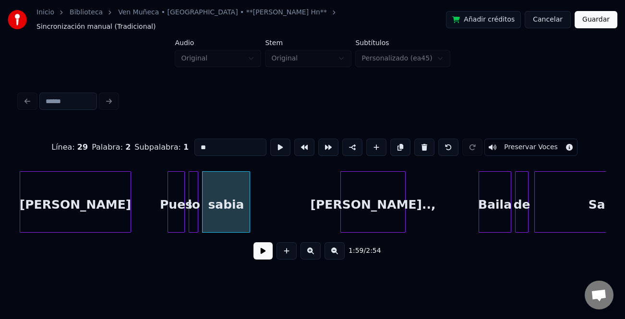
click at [168, 218] on div at bounding box center [169, 202] width 3 height 60
type input "****"
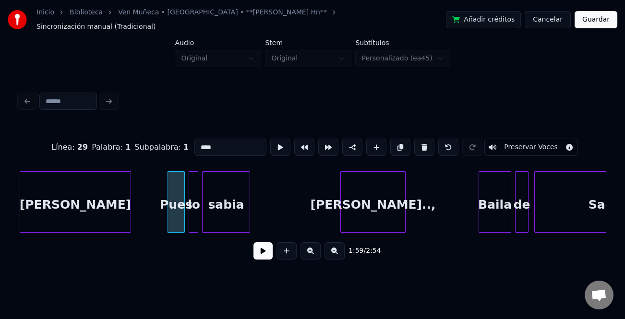
click at [265, 252] on button at bounding box center [262, 250] width 19 height 17
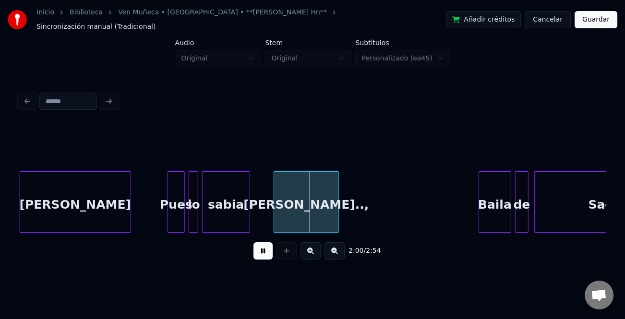
click at [317, 217] on div "[PERSON_NAME]..," at bounding box center [306, 204] width 64 height 65
click at [233, 203] on div "sabia" at bounding box center [225, 204] width 47 height 65
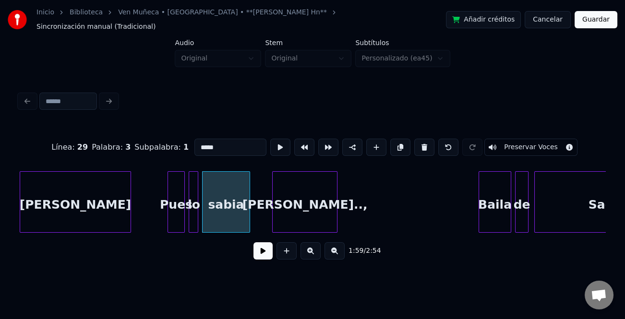
click at [236, 206] on div "sabia" at bounding box center [225, 204] width 47 height 65
click at [216, 139] on input "*****" at bounding box center [230, 147] width 72 height 17
click at [256, 214] on div at bounding box center [257, 202] width 3 height 60
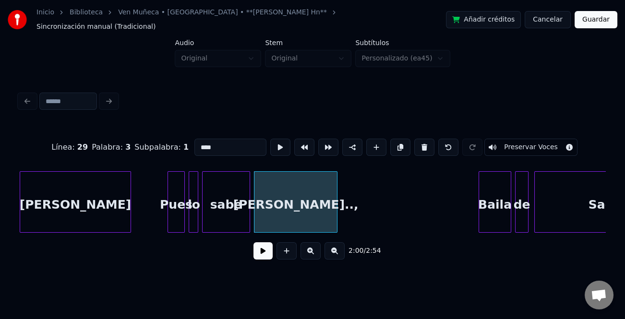
type input "****"
click at [263, 251] on button at bounding box center [262, 250] width 19 height 17
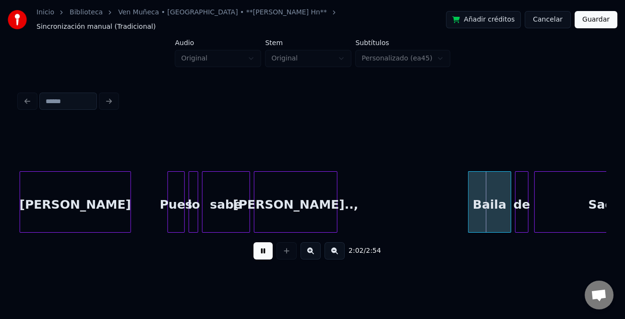
click at [470, 210] on div at bounding box center [469, 202] width 3 height 60
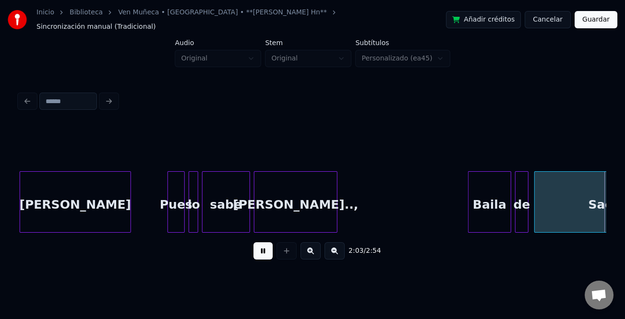
scroll to position [0, 11898]
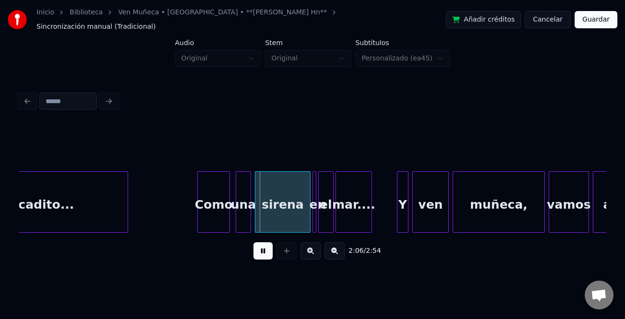
click at [212, 208] on div "Como" at bounding box center [214, 204] width 32 height 65
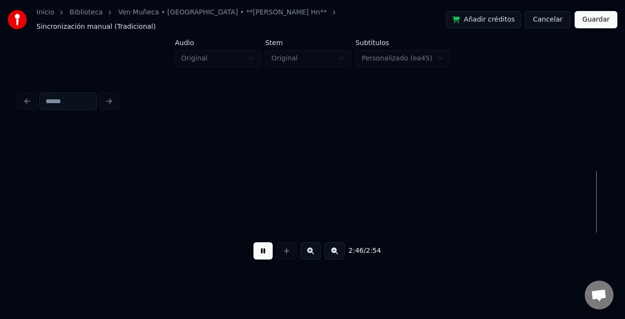
scroll to position [0, 16006]
click at [260, 249] on button at bounding box center [262, 250] width 19 height 17
click at [258, 249] on button at bounding box center [262, 250] width 19 height 17
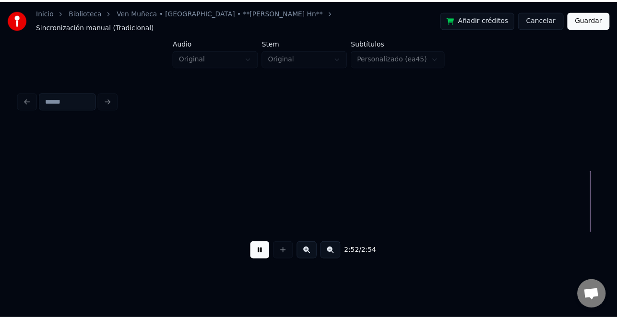
scroll to position [0, 16151]
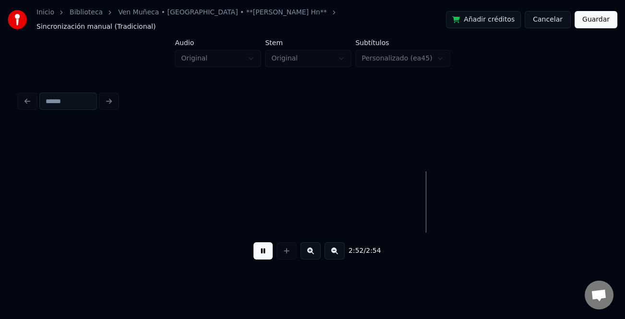
click at [267, 249] on button at bounding box center [262, 250] width 19 height 17
click at [587, 21] on button "Guardar" at bounding box center [595, 19] width 43 height 17
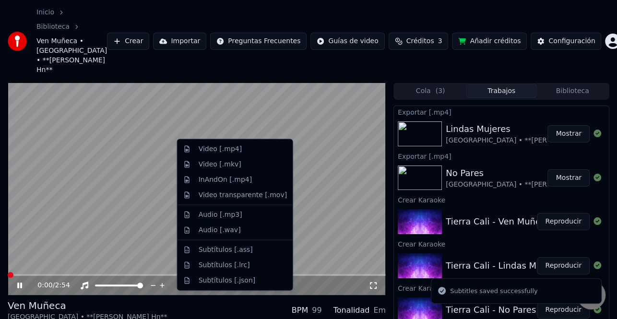
click at [244, 150] on div "Video [.mp4]" at bounding box center [243, 149] width 88 height 10
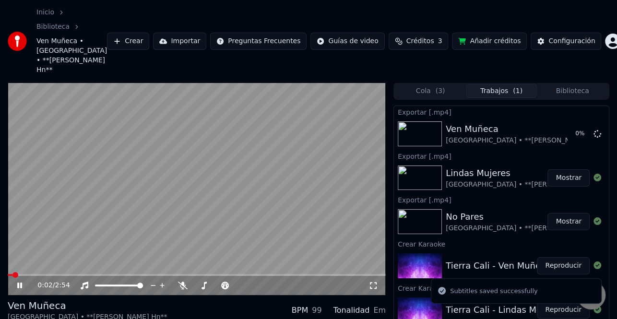
click at [20, 282] on icon at bounding box center [26, 286] width 22 height 8
click at [568, 125] on button "Mostrar" at bounding box center [568, 133] width 42 height 17
